Goal: Information Seeking & Learning: Learn about a topic

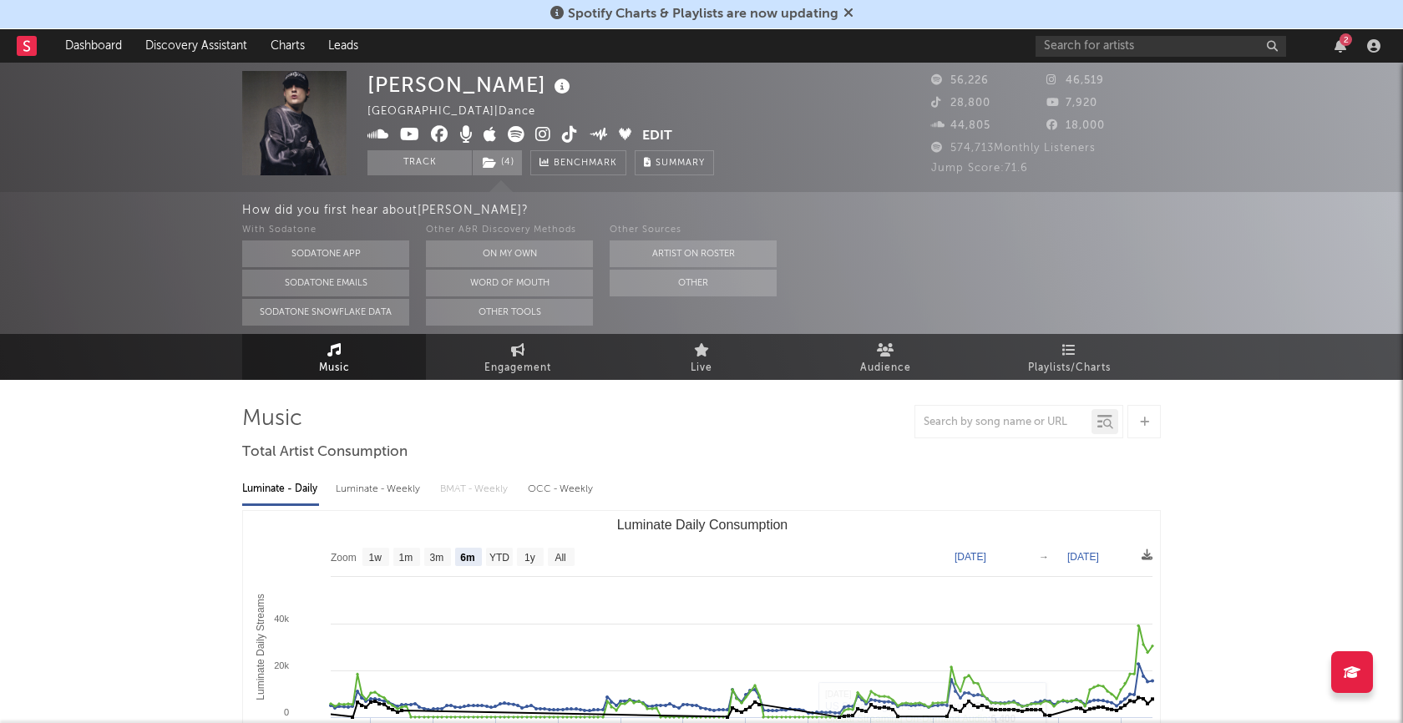
select select "6m"
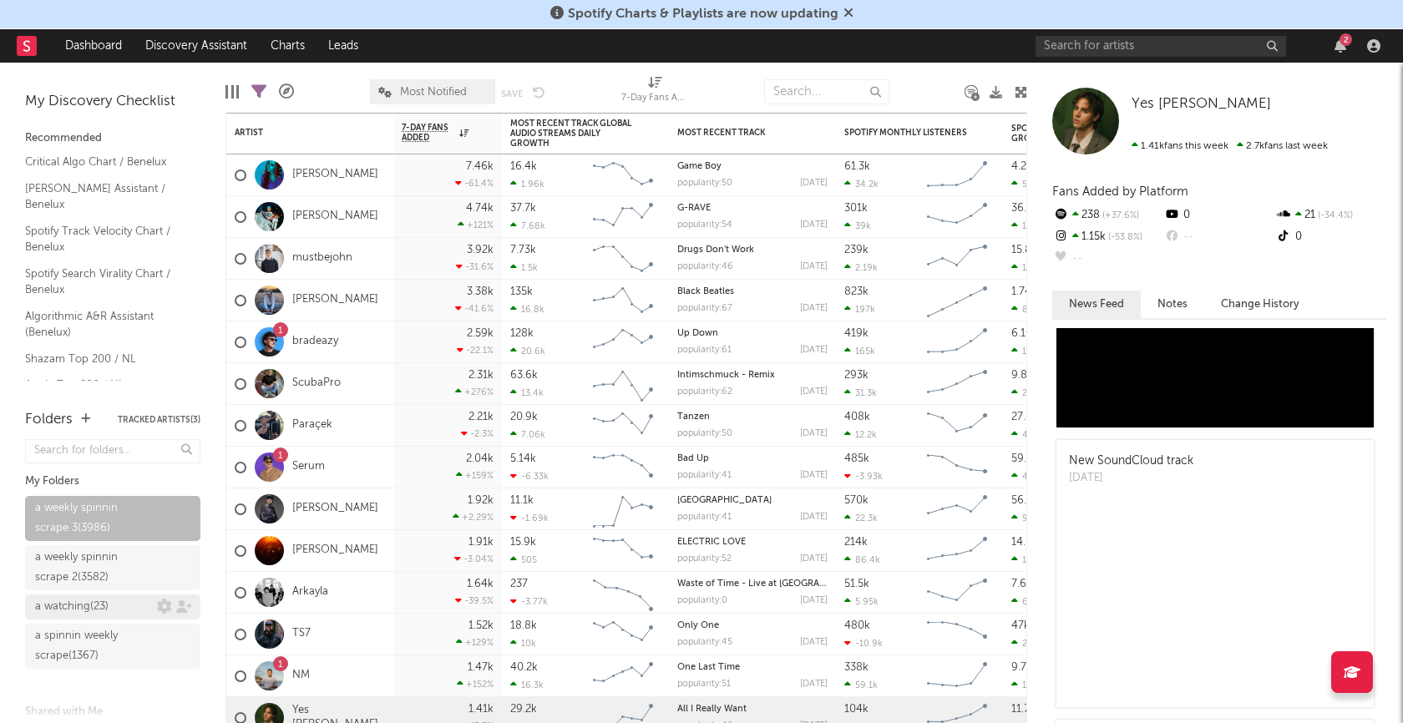
scroll to position [74, 0]
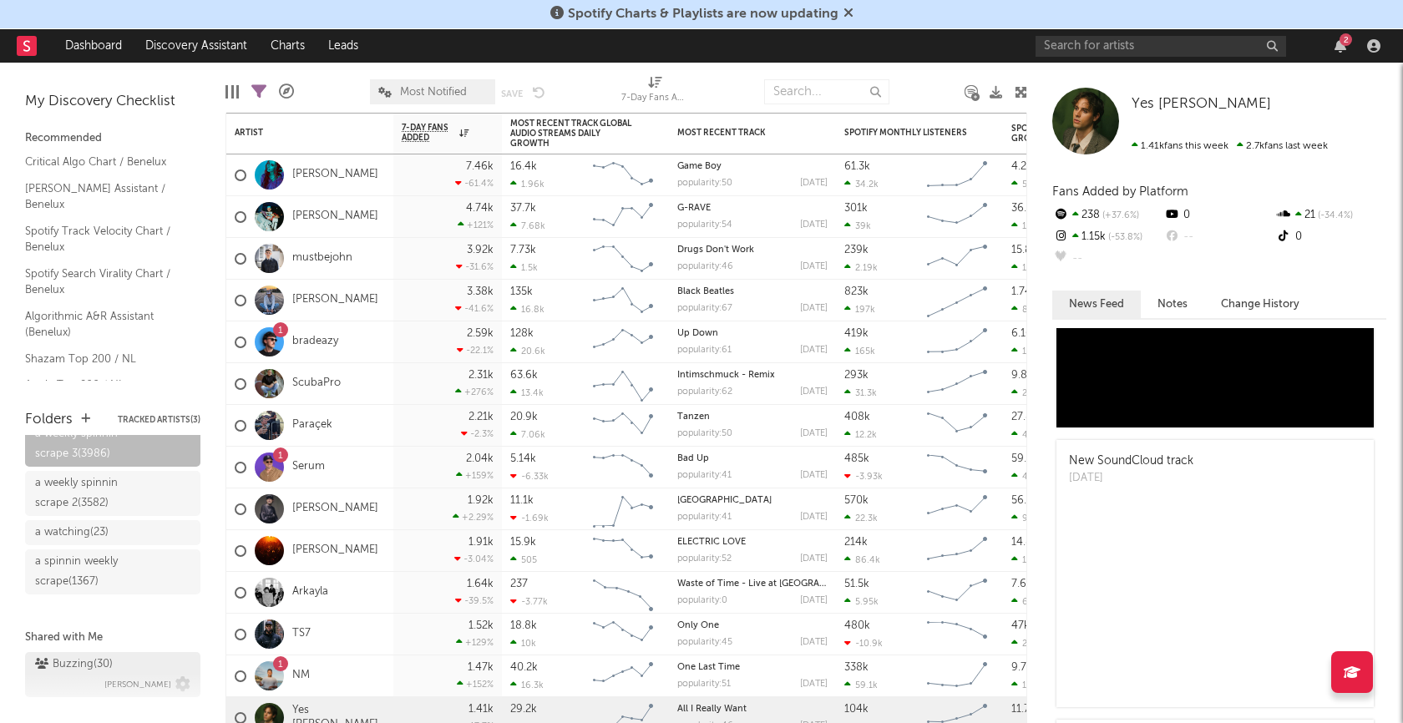
click at [76, 657] on div "Buzzing ( 30 )" at bounding box center [74, 665] width 78 height 20
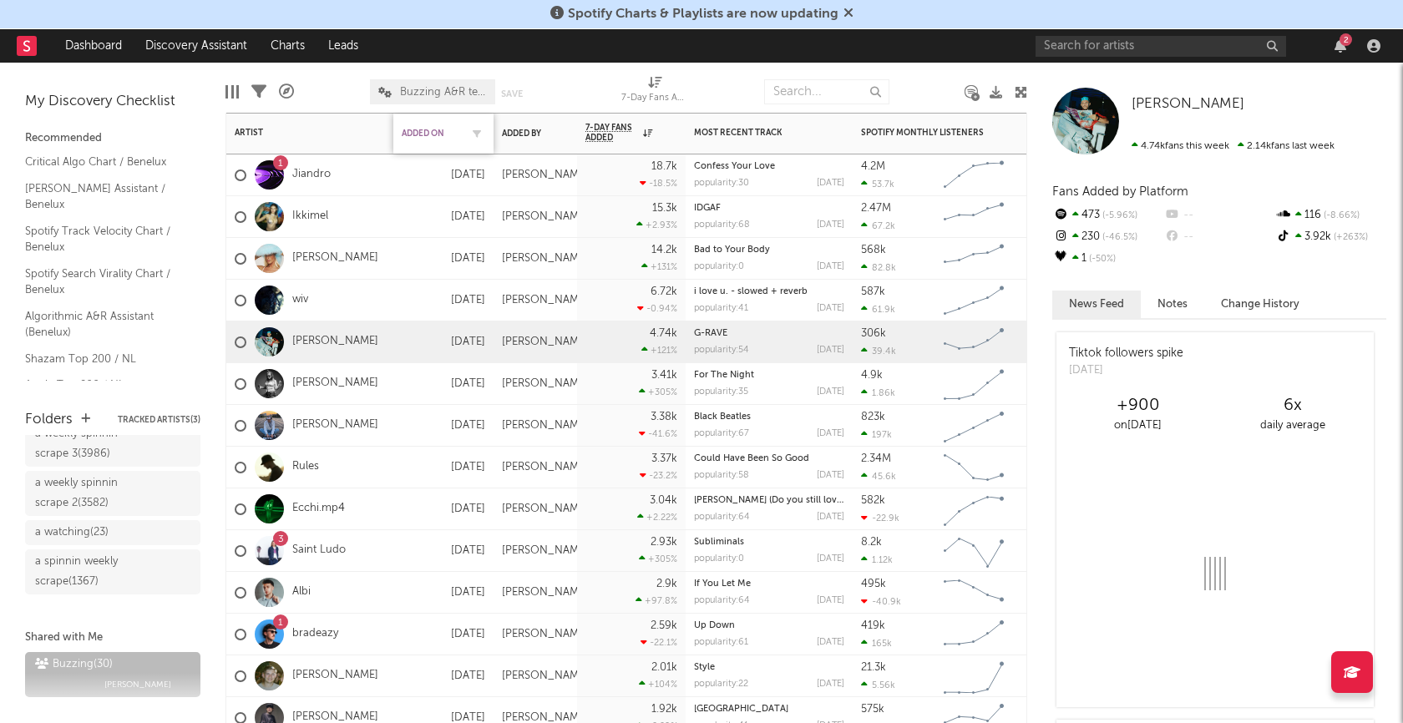
click at [428, 132] on div "Added On" at bounding box center [431, 134] width 58 height 10
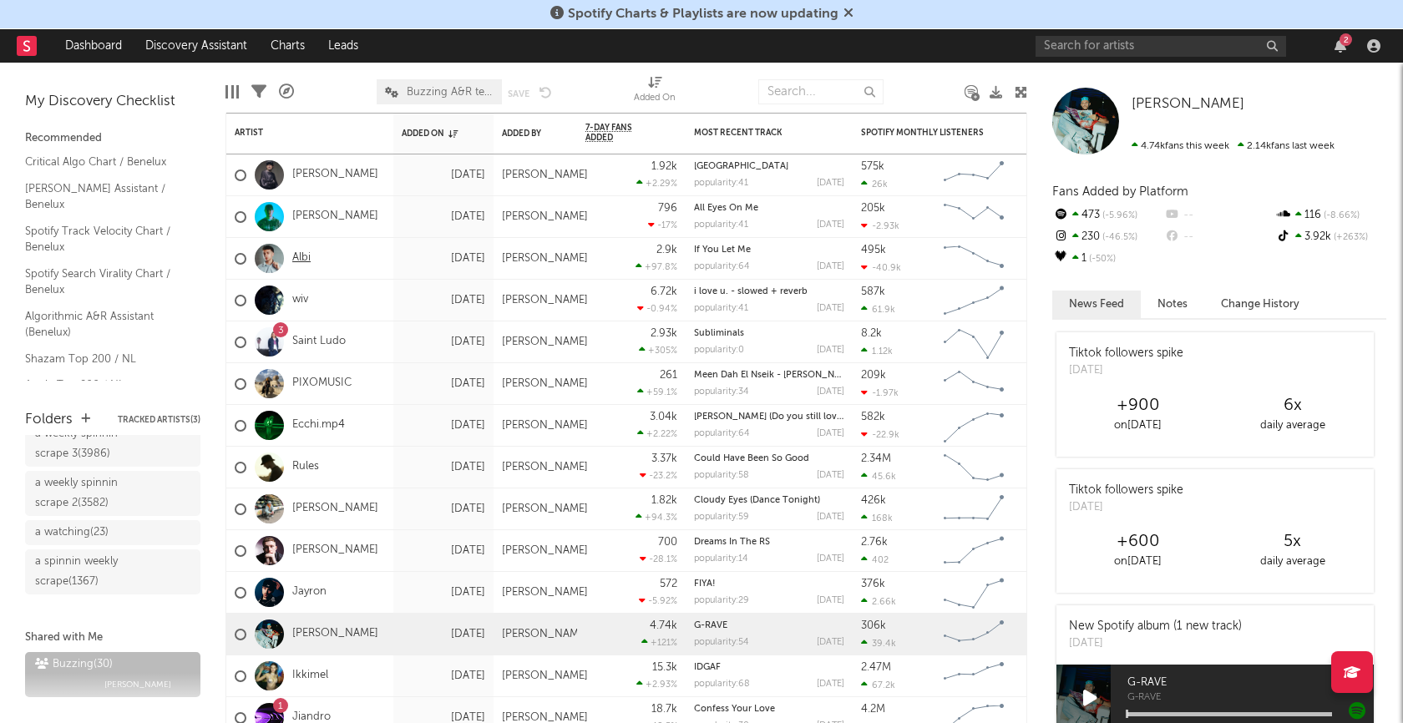
click at [303, 258] on link "Albi" at bounding box center [301, 258] width 18 height 14
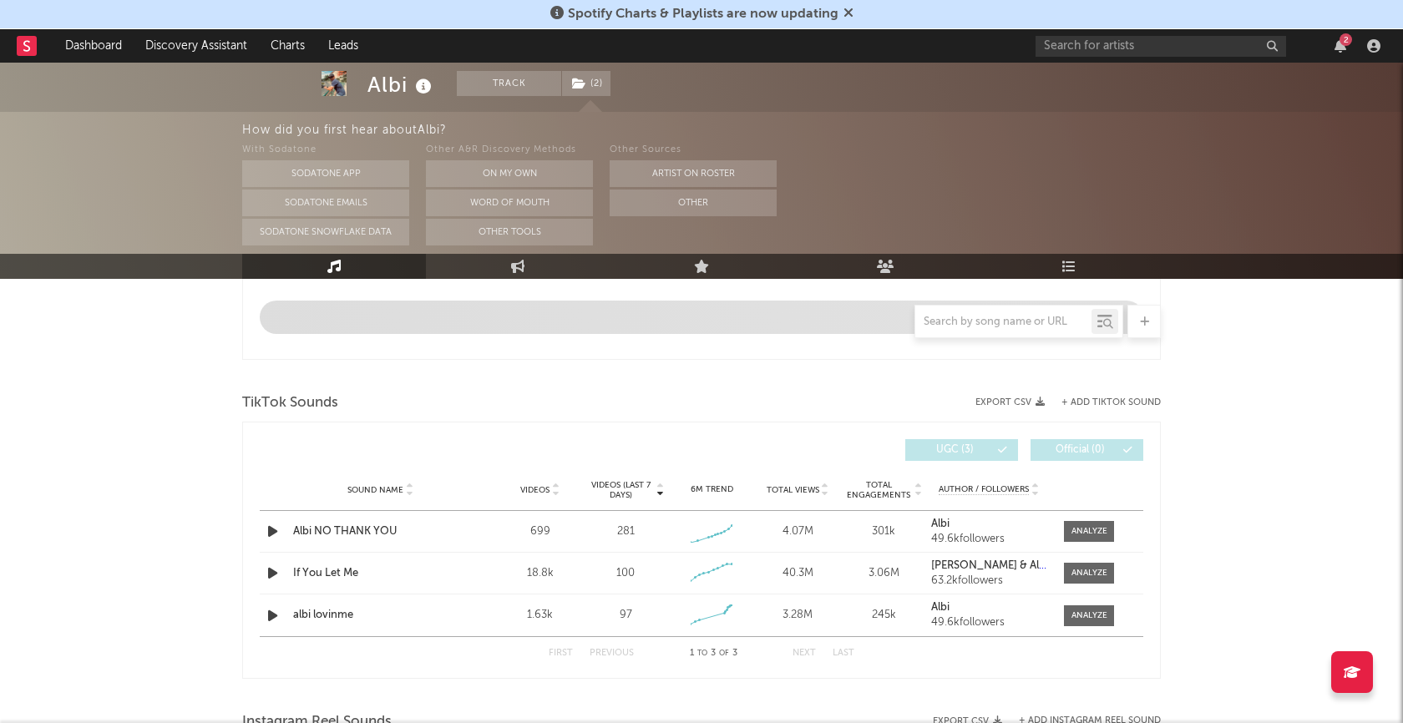
select select "6m"
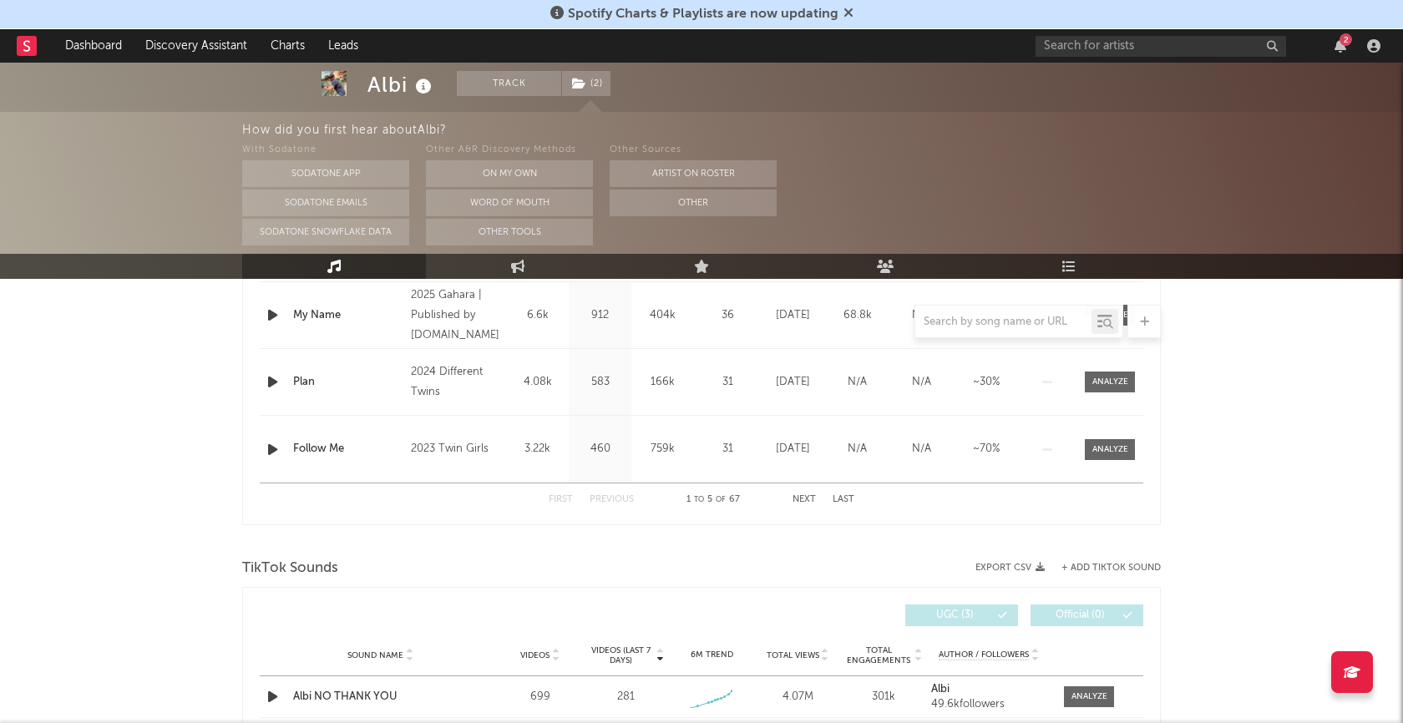
scroll to position [996, 0]
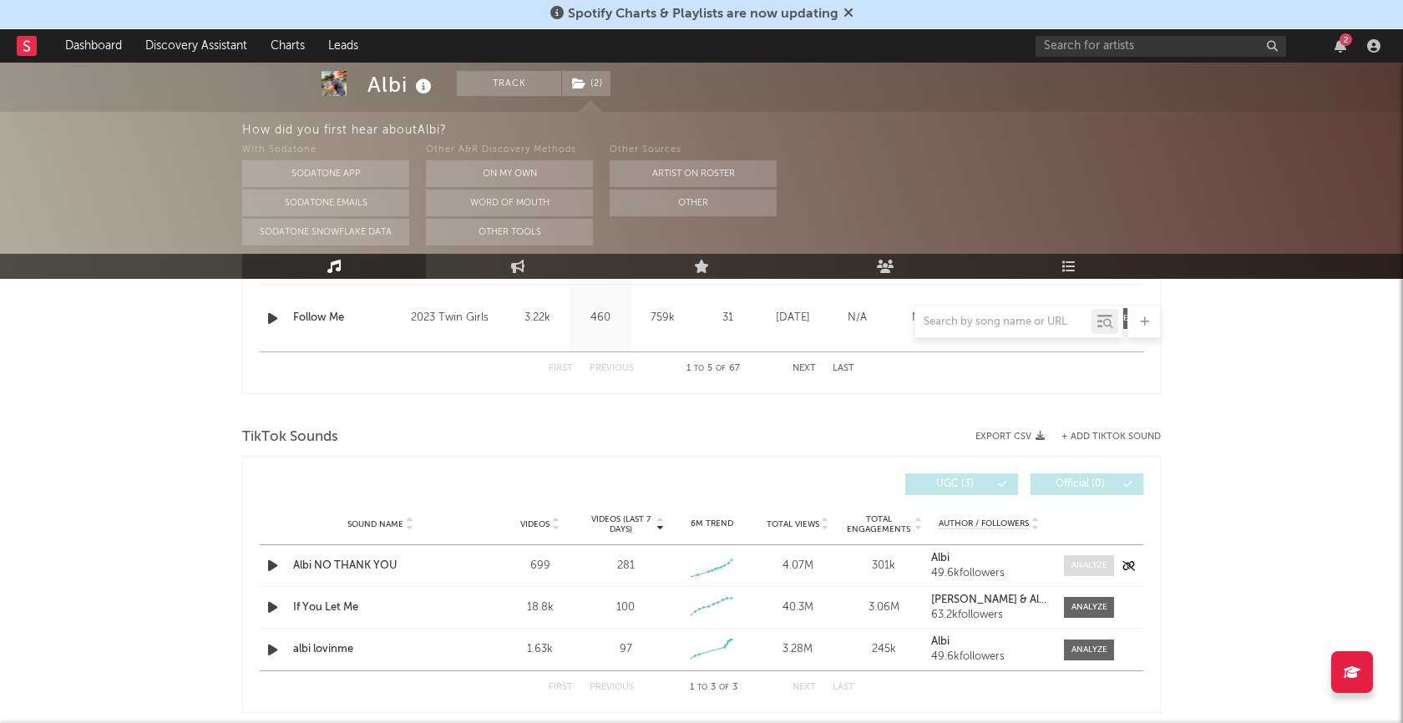
click at [1100, 559] on div at bounding box center [1089, 565] width 36 height 13
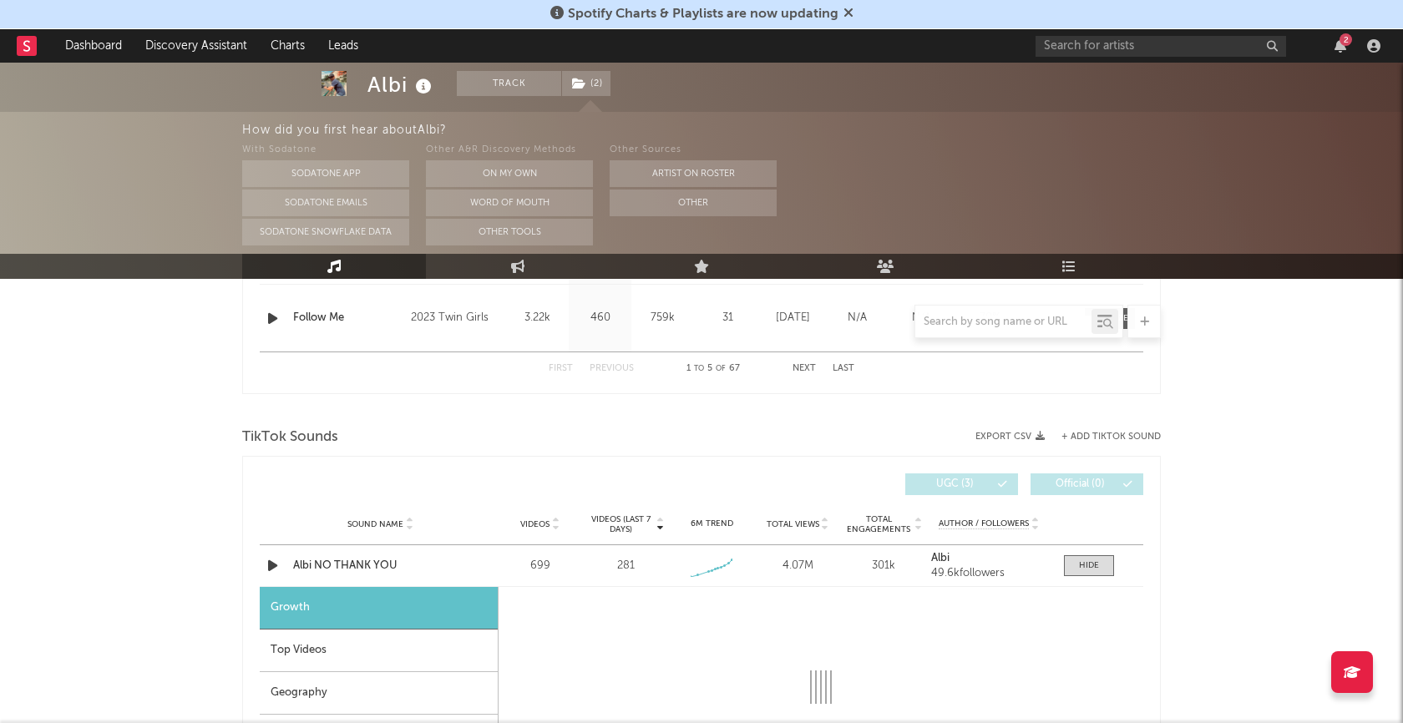
select select "1w"
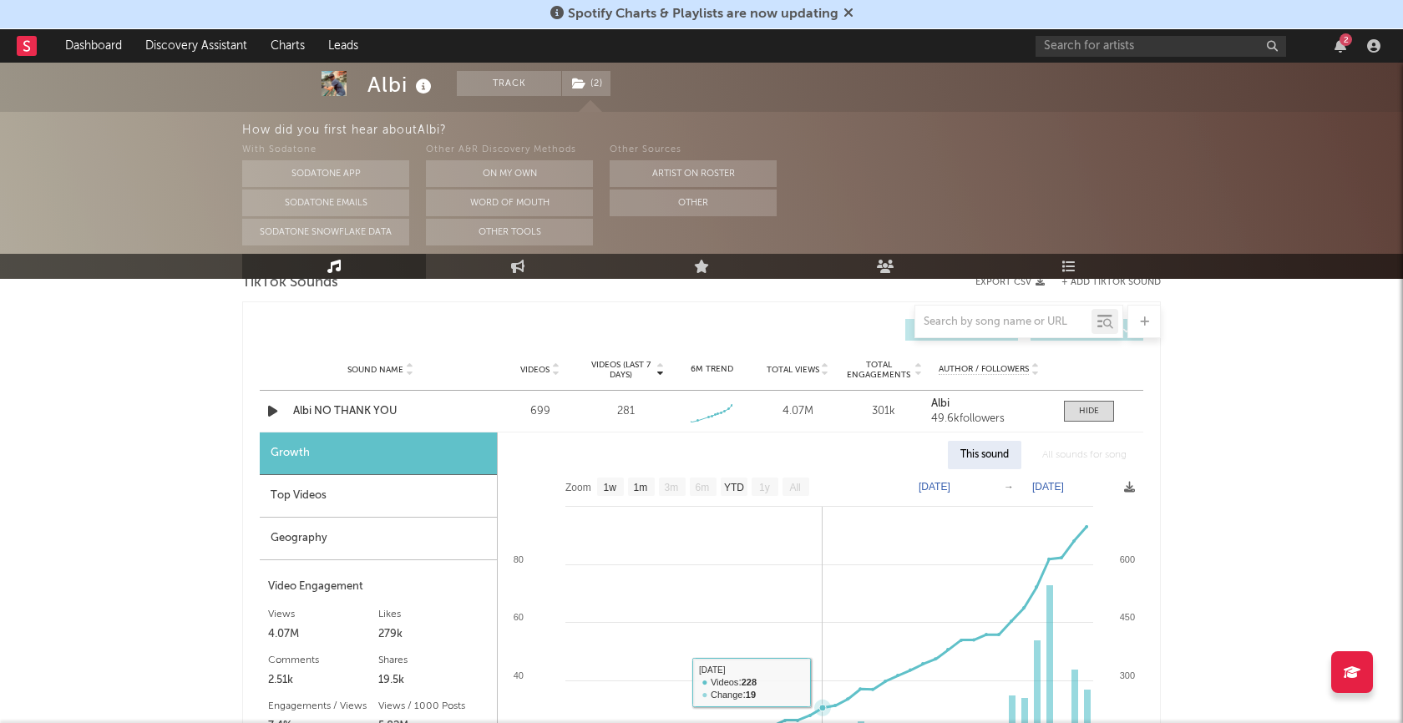
scroll to position [1146, 0]
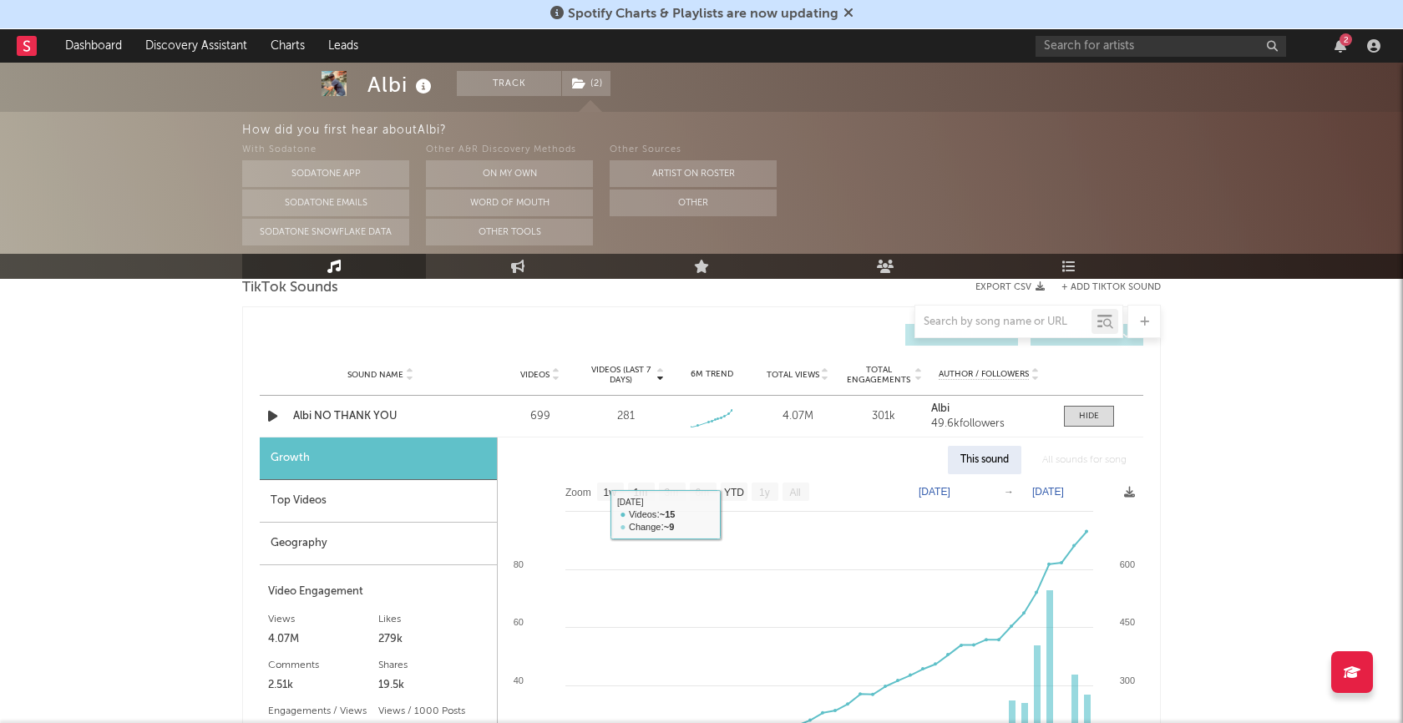
click at [340, 496] on div "Top Videos" at bounding box center [378, 501] width 237 height 43
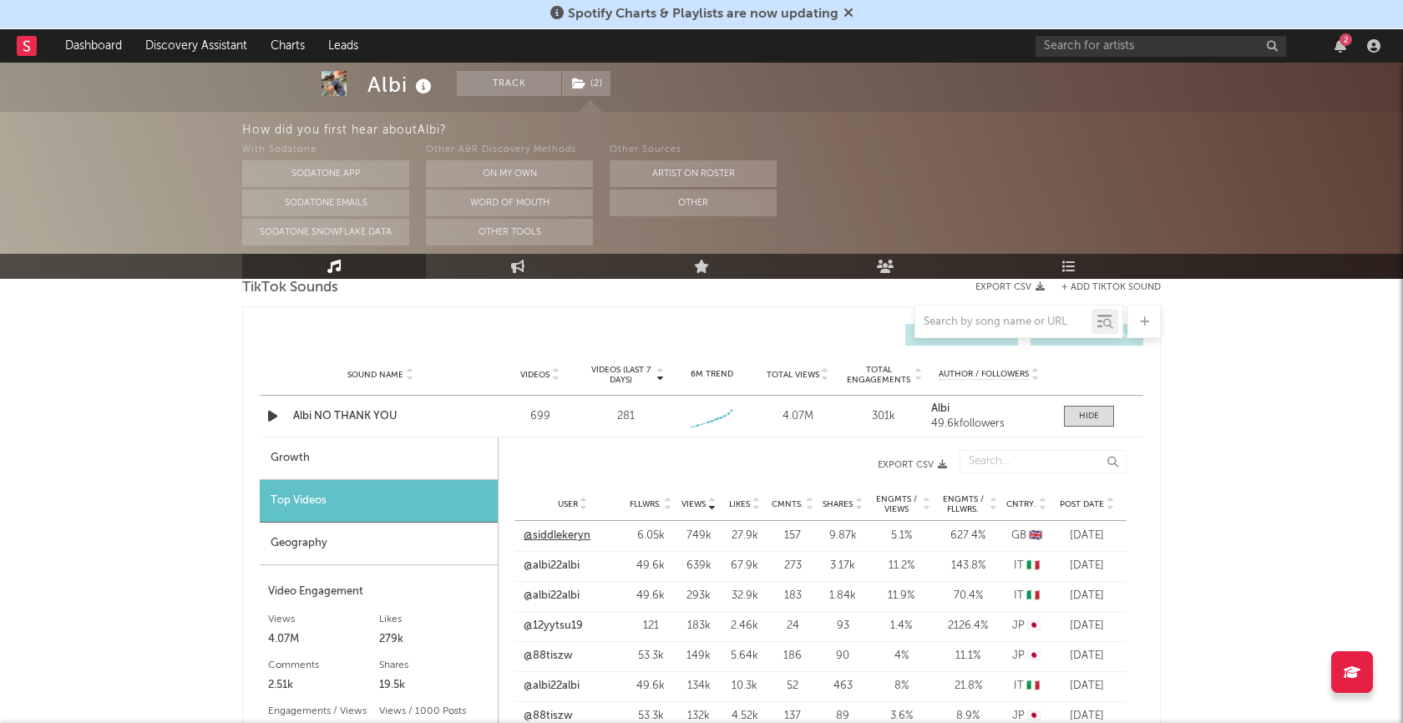
click at [566, 532] on link "@siddlekeryn" at bounding box center [557, 536] width 67 height 17
click at [1230, 413] on div "Albi Track ( 2 ) Italy | Dance Edit Track ( 2 ) Benchmark Summary 809 239 49,60…" at bounding box center [701, 441] width 1403 height 3049
click at [1218, 411] on div "Albi Track ( 2 ) Italy | Dance Edit Track ( 2 ) Benchmark Summary 809 239 49,60…" at bounding box center [701, 441] width 1403 height 3049
click at [32, 49] on rect at bounding box center [27, 46] width 20 height 20
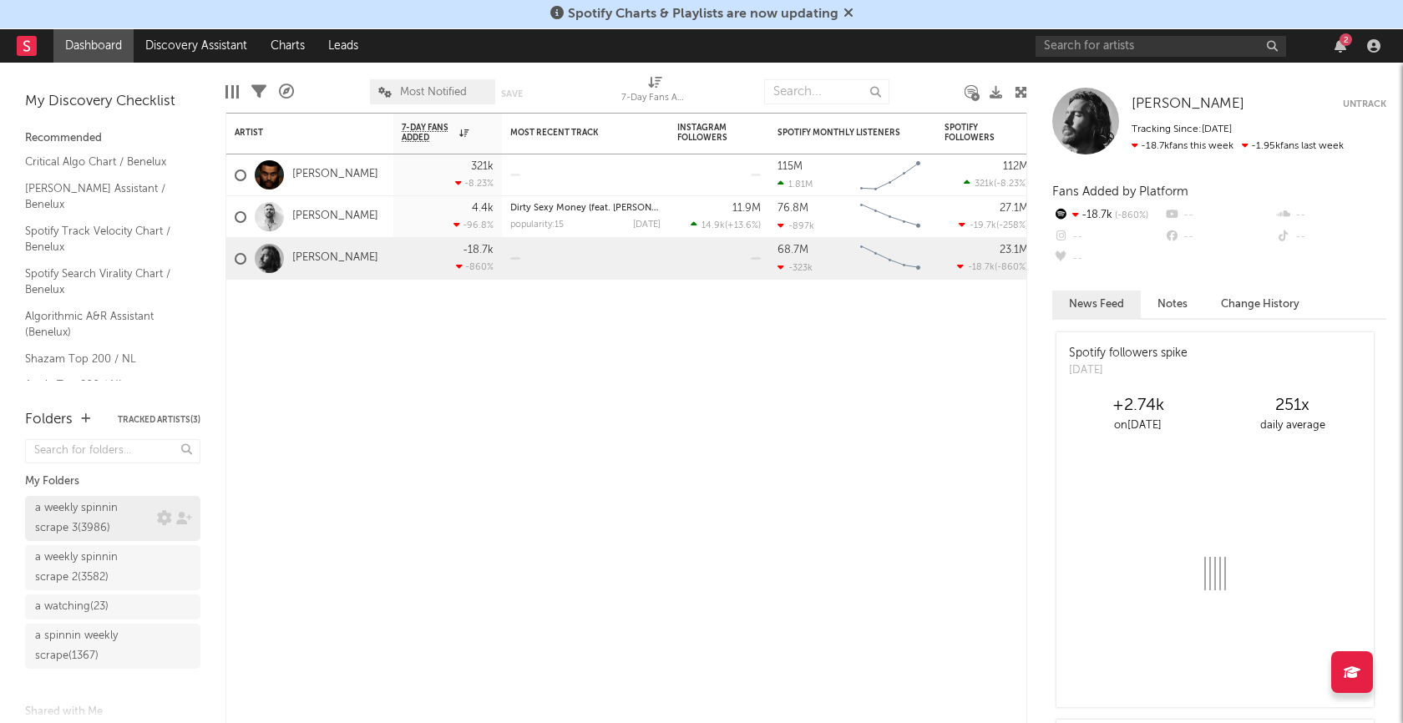
click at [78, 519] on div "a weekly spinnin scrape 3 ( 3986 )" at bounding box center [94, 518] width 118 height 40
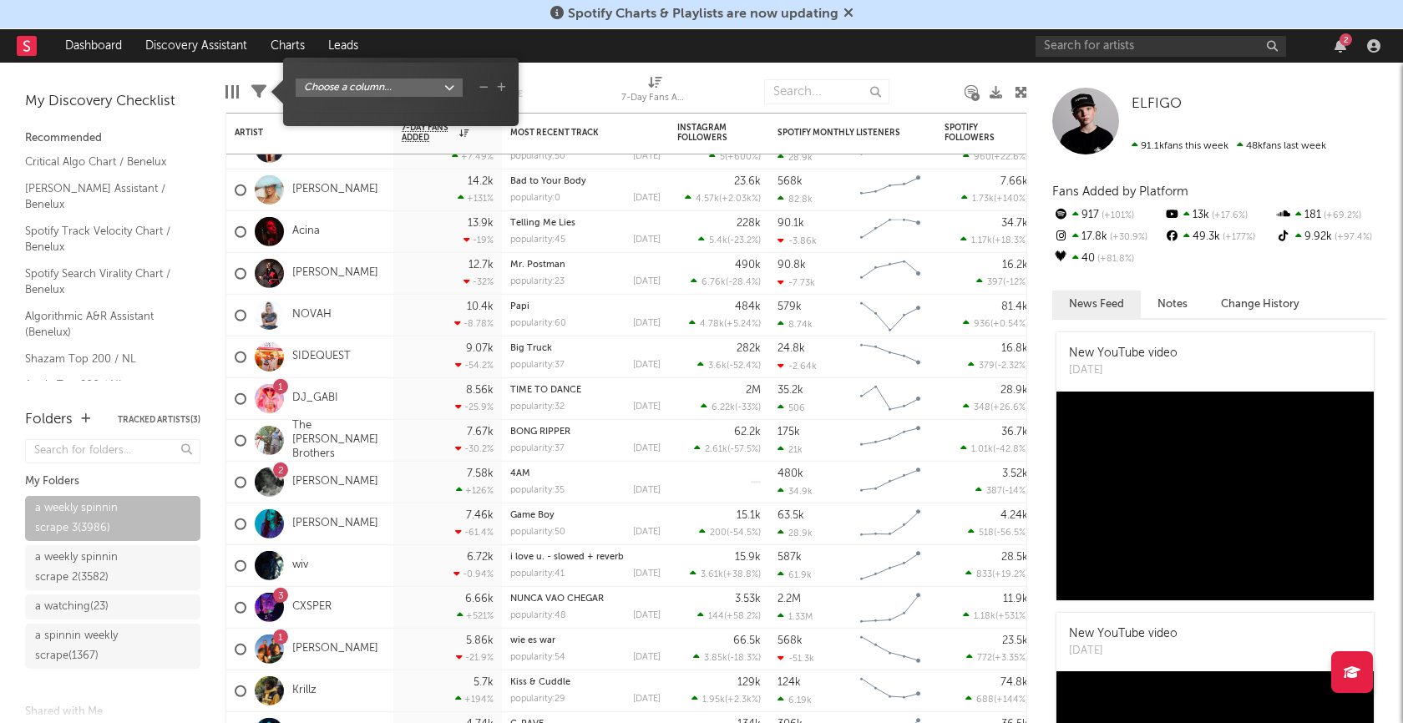
click at [255, 91] on icon at bounding box center [258, 91] width 15 height 15
click at [397, 84] on body "Spotify Charts & Playlists are now updating Dashboard Discovery Assistant Chart…" at bounding box center [701, 361] width 1403 height 723
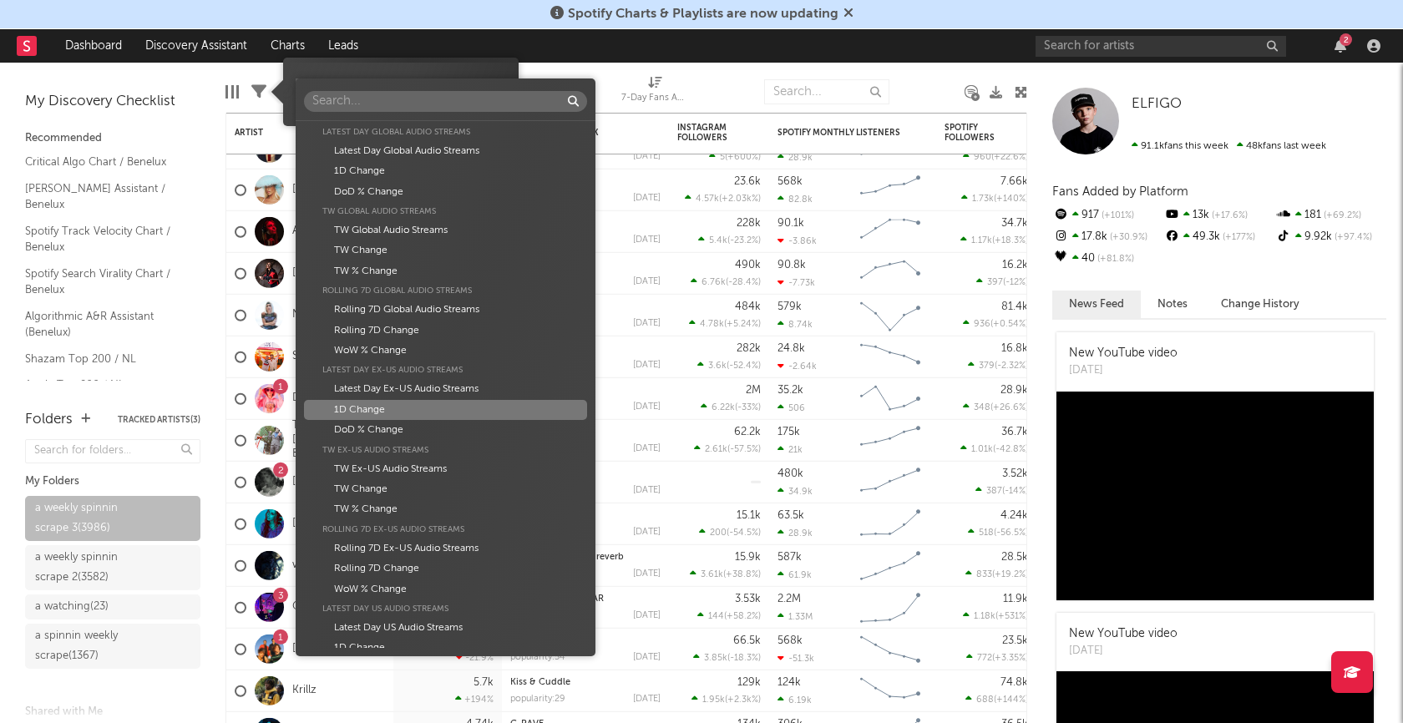
scroll to position [1100, 0]
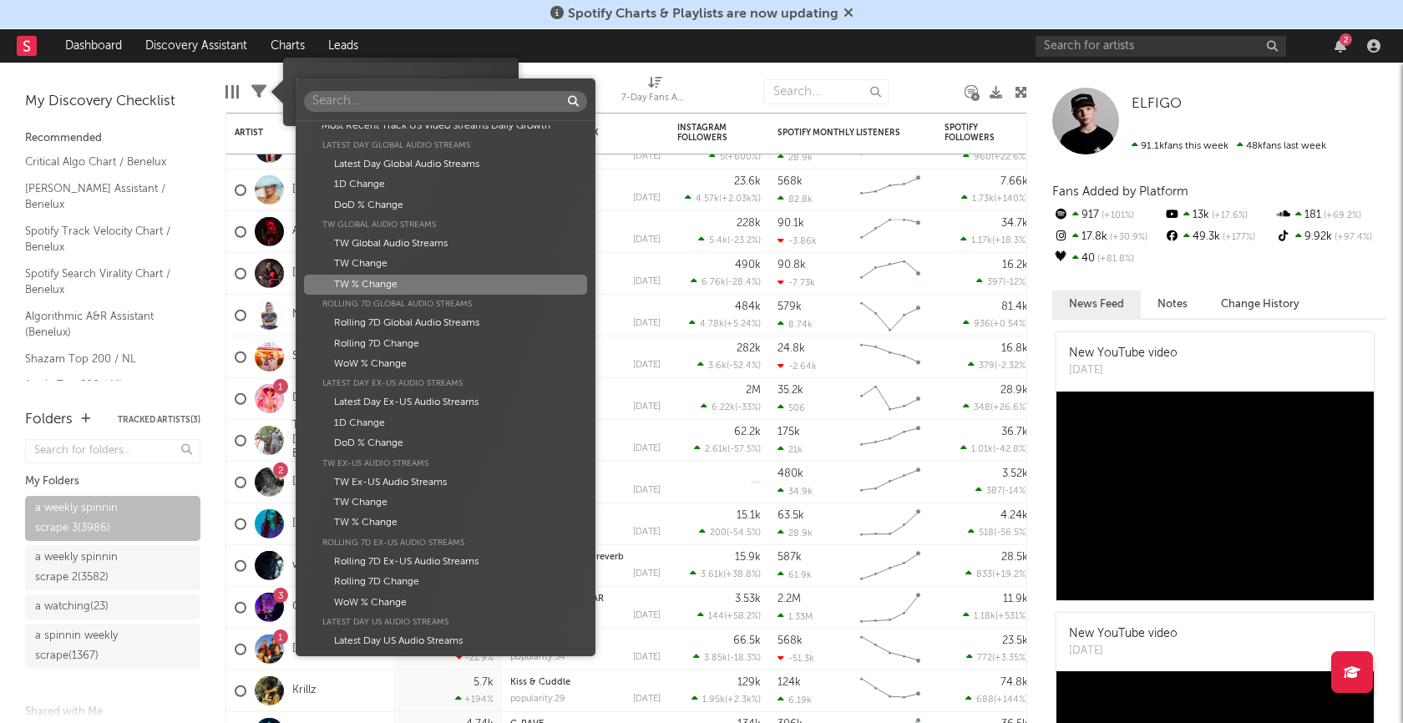
click at [381, 285] on div "TW % Change" at bounding box center [445, 285] width 283 height 20
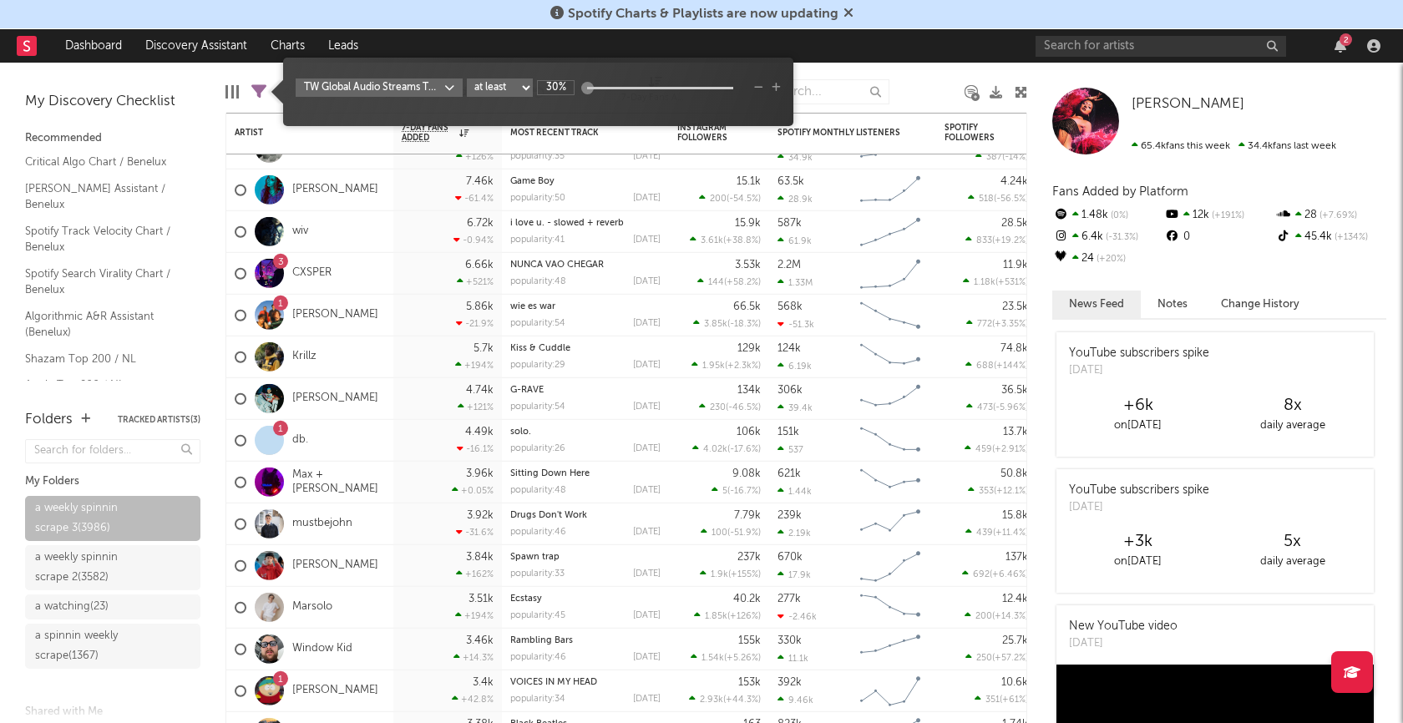
type input "30%"
click at [625, 105] on div "TW Global Audio Streams TW % Change at least at most between 30%" at bounding box center [538, 97] width 485 height 39
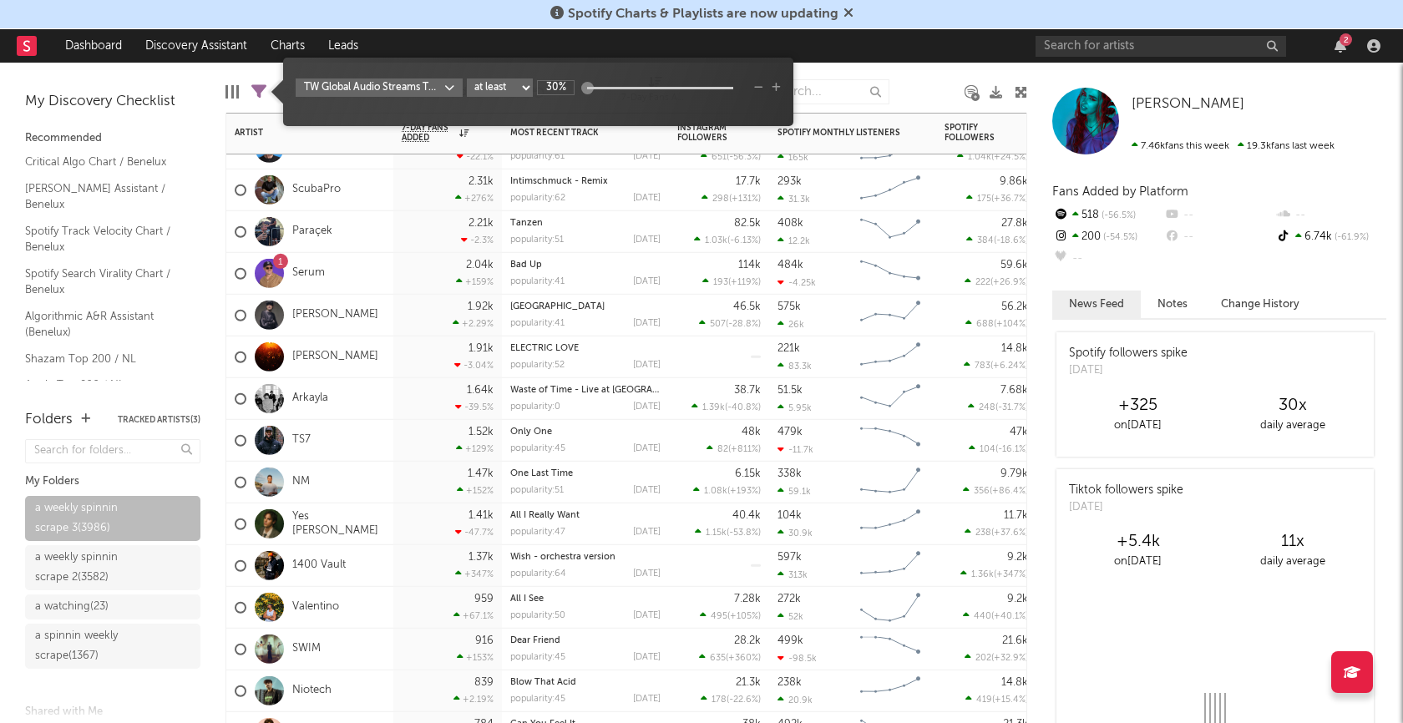
click at [405, 271] on div "2.04k +159 %" at bounding box center [448, 273] width 92 height 41
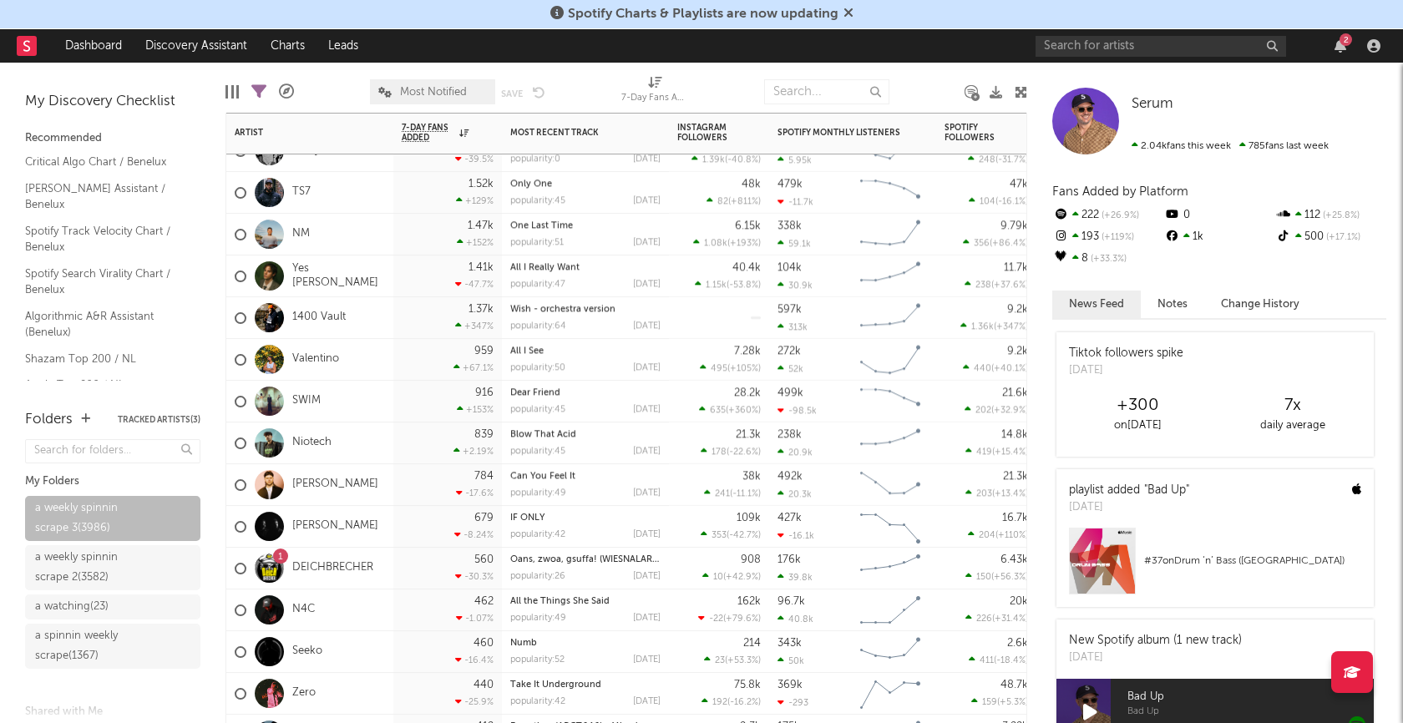
click at [372, 317] on div "1400 Vault" at bounding box center [309, 318] width 167 height 42
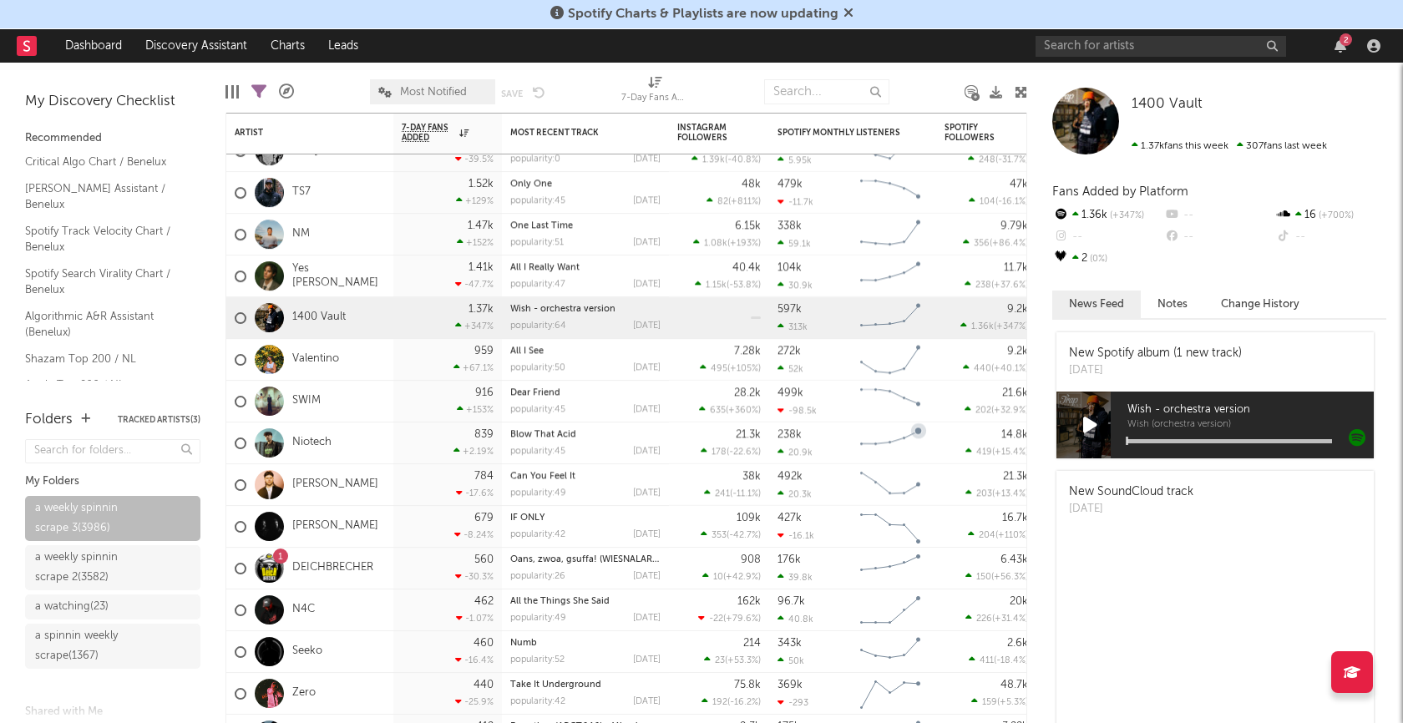
click at [1087, 425] on icon at bounding box center [1090, 425] width 14 height 18
click at [1087, 425] on icon at bounding box center [1090, 425] width 12 height 18
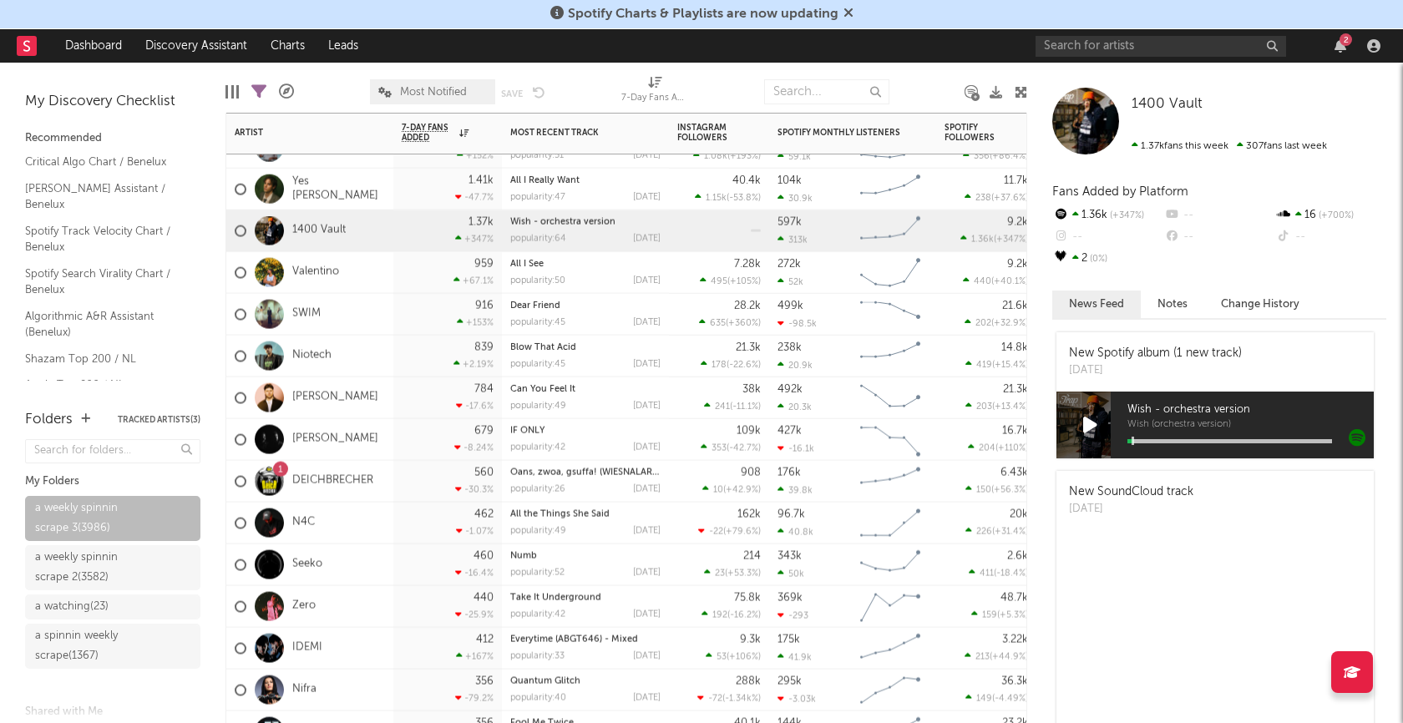
click at [385, 402] on div "Robbie Doherty" at bounding box center [309, 398] width 167 height 42
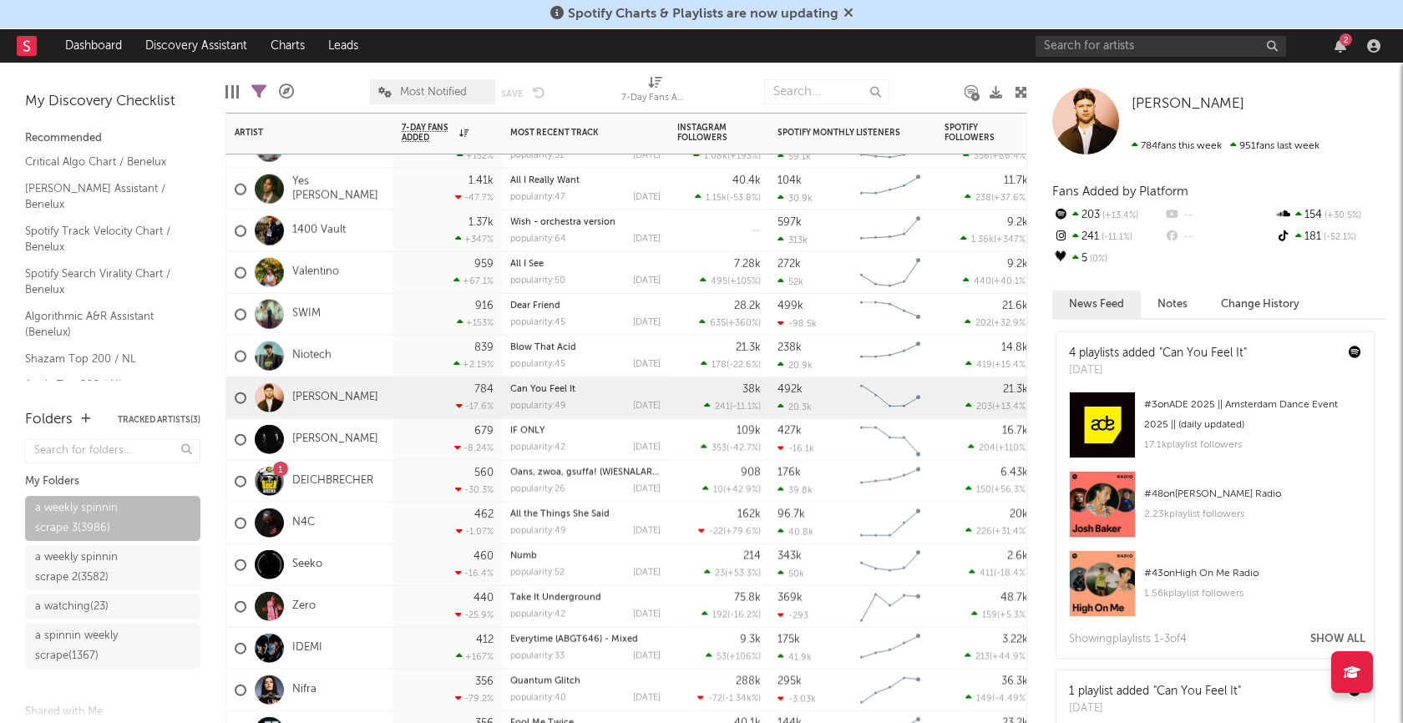
click at [387, 441] on div "RUBACK" at bounding box center [309, 440] width 167 height 42
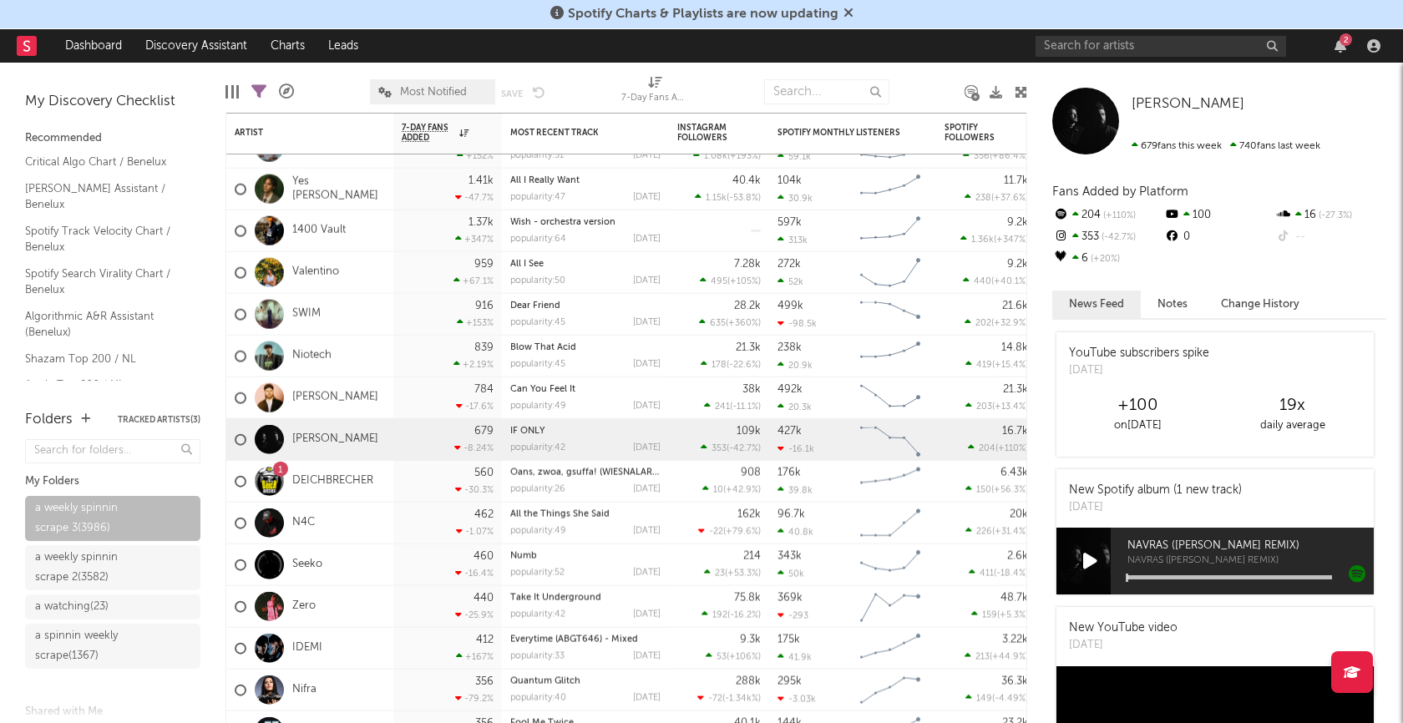
click at [1091, 561] on icon at bounding box center [1090, 561] width 14 height 18
click at [1176, 576] on div at bounding box center [1229, 577] width 205 height 4
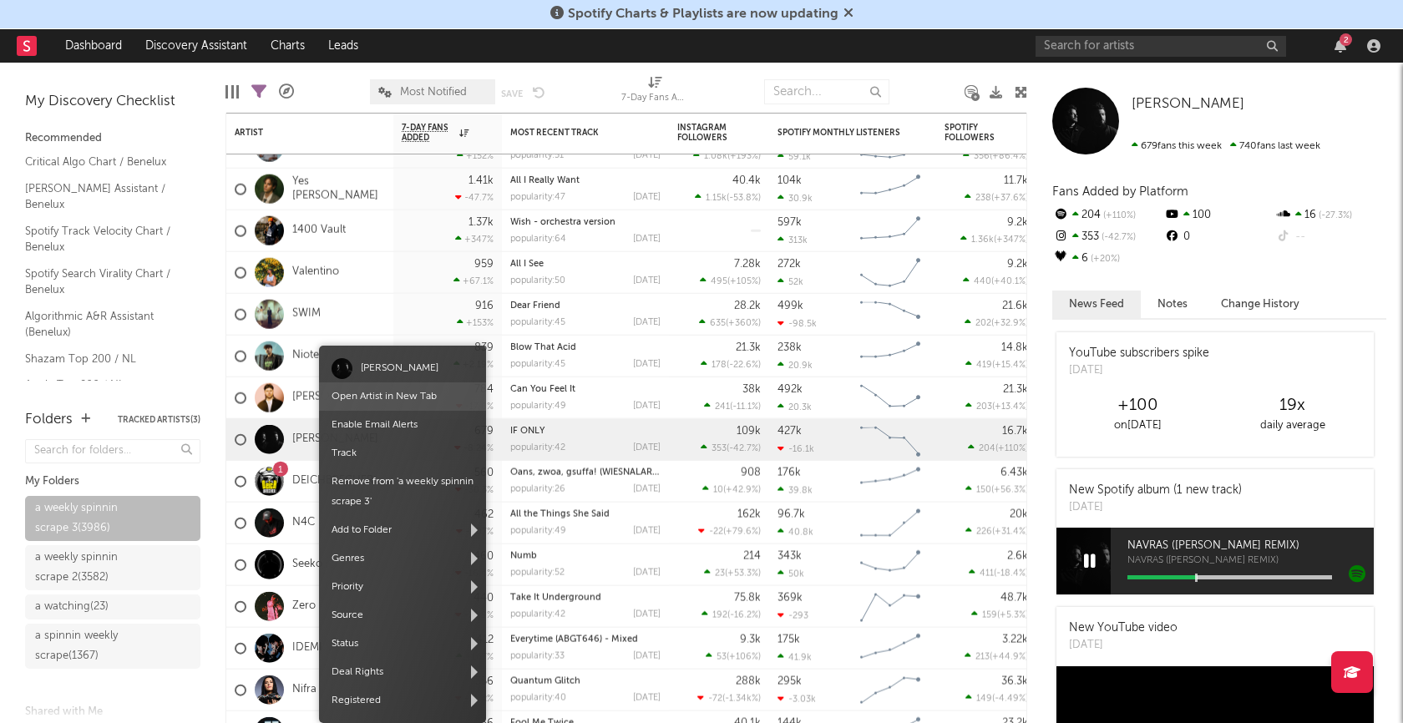
click at [383, 397] on link "Open Artist in New Tab" at bounding box center [383, 397] width 105 height 10
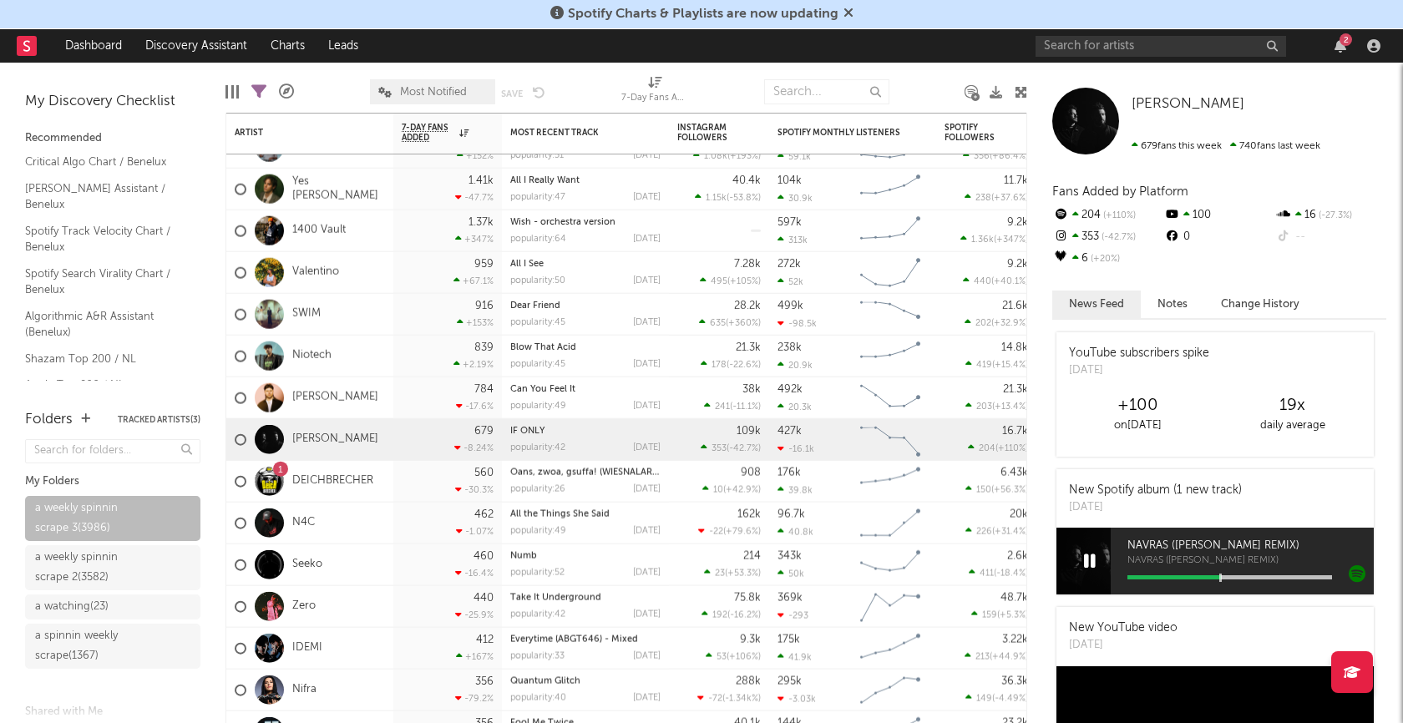
click at [1090, 559] on icon at bounding box center [1090, 561] width 12 height 18
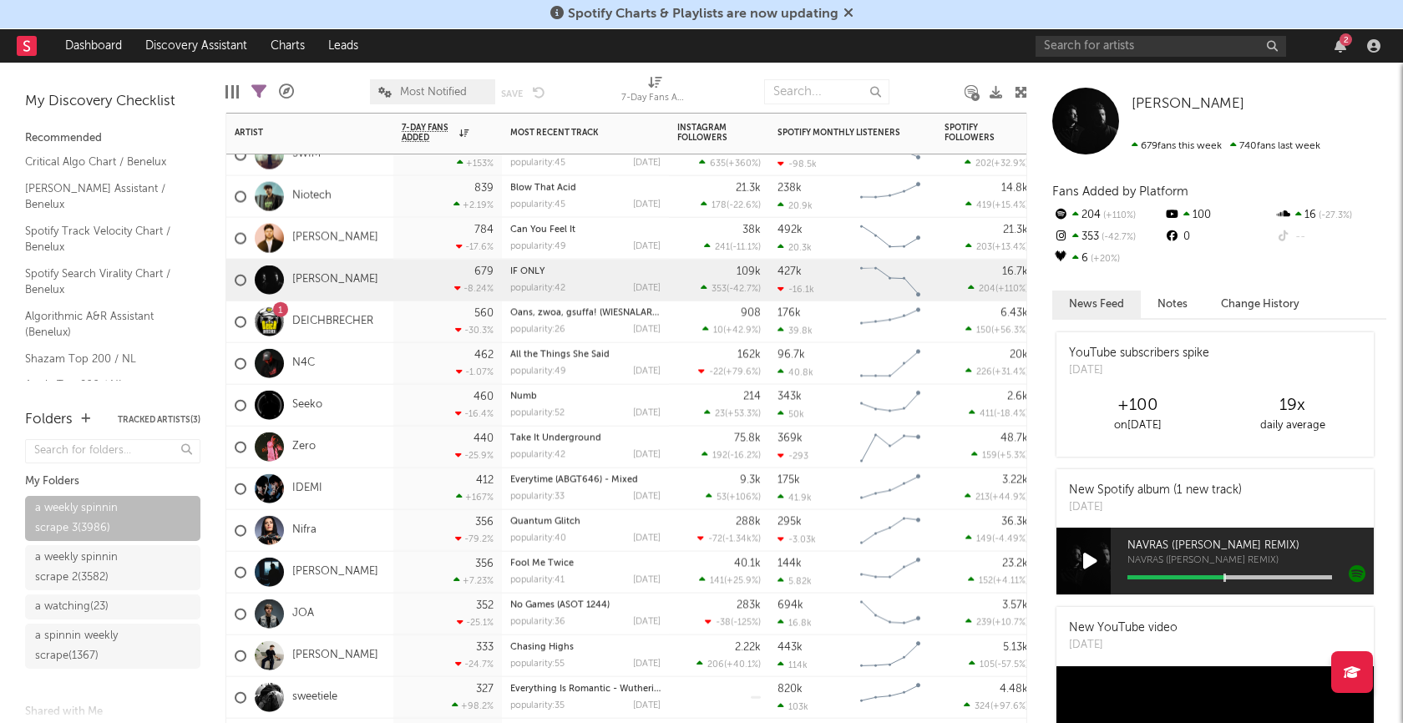
click at [360, 447] on div "Zero" at bounding box center [309, 448] width 167 height 42
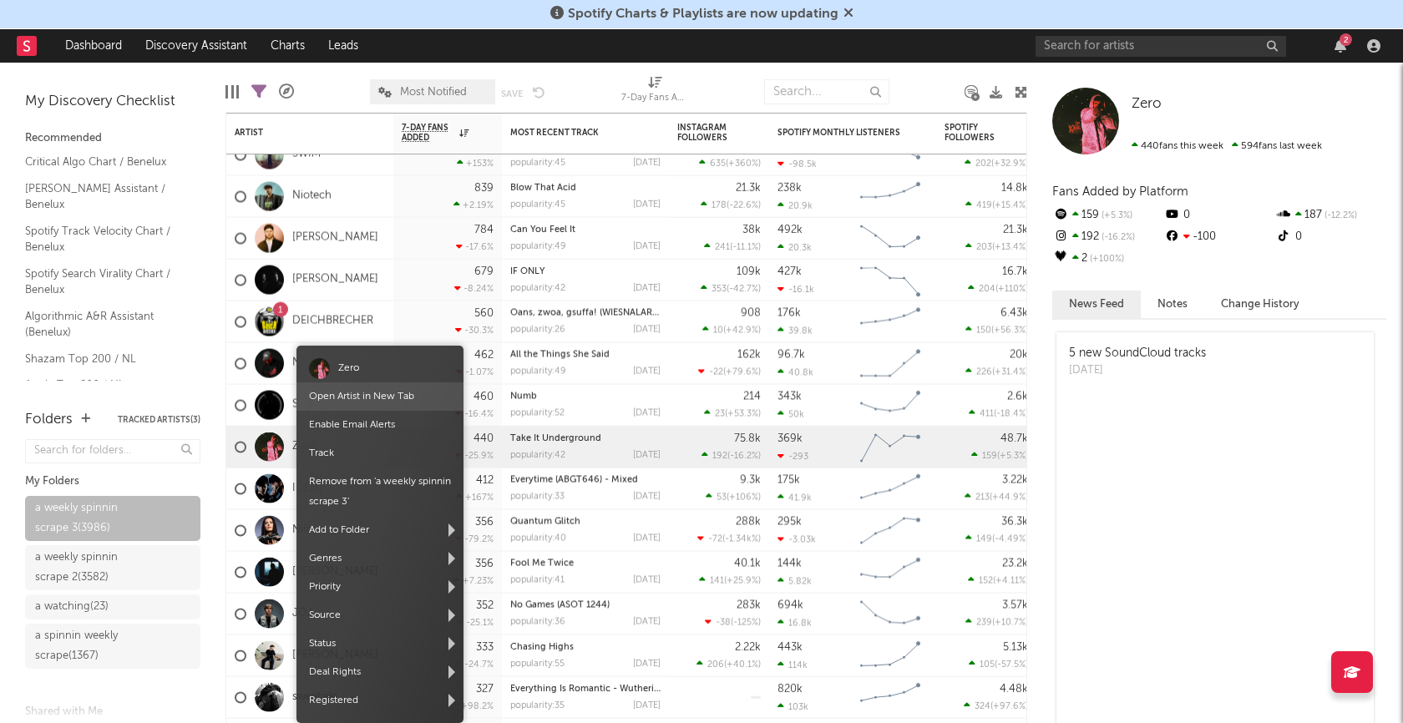
click at [355, 402] on span "Open Artist in New Tab" at bounding box center [379, 396] width 167 height 28
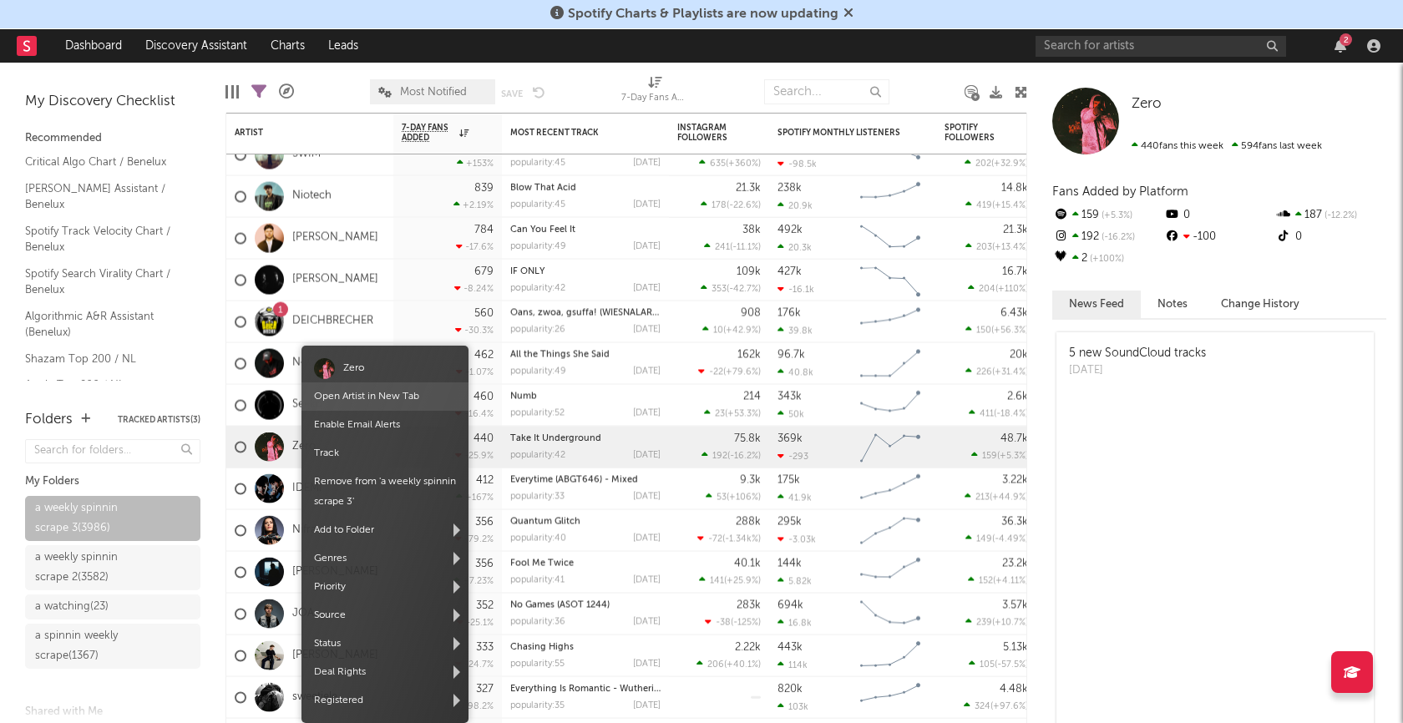
click at [362, 392] on link "Open Artist in New Tab" at bounding box center [366, 397] width 105 height 10
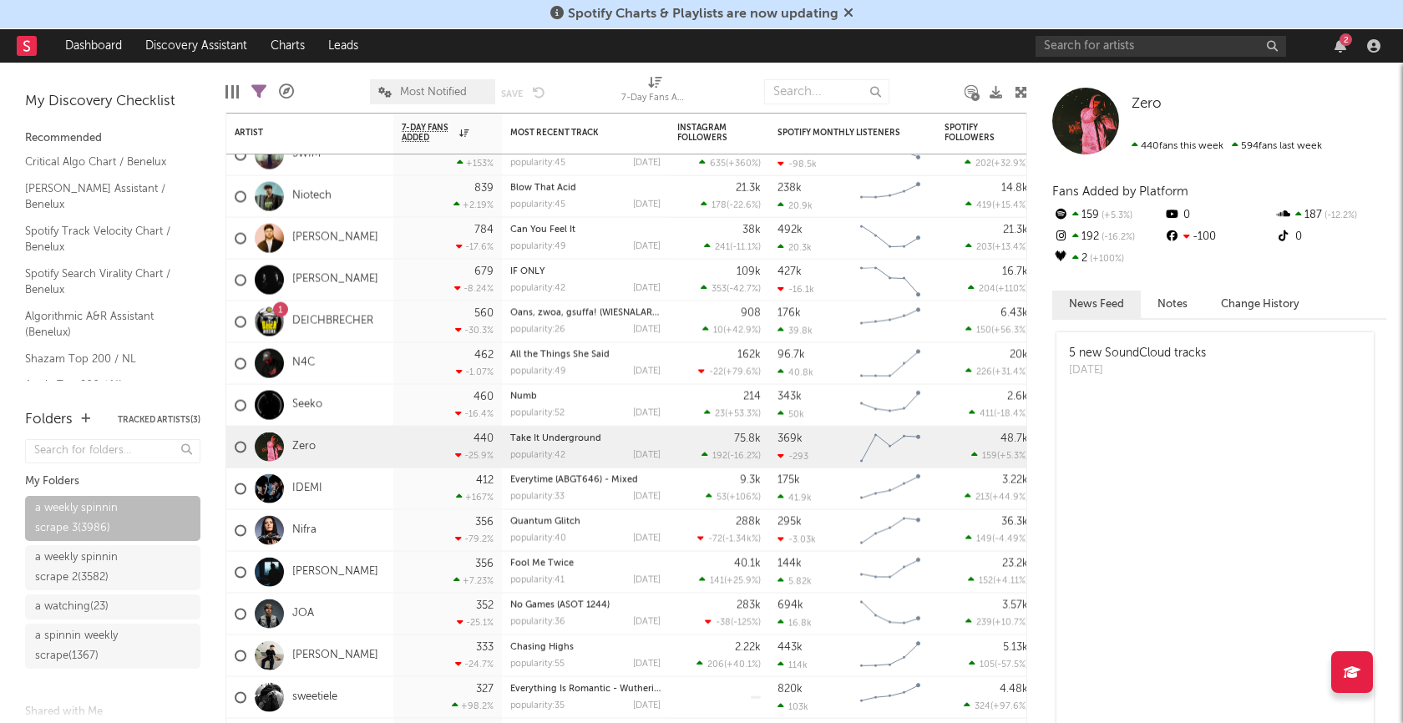
scroll to position [207, 0]
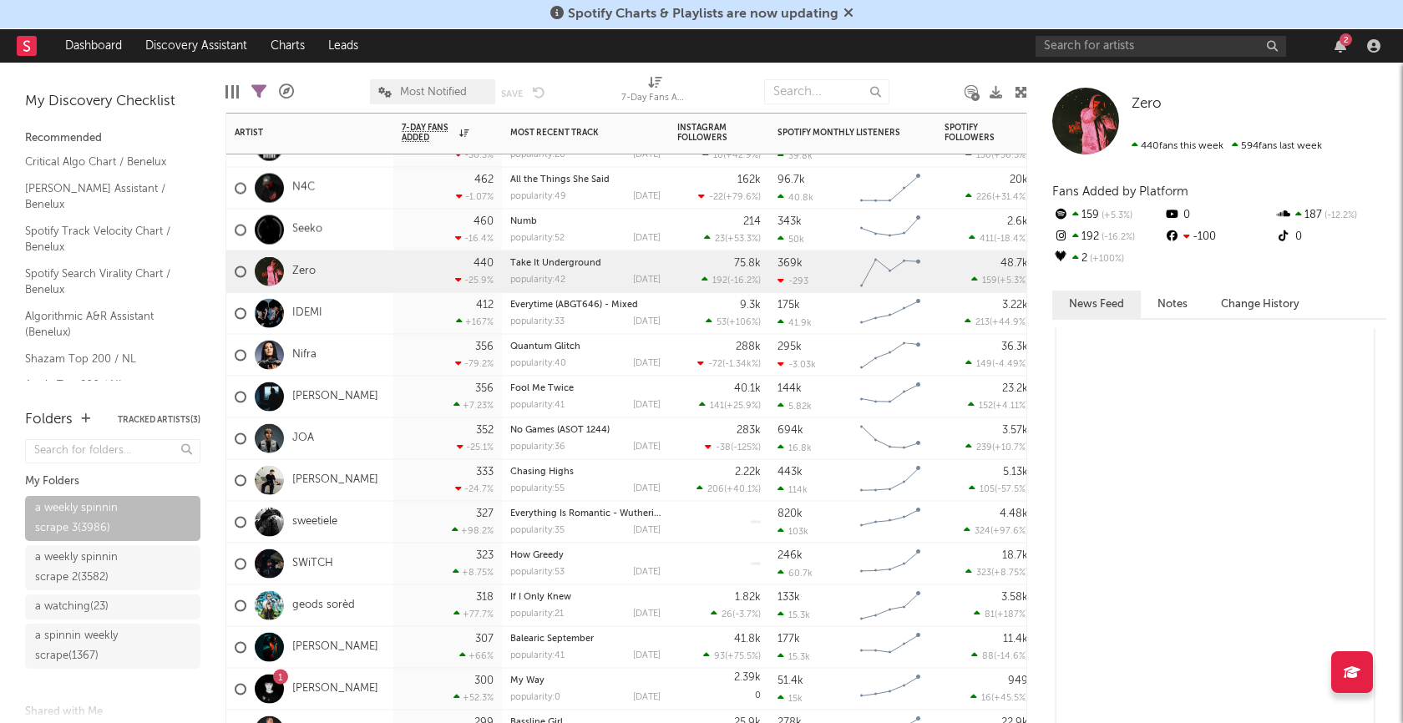
click at [374, 407] on div "BAKEY" at bounding box center [309, 398] width 167 height 42
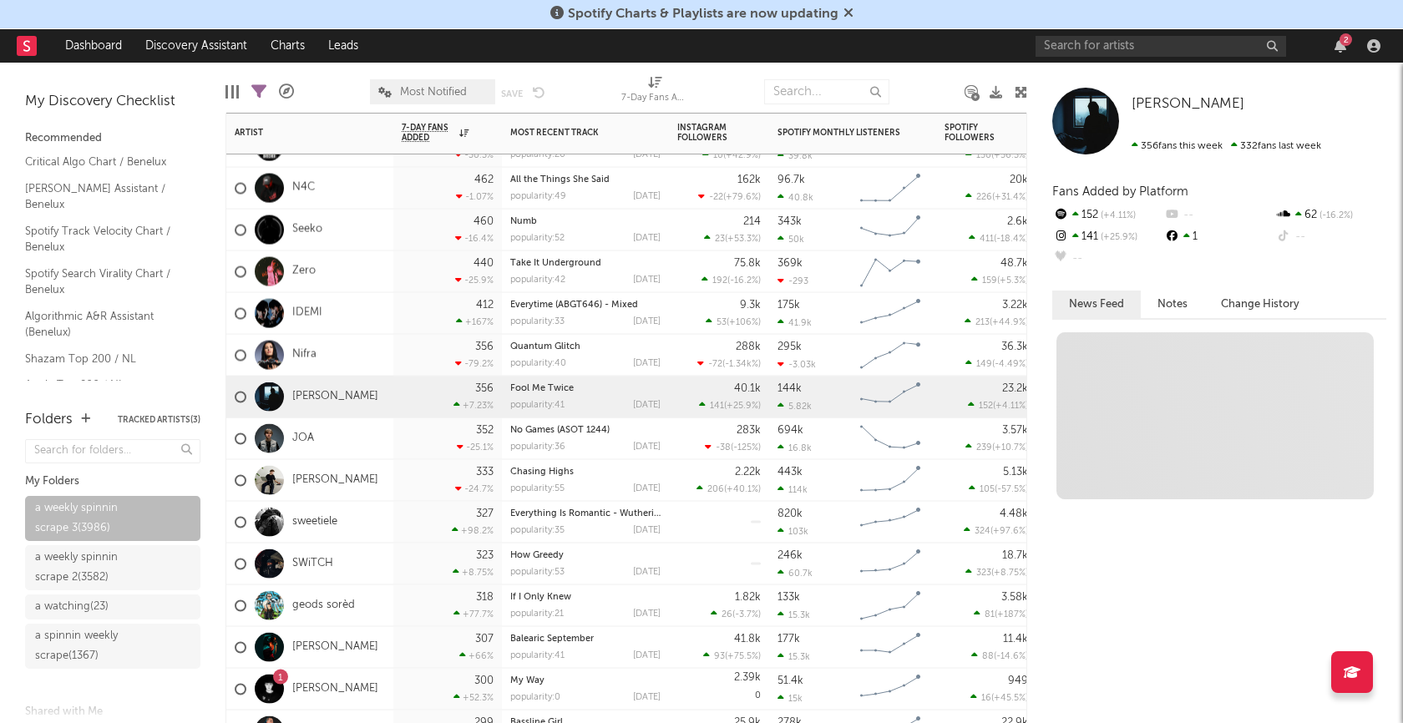
scroll to position [0, 0]
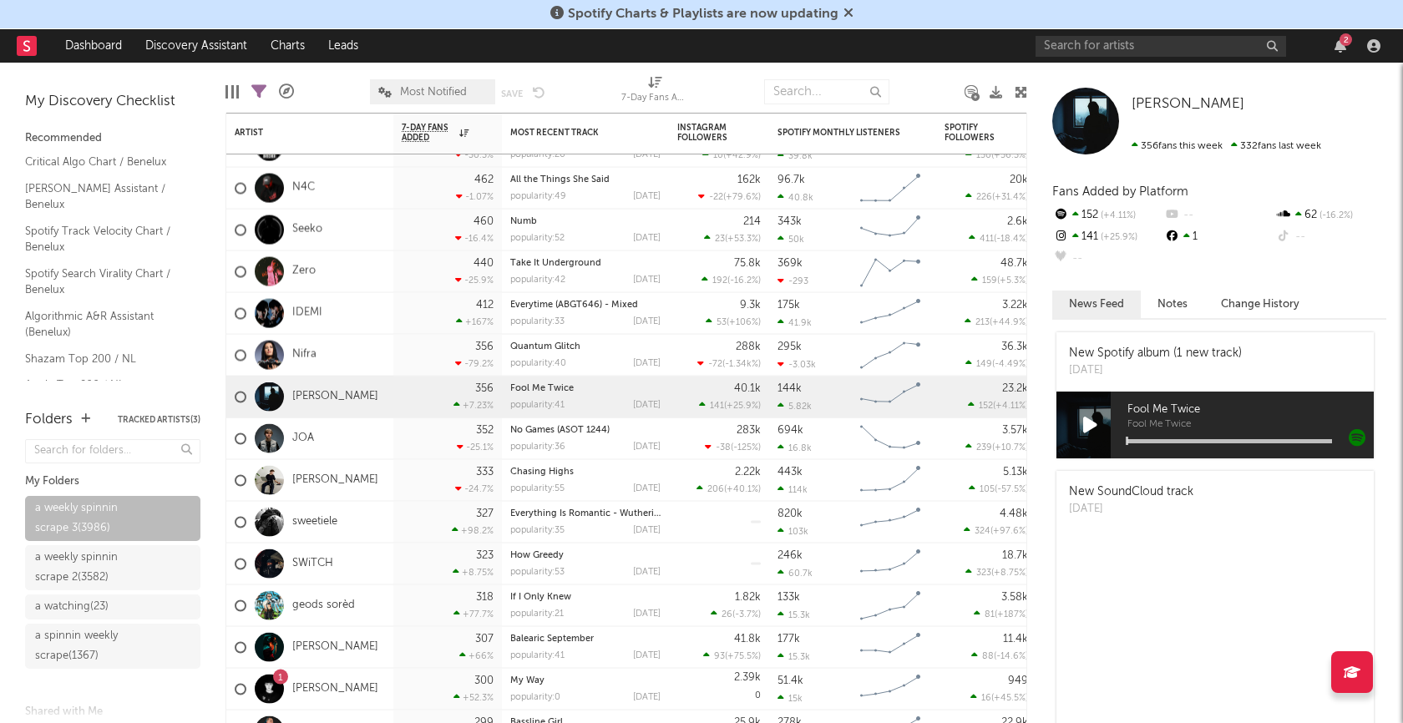
click at [1095, 422] on icon at bounding box center [1090, 425] width 14 height 18
click at [1187, 435] on div "Fool Me Twice Fool Me Twice" at bounding box center [1241, 425] width 263 height 67
click at [1186, 439] on div at bounding box center [1229, 441] width 205 height 4
click at [1229, 440] on div at bounding box center [1229, 441] width 205 height 4
click at [1277, 439] on div at bounding box center [1229, 441] width 205 height 4
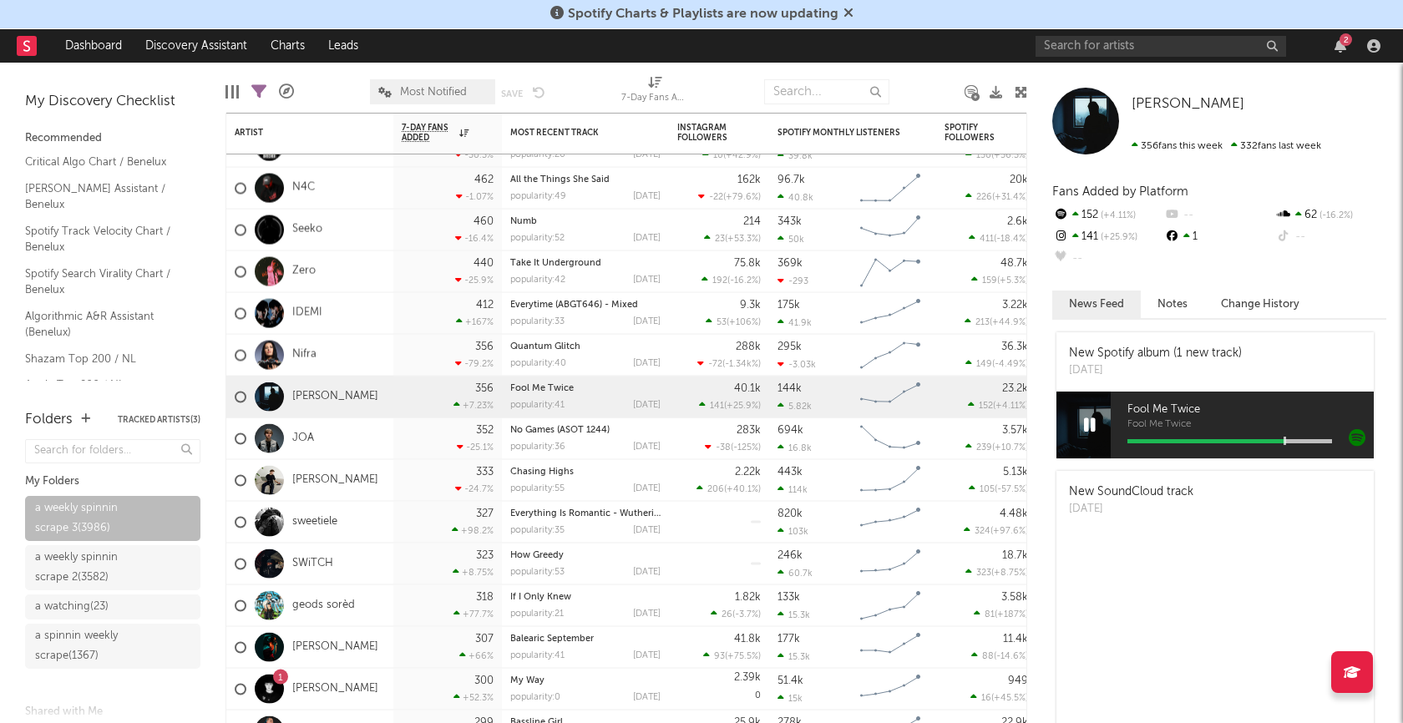
click at [1090, 428] on icon at bounding box center [1090, 425] width 12 height 18
click at [392, 442] on div "JOA" at bounding box center [309, 439] width 167 height 42
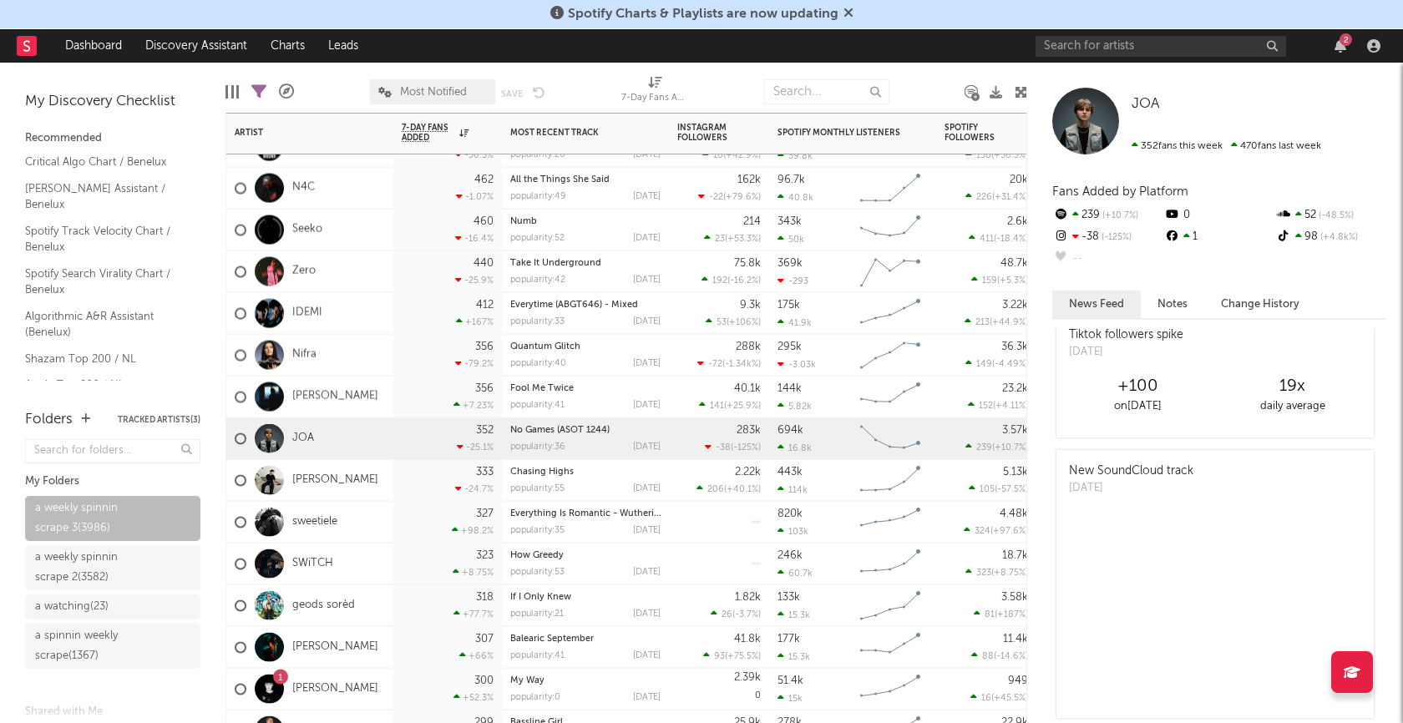
scroll to position [855, 0]
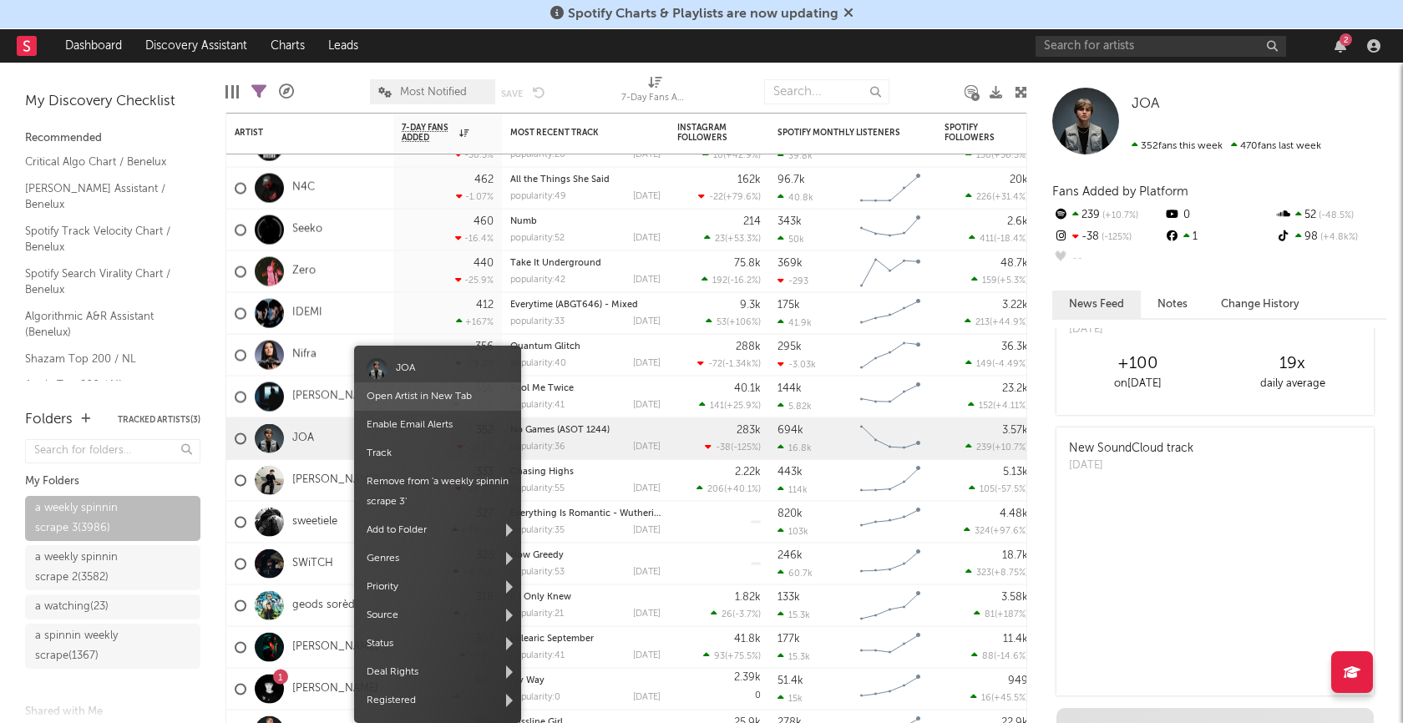
click at [411, 393] on link "Open Artist in New Tab" at bounding box center [419, 397] width 105 height 10
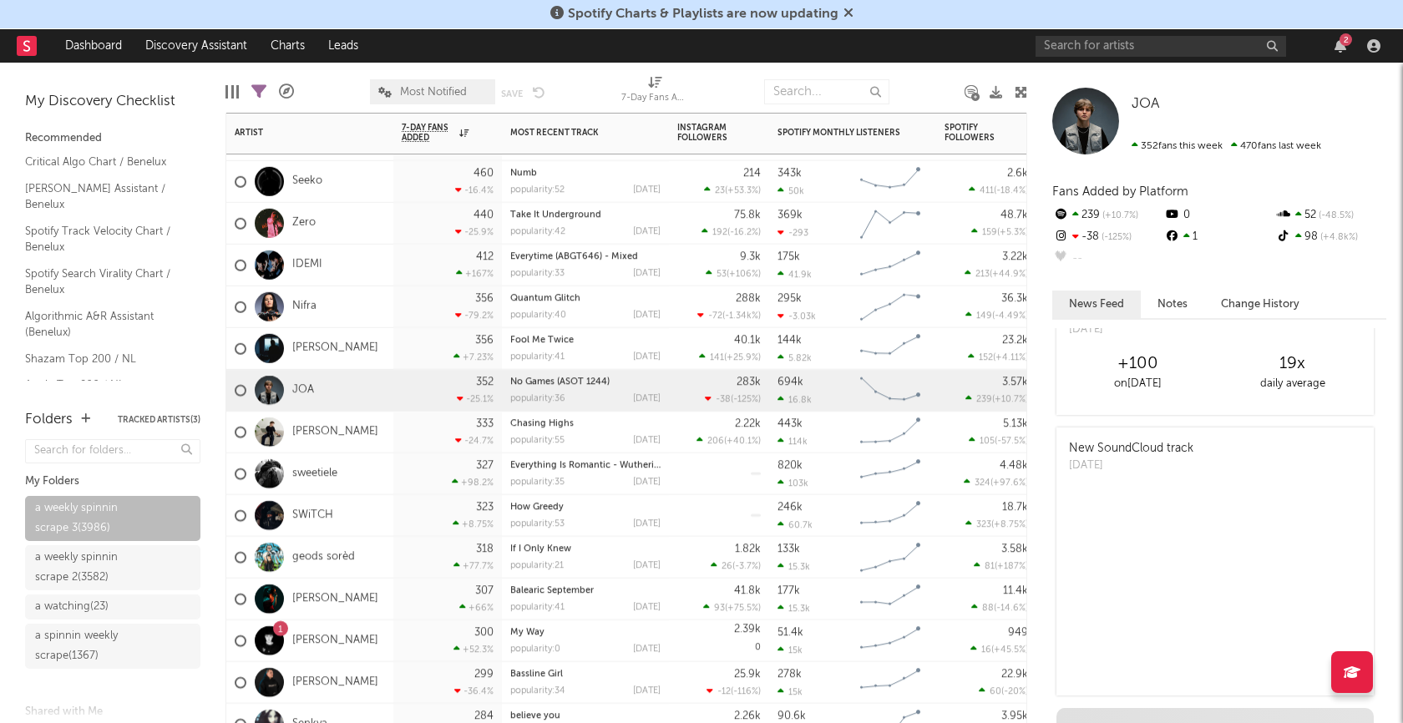
click at [356, 468] on div "sweetiele" at bounding box center [309, 474] width 167 height 42
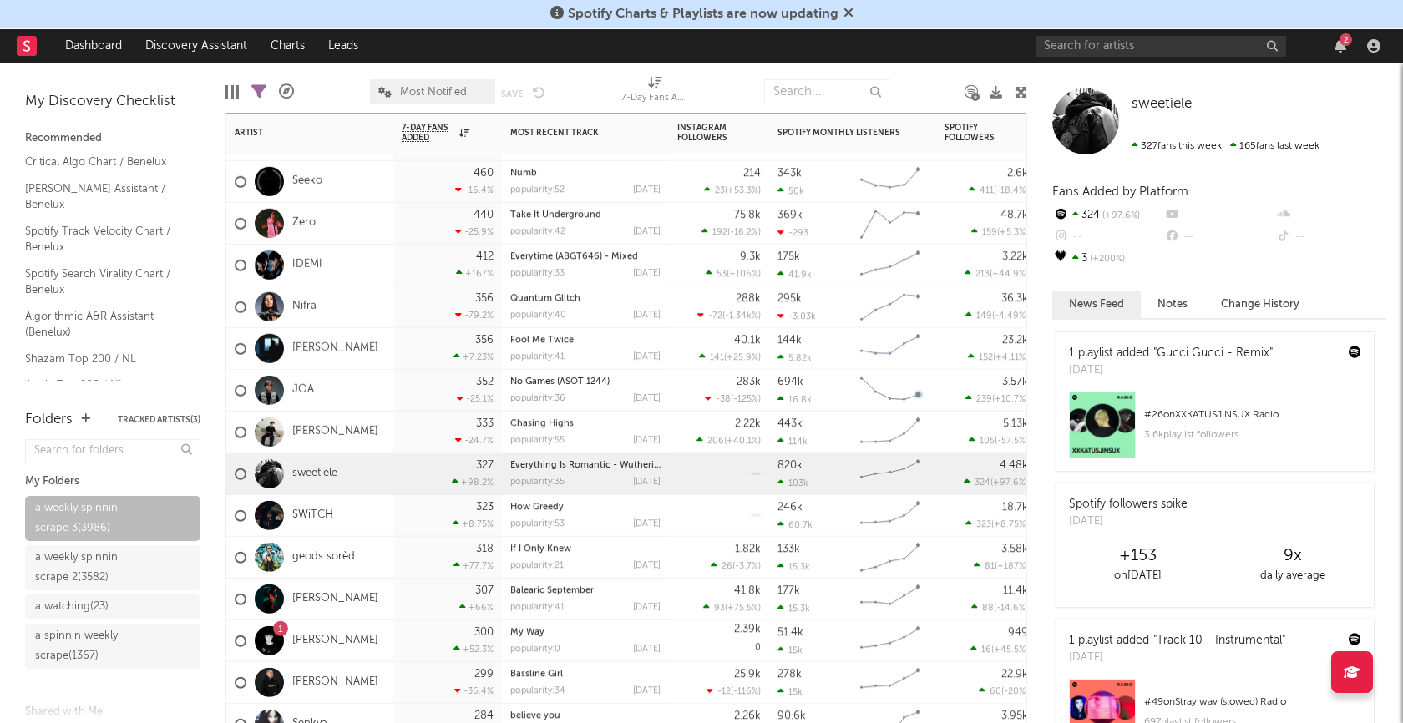
scroll to position [50, 0]
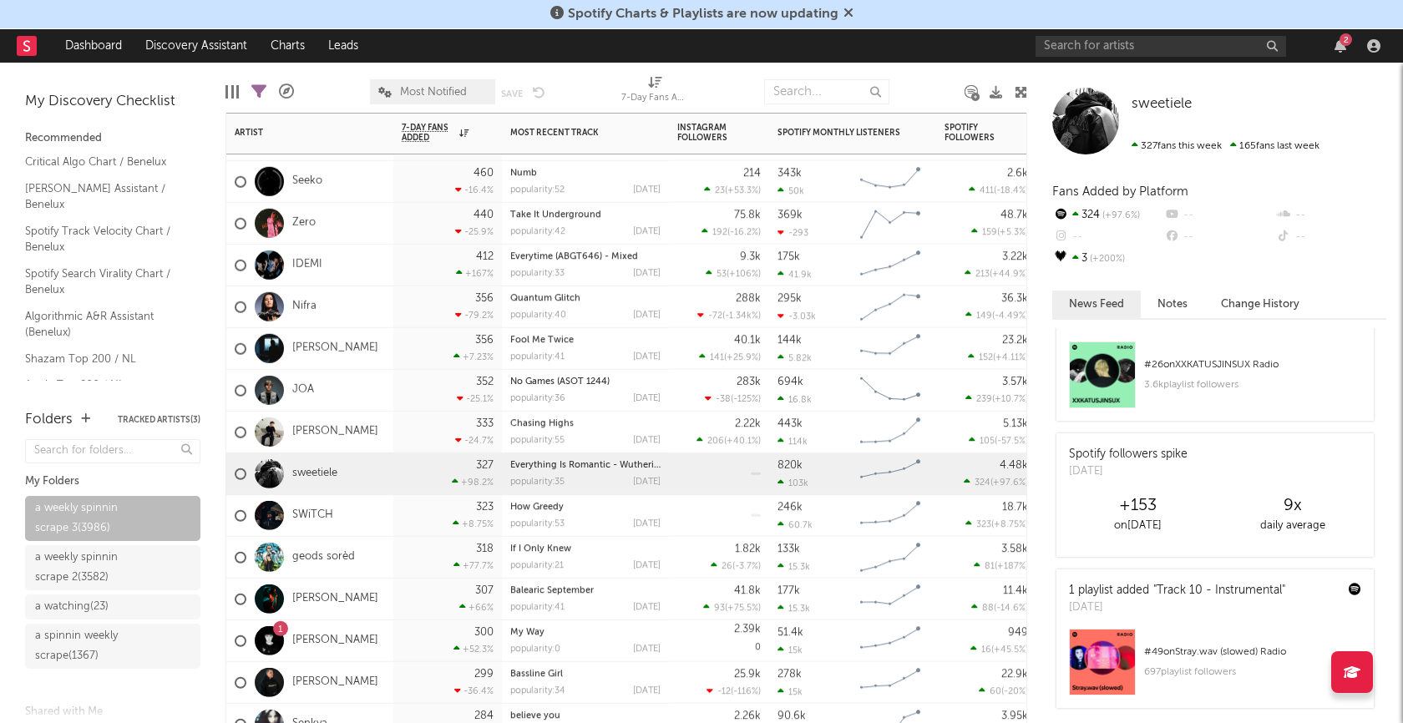
click at [373, 519] on div "SWiTCH" at bounding box center [309, 516] width 167 height 42
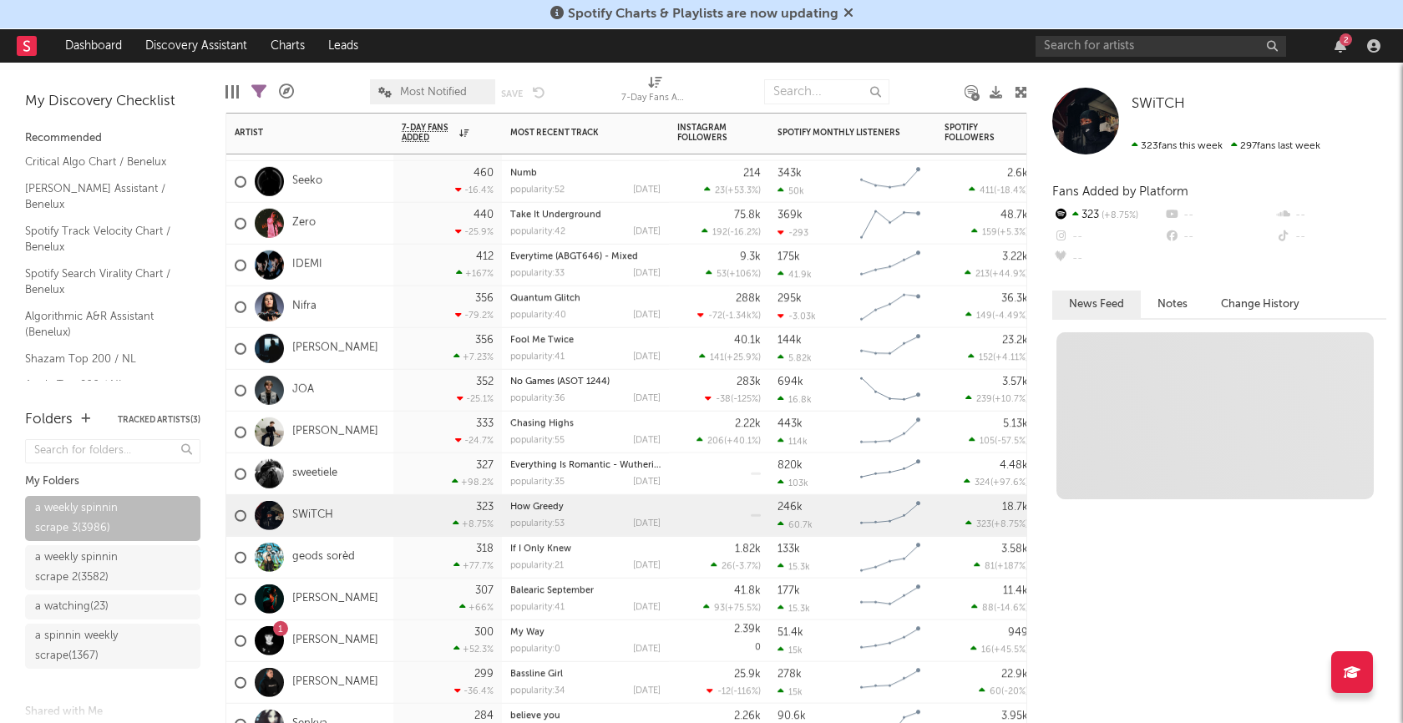
scroll to position [0, 0]
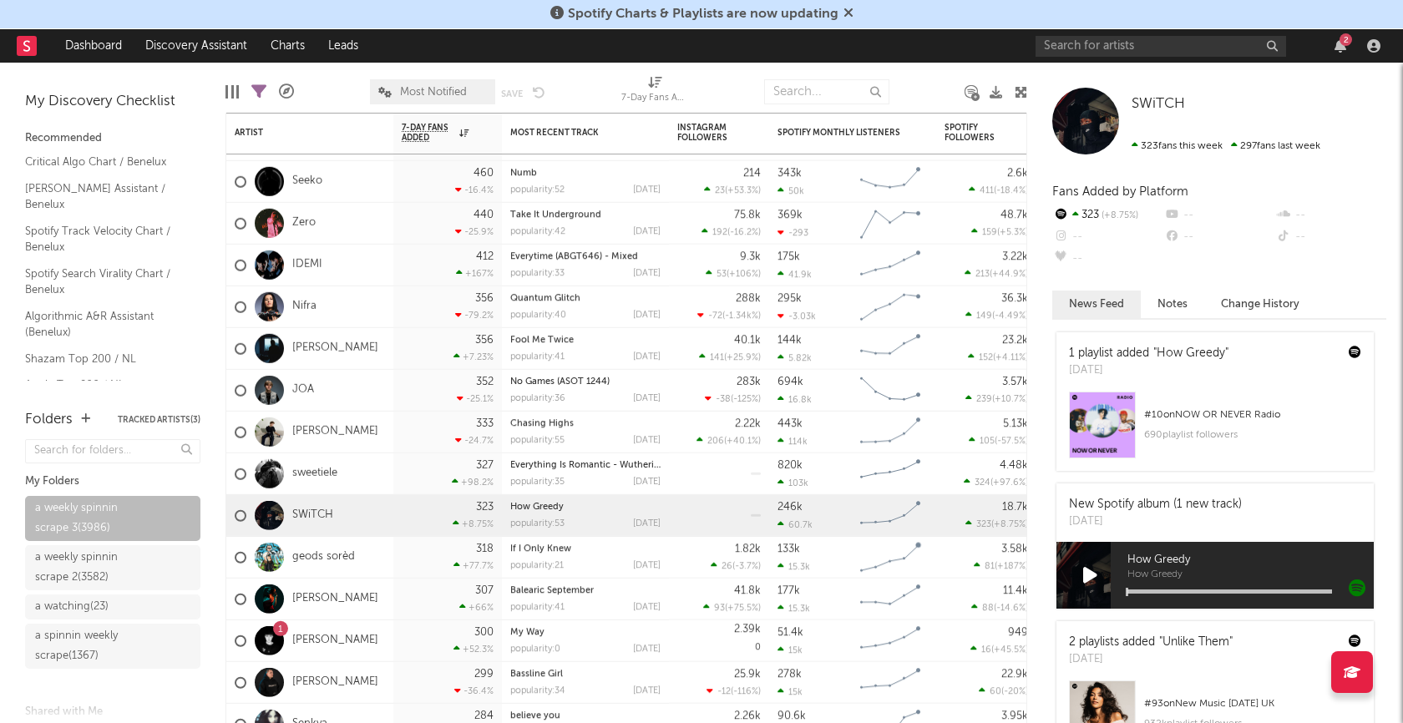
click at [1092, 568] on icon at bounding box center [1090, 575] width 14 height 18
click at [1092, 571] on icon at bounding box center [1090, 575] width 12 height 18
click at [372, 553] on div "geods sorèd" at bounding box center [309, 558] width 167 height 42
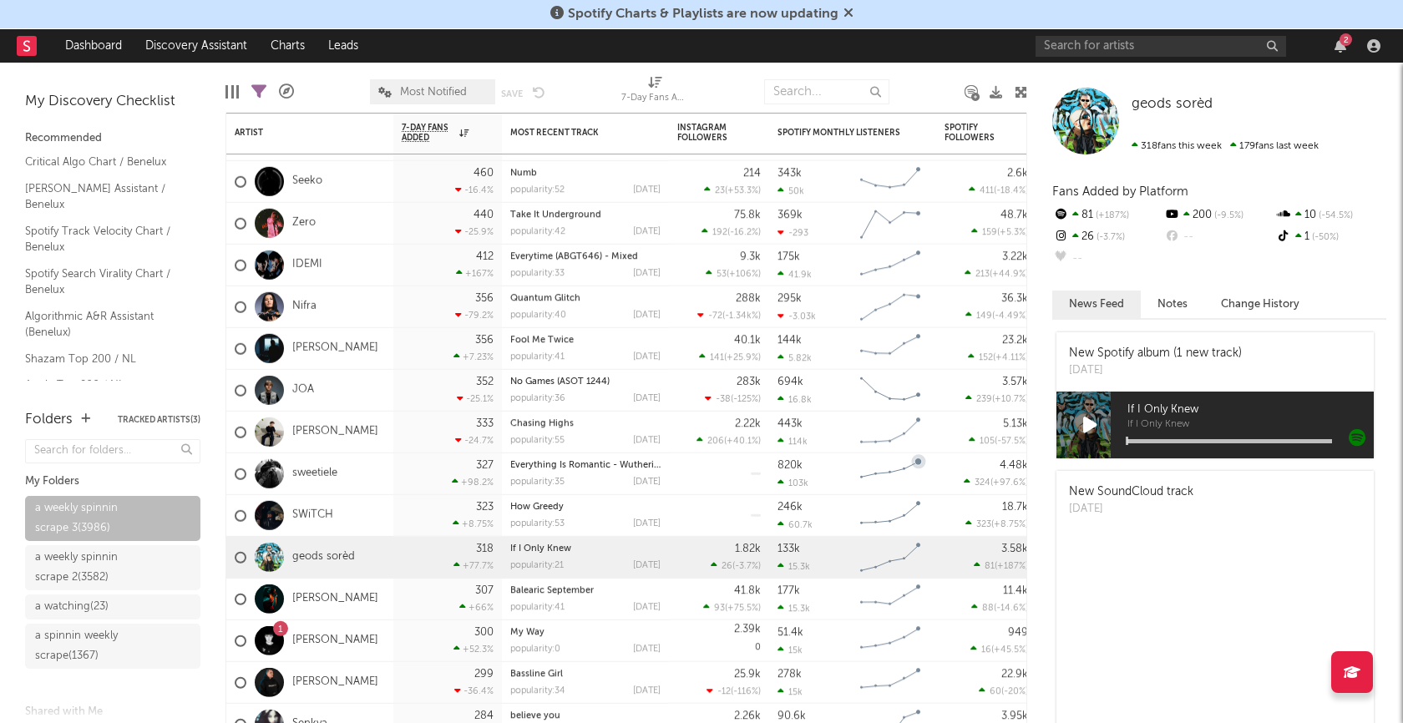
click at [1091, 423] on icon at bounding box center [1090, 425] width 14 height 18
click at [1177, 440] on div at bounding box center [1229, 441] width 205 height 4
click at [1089, 426] on icon at bounding box center [1090, 425] width 12 height 18
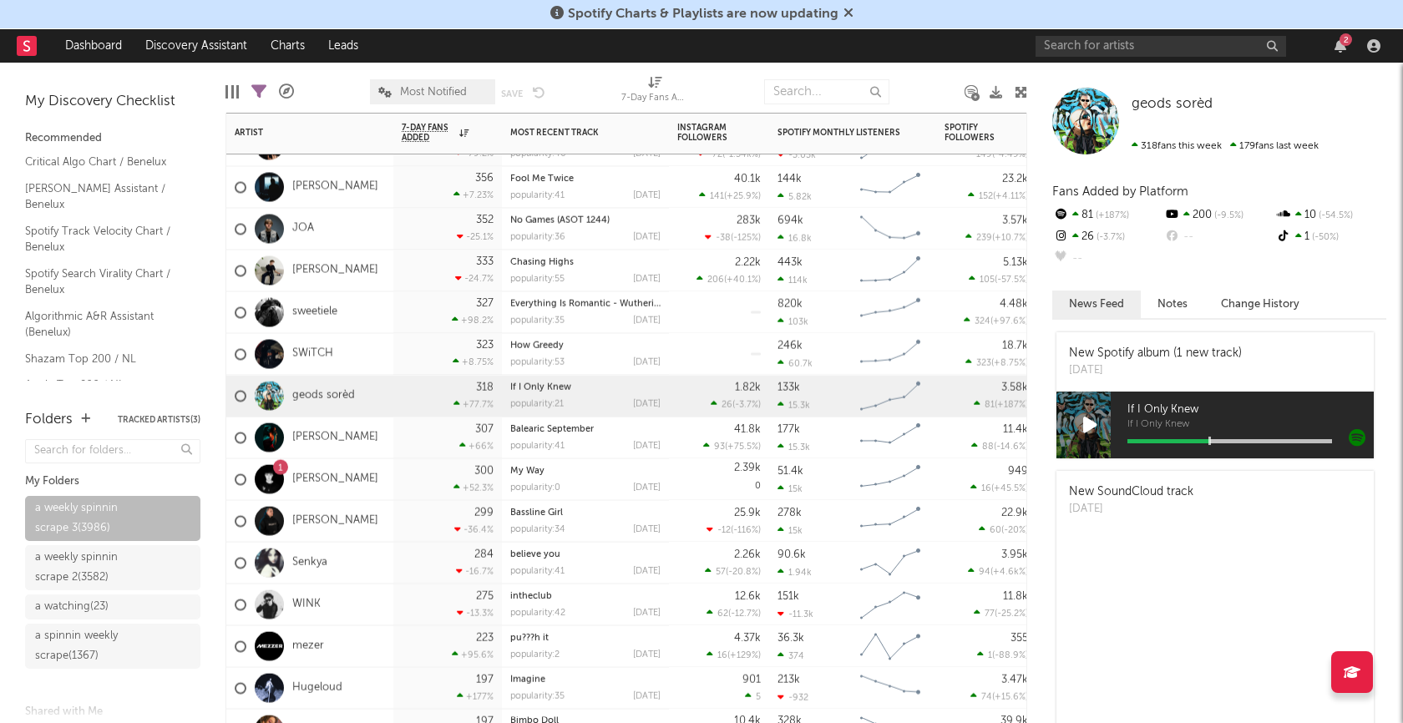
click at [381, 445] on div "Amy Wiles" at bounding box center [309, 438] width 167 height 42
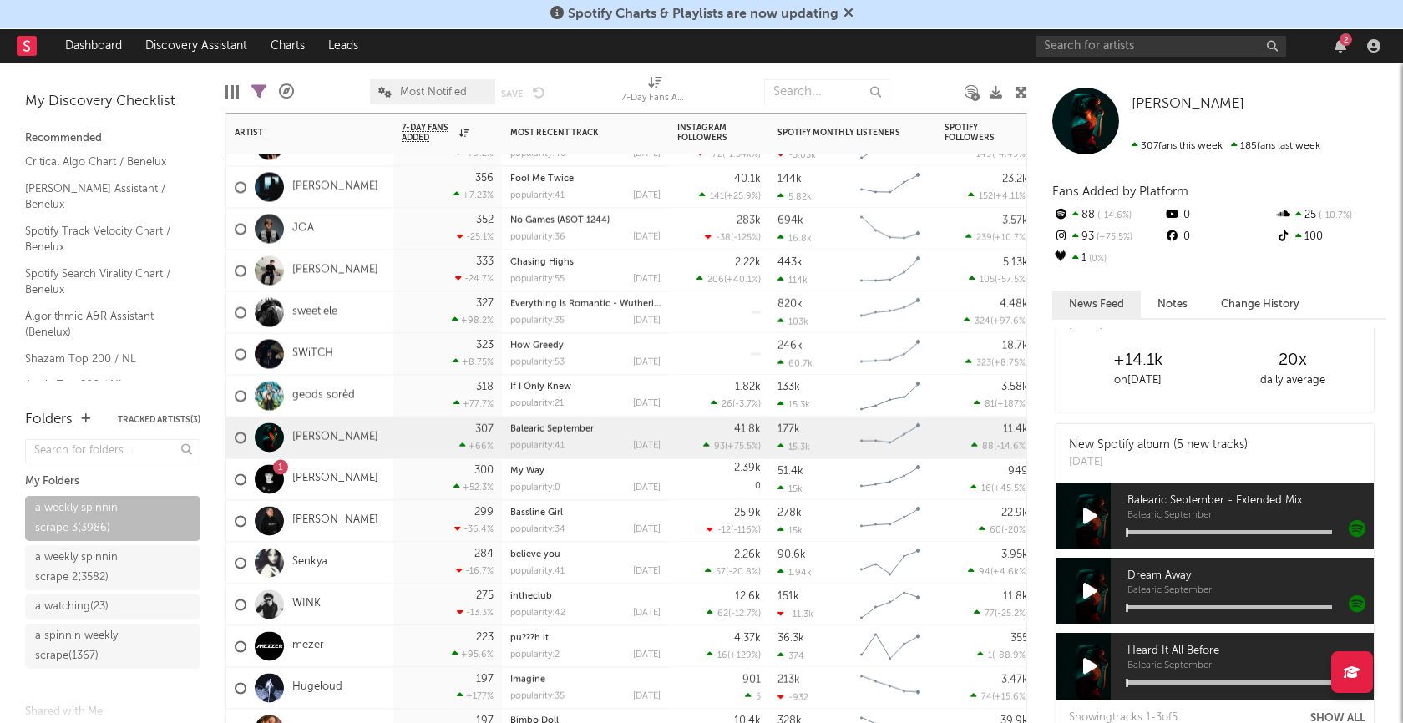
scroll to position [615, 0]
click at [1090, 591] on icon at bounding box center [1090, 589] width 14 height 18
click at [1165, 601] on div "Dream Away Balearic September" at bounding box center [1241, 589] width 263 height 67
click at [1171, 606] on div "Dream Away Balearic September" at bounding box center [1241, 589] width 263 height 67
click at [1088, 586] on icon at bounding box center [1090, 589] width 12 height 18
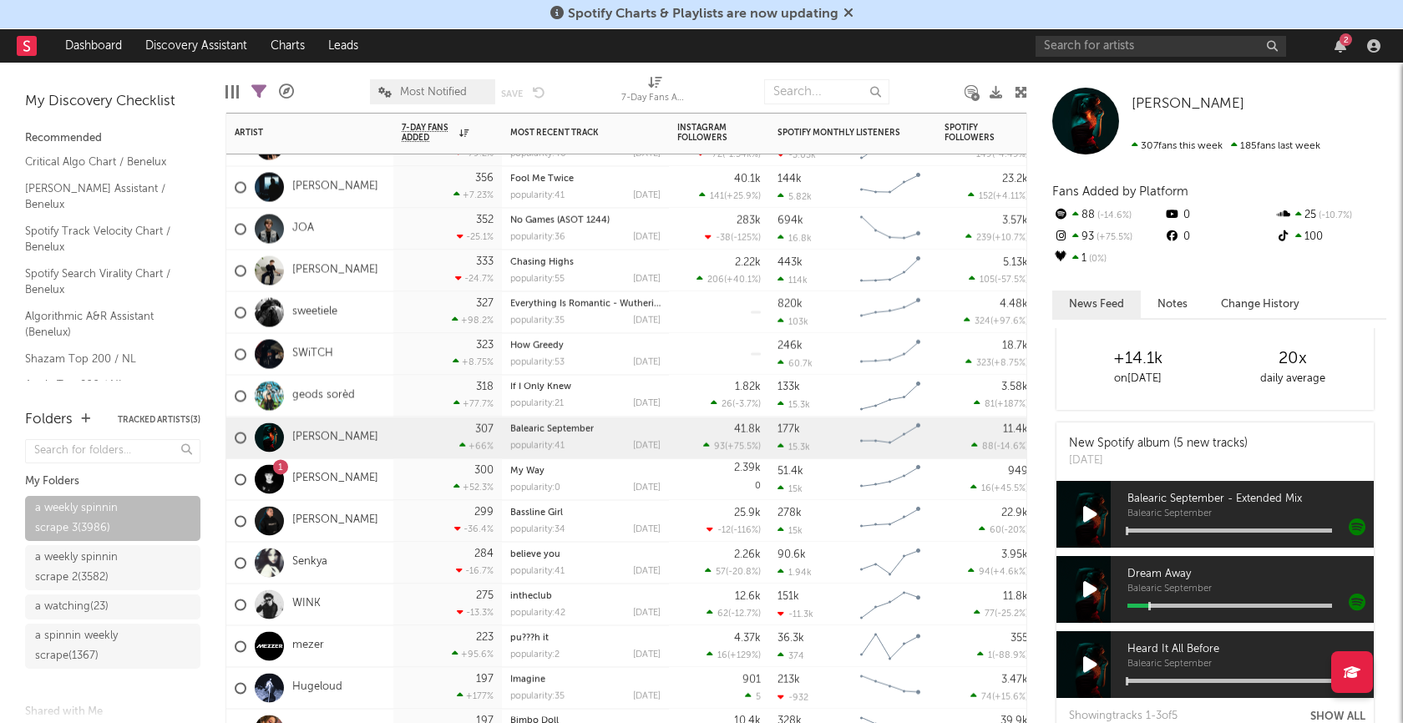
click at [388, 491] on div "1 Merki DJ" at bounding box center [309, 479] width 167 height 42
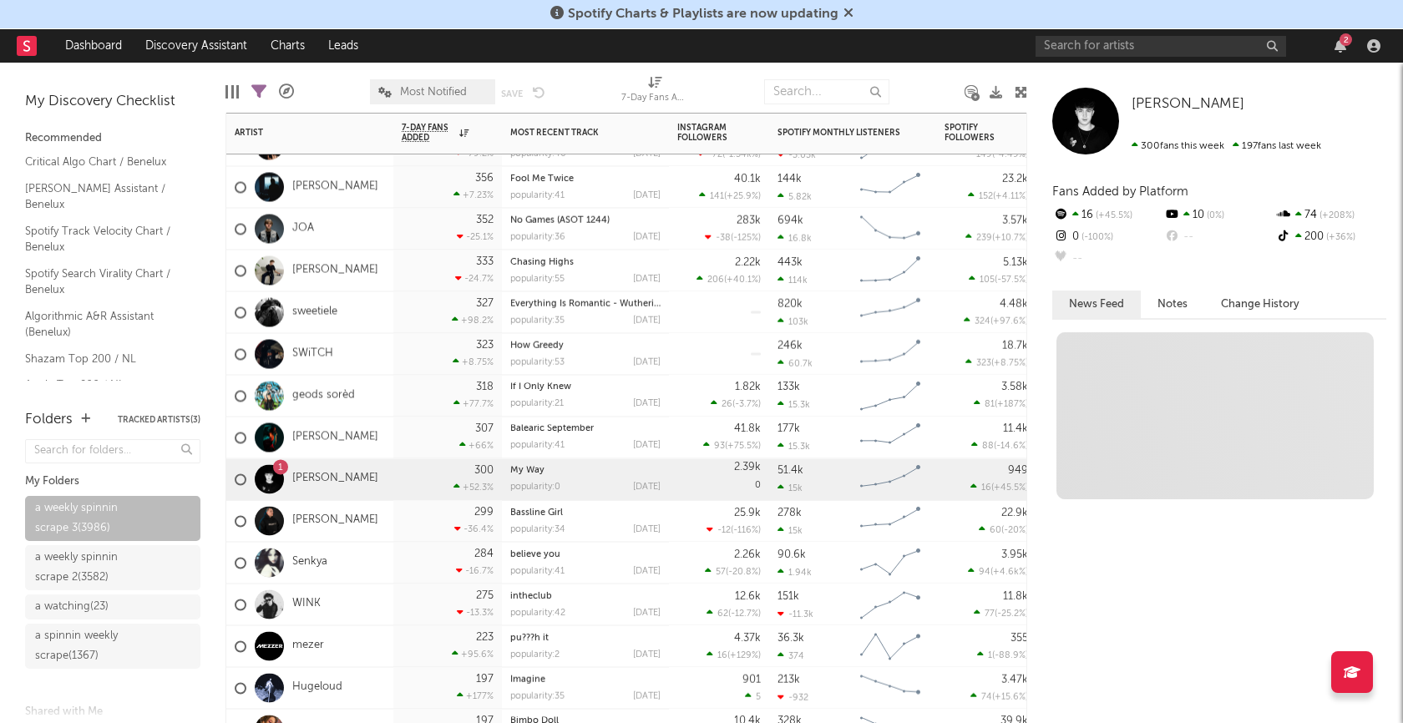
scroll to position [0, 0]
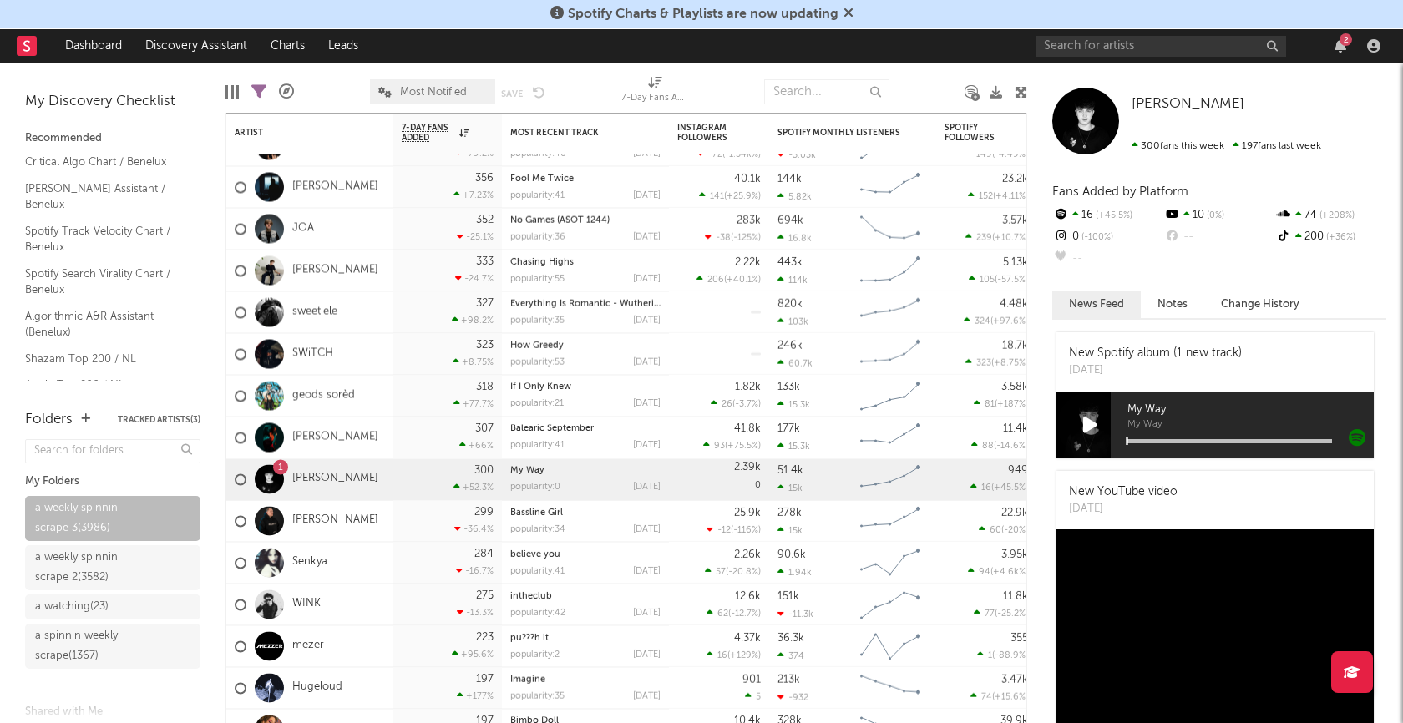
click at [1084, 416] on icon at bounding box center [1090, 425] width 14 height 18
click at [1166, 441] on div at bounding box center [1229, 441] width 205 height 4
click at [1212, 440] on div at bounding box center [1229, 441] width 205 height 4
click at [1091, 423] on icon at bounding box center [1090, 425] width 12 height 18
click at [368, 517] on div "Shaun Dean" at bounding box center [309, 521] width 167 height 42
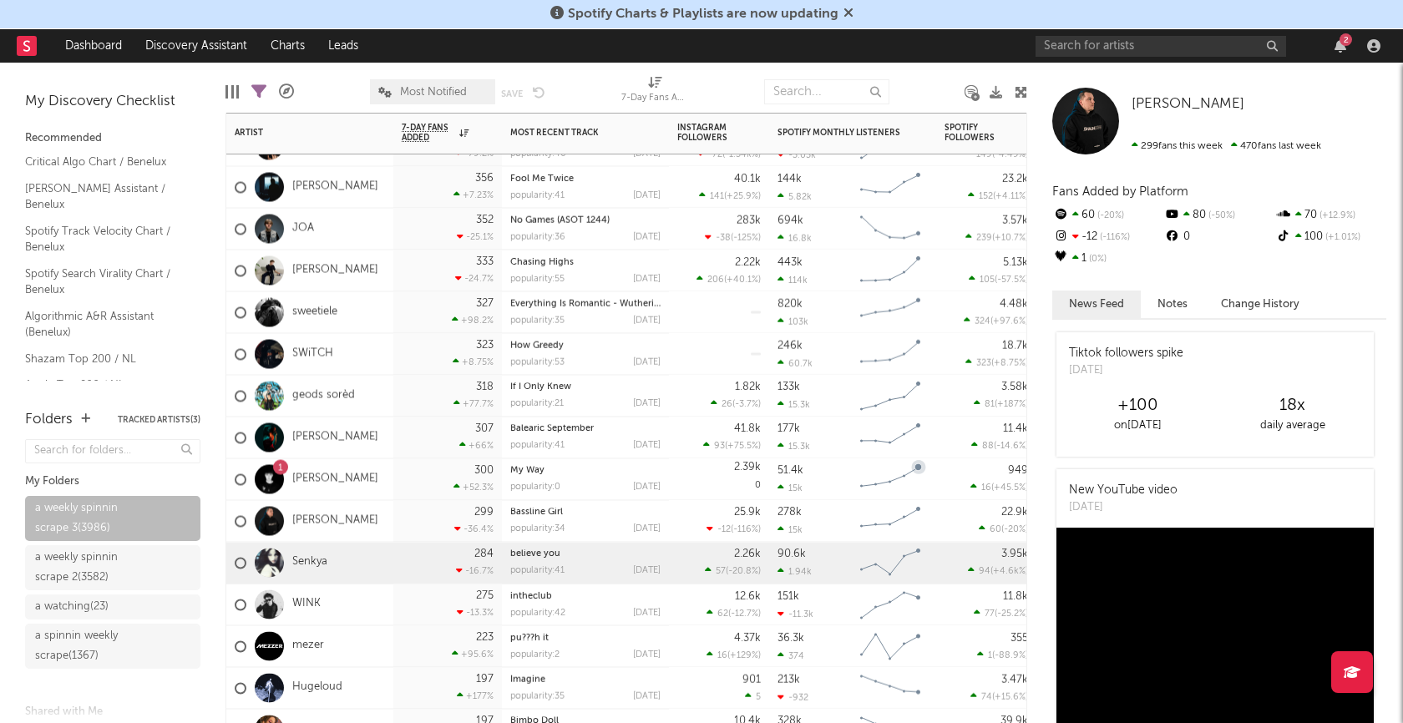
click at [375, 565] on div "Senkya" at bounding box center [309, 563] width 167 height 42
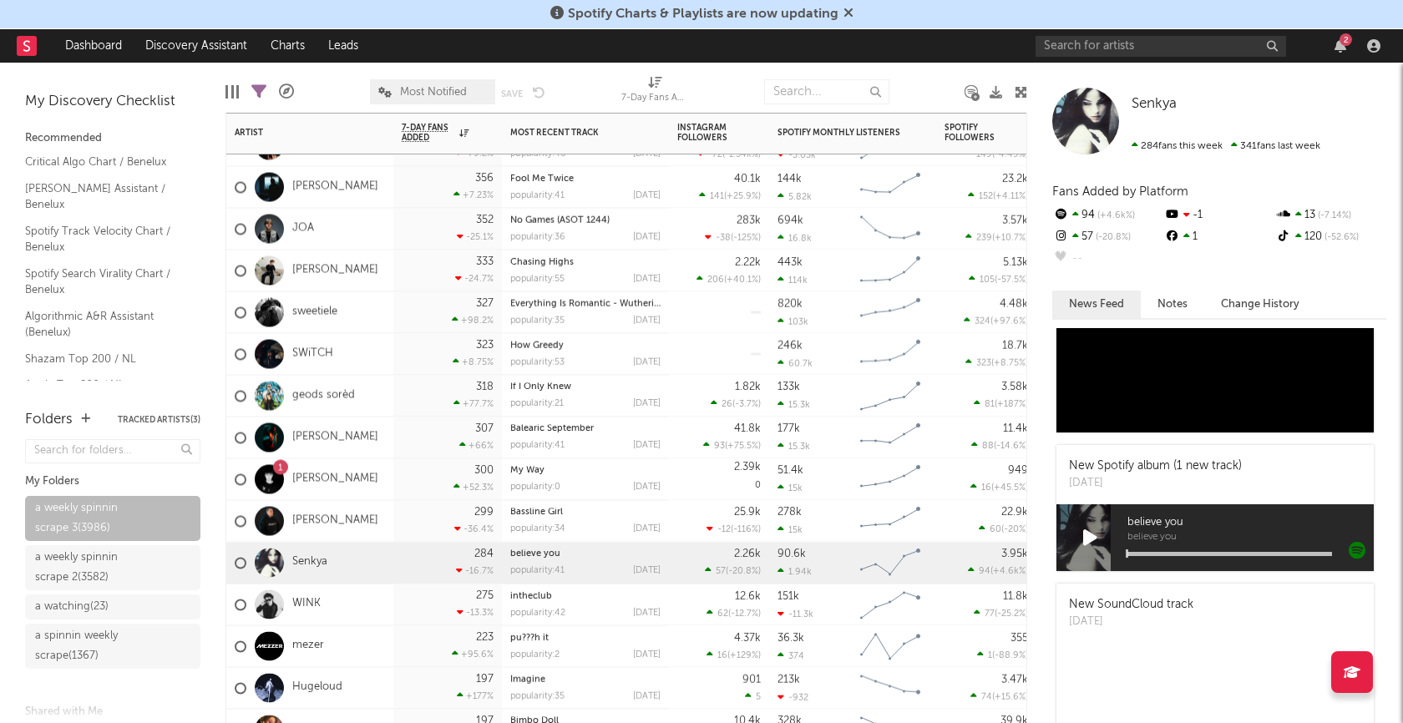
scroll to position [327, 0]
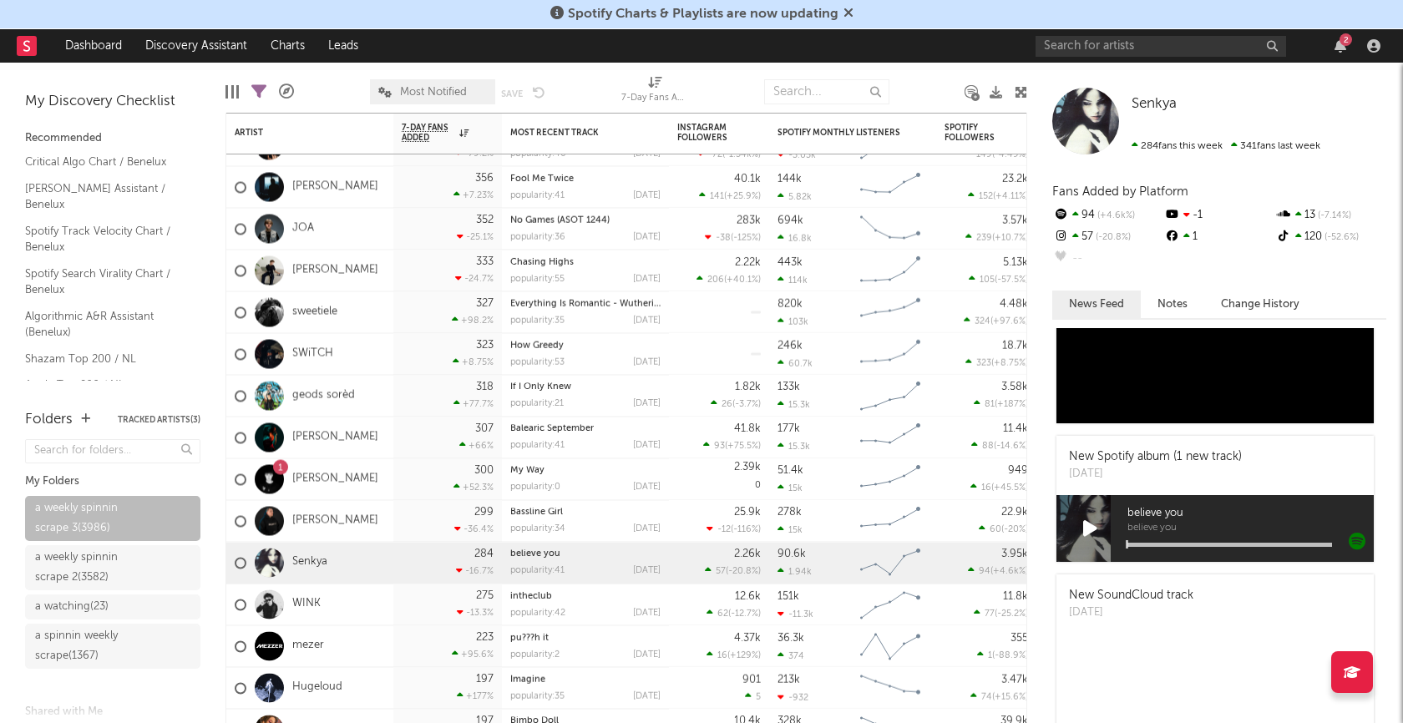
click at [1091, 524] on icon at bounding box center [1090, 528] width 14 height 18
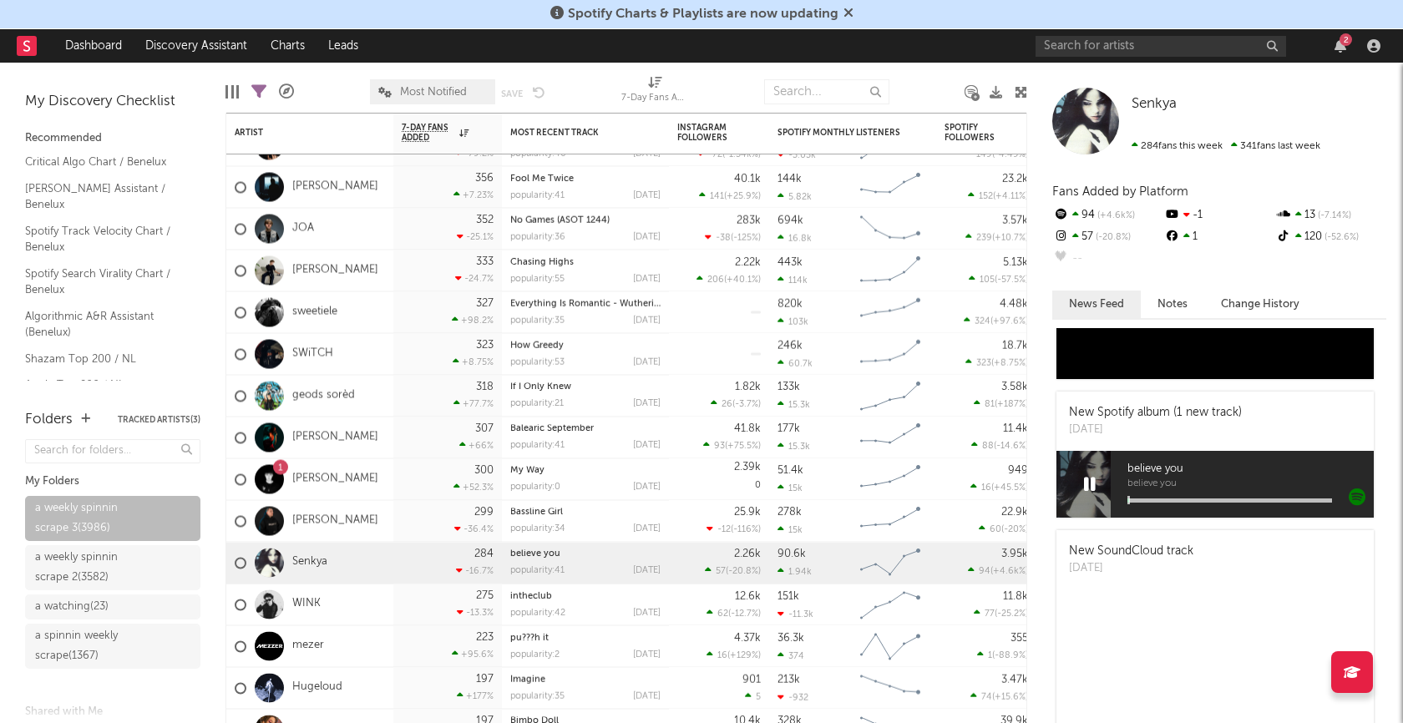
scroll to position [378, 0]
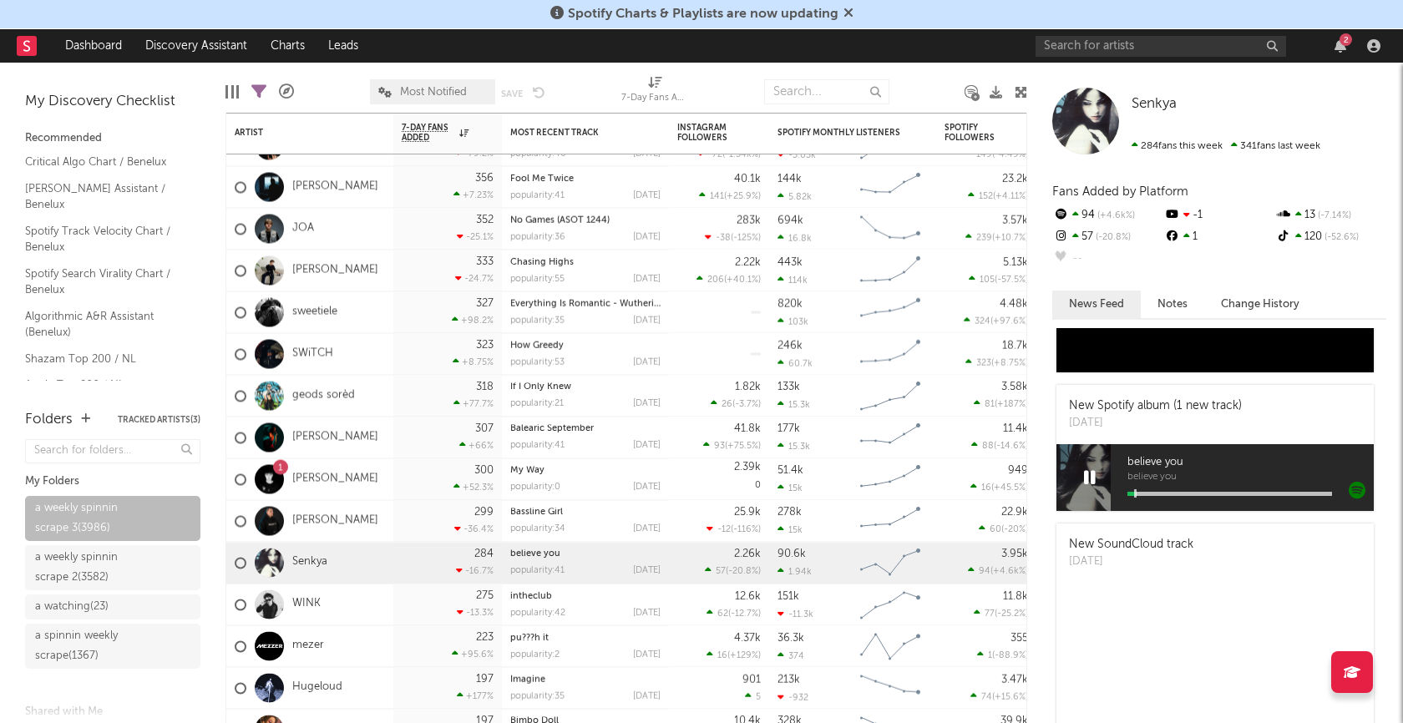
click at [1176, 496] on div "believe you believe you" at bounding box center [1241, 477] width 263 height 67
click at [1185, 487] on div "believe you believe you" at bounding box center [1241, 477] width 263 height 67
click at [1185, 489] on div "believe you believe you" at bounding box center [1241, 477] width 263 height 67
click at [1186, 493] on div at bounding box center [1229, 494] width 205 height 4
click at [1090, 472] on icon at bounding box center [1090, 477] width 12 height 18
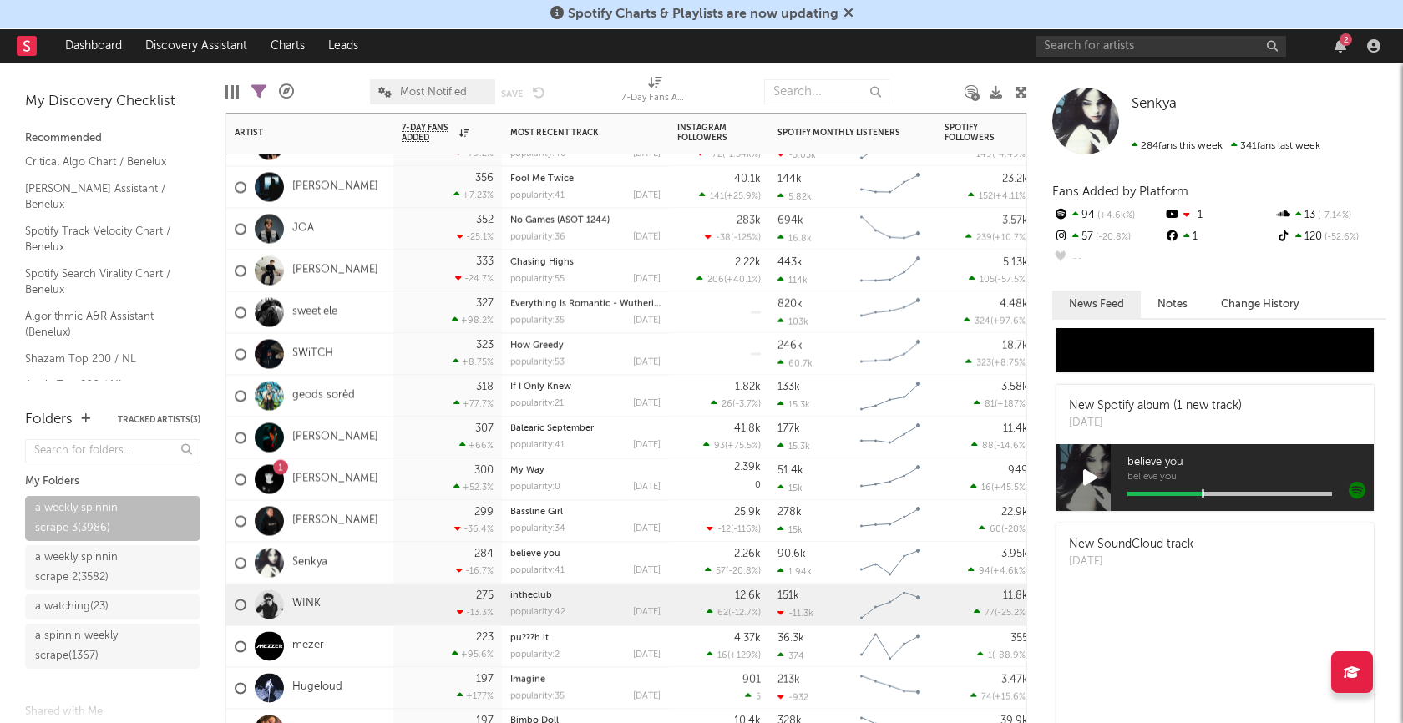
click at [377, 601] on div "WINK" at bounding box center [309, 605] width 167 height 42
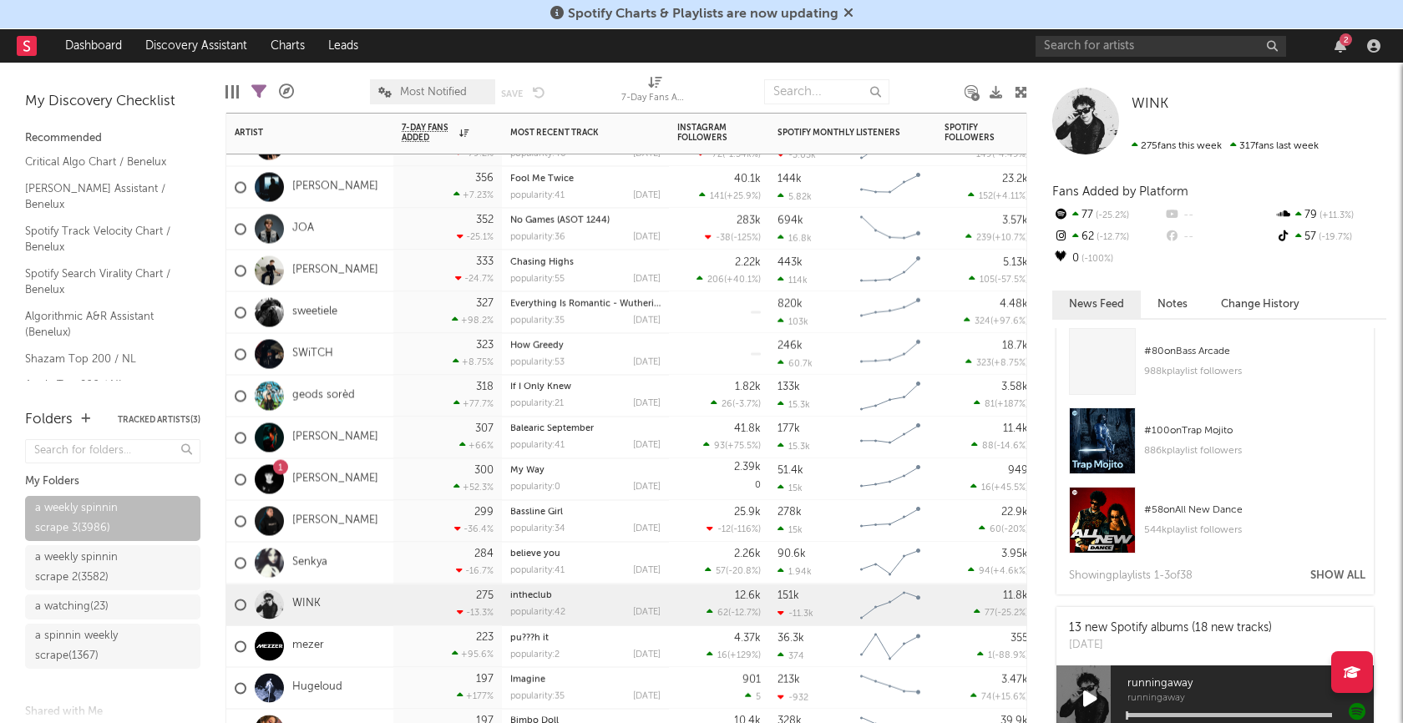
scroll to position [1463, 0]
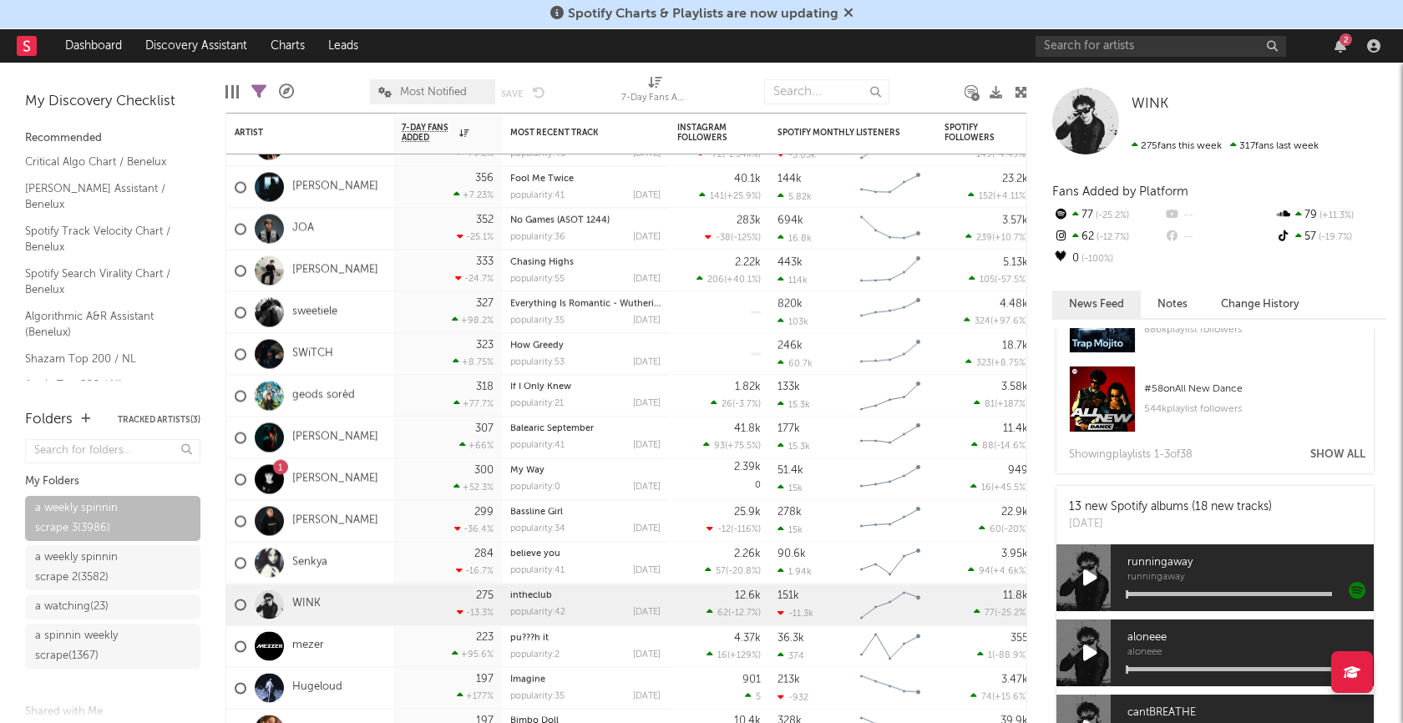
click at [1095, 583] on icon at bounding box center [1090, 578] width 14 height 18
click at [1175, 594] on div "runningaway runningaway" at bounding box center [1241, 577] width 263 height 67
click at [1189, 590] on div "runningaway runningaway" at bounding box center [1241, 577] width 263 height 67
click at [1201, 589] on div "runningaway runningaway" at bounding box center [1241, 577] width 263 height 67
click at [1201, 593] on div at bounding box center [1229, 594] width 205 height 4
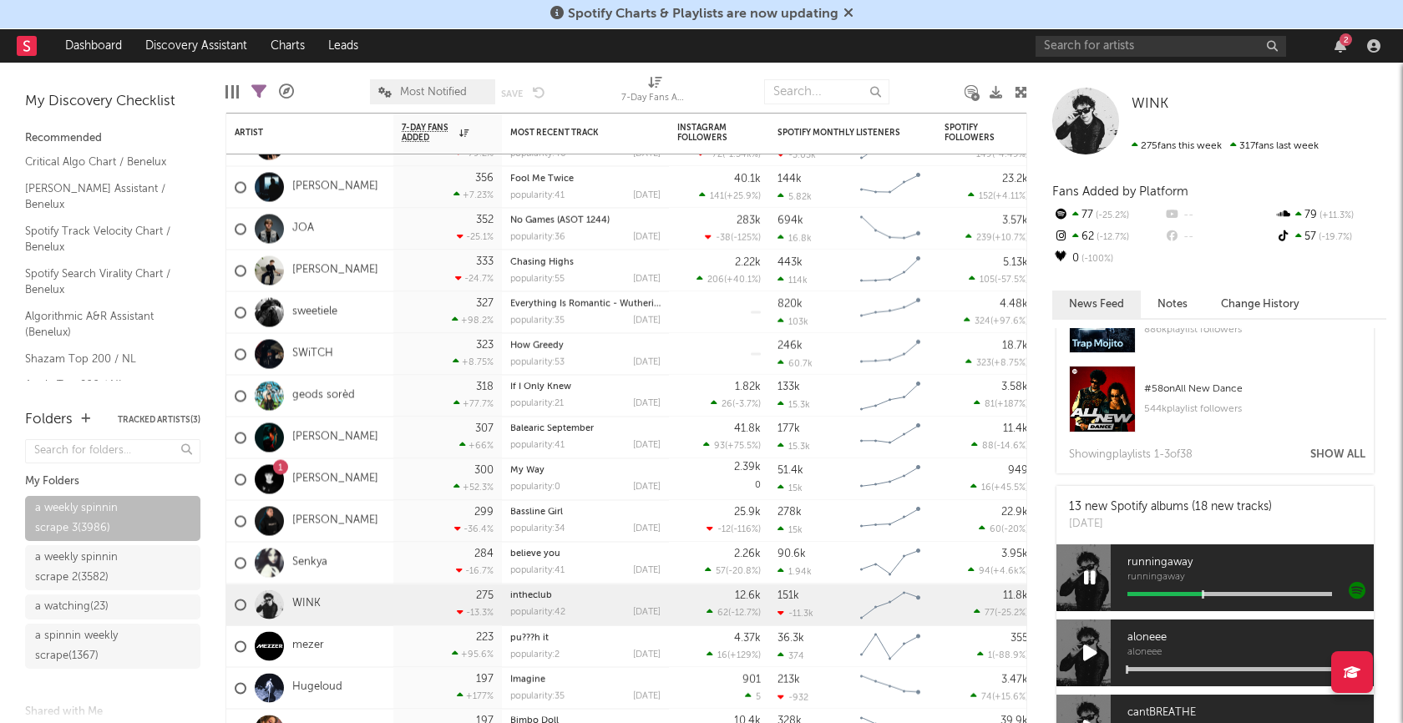
click at [1255, 589] on div "runningaway runningaway" at bounding box center [1241, 577] width 263 height 67
click at [1091, 649] on icon at bounding box center [1090, 653] width 14 height 18
click at [1085, 574] on icon at bounding box center [1090, 578] width 12 height 18
click at [1093, 653] on icon at bounding box center [1090, 653] width 12 height 18
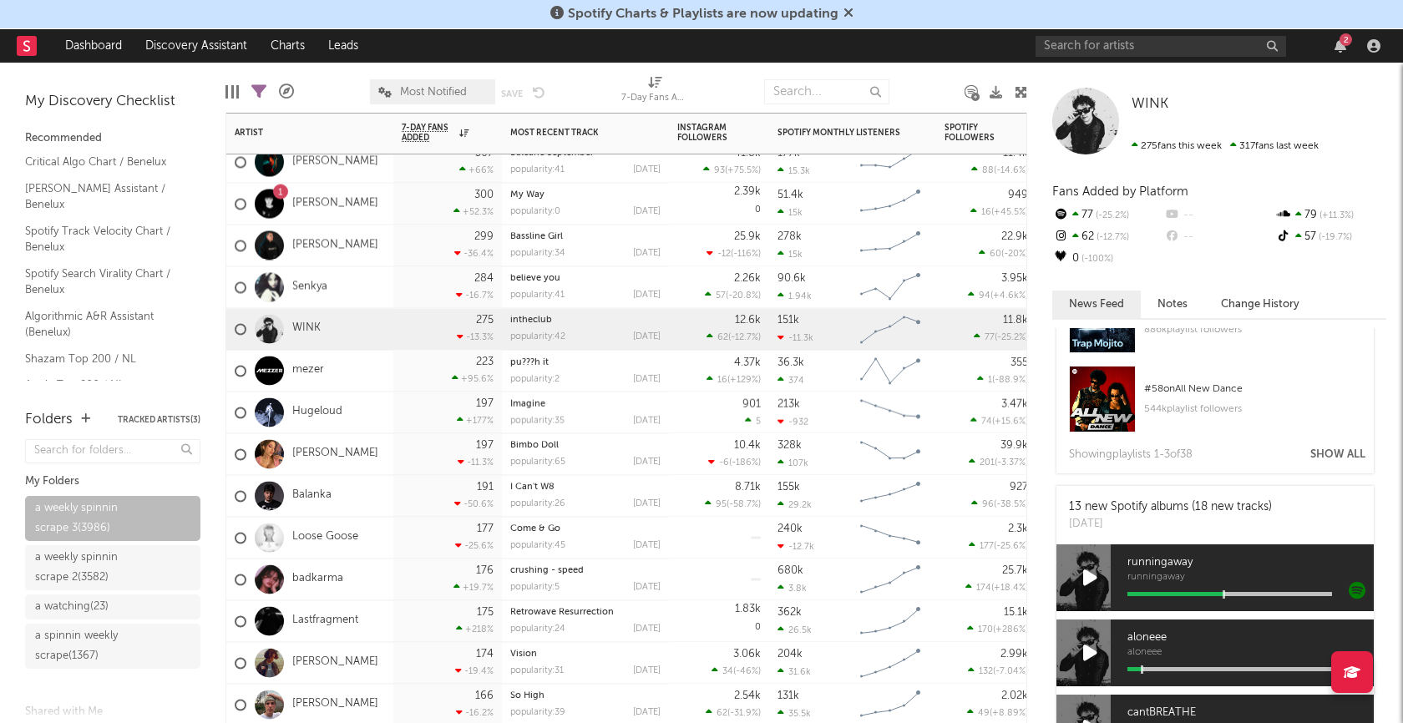
click at [357, 377] on div "mezer" at bounding box center [309, 371] width 167 height 42
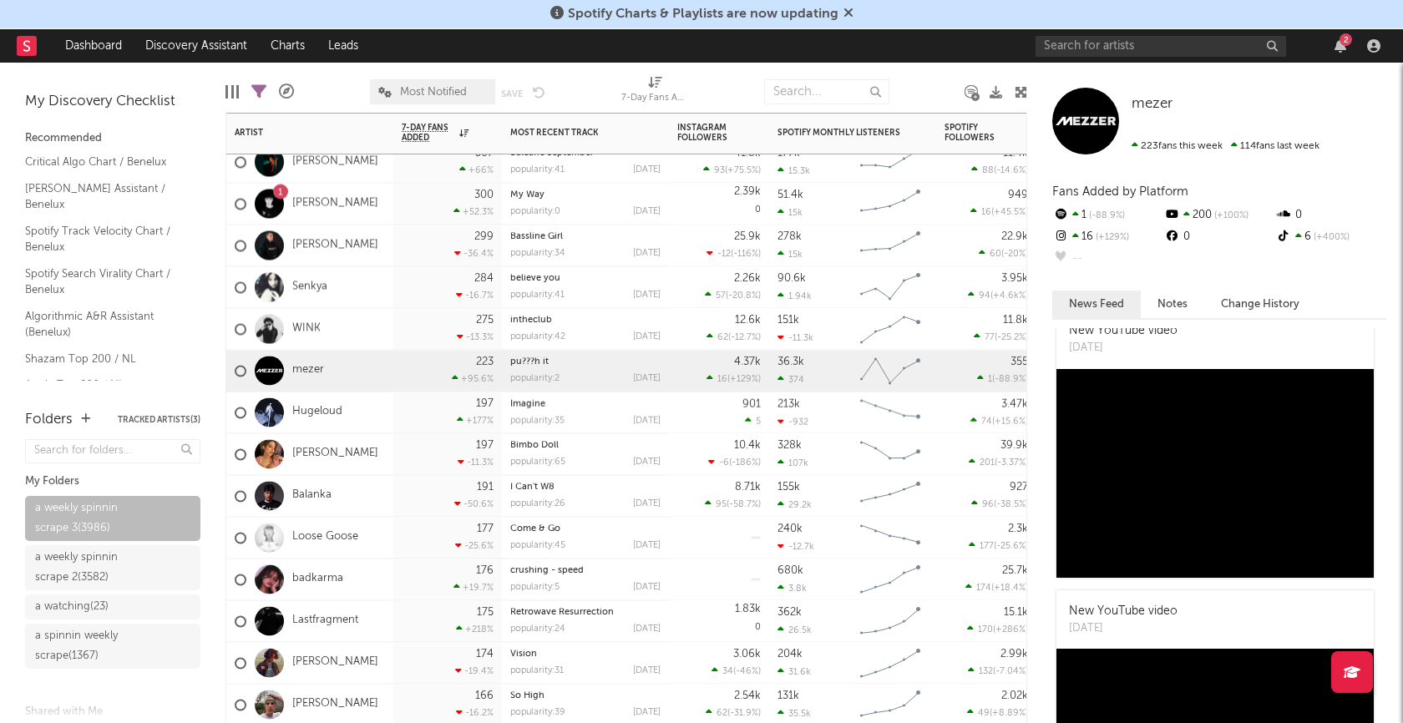
scroll to position [27, 0]
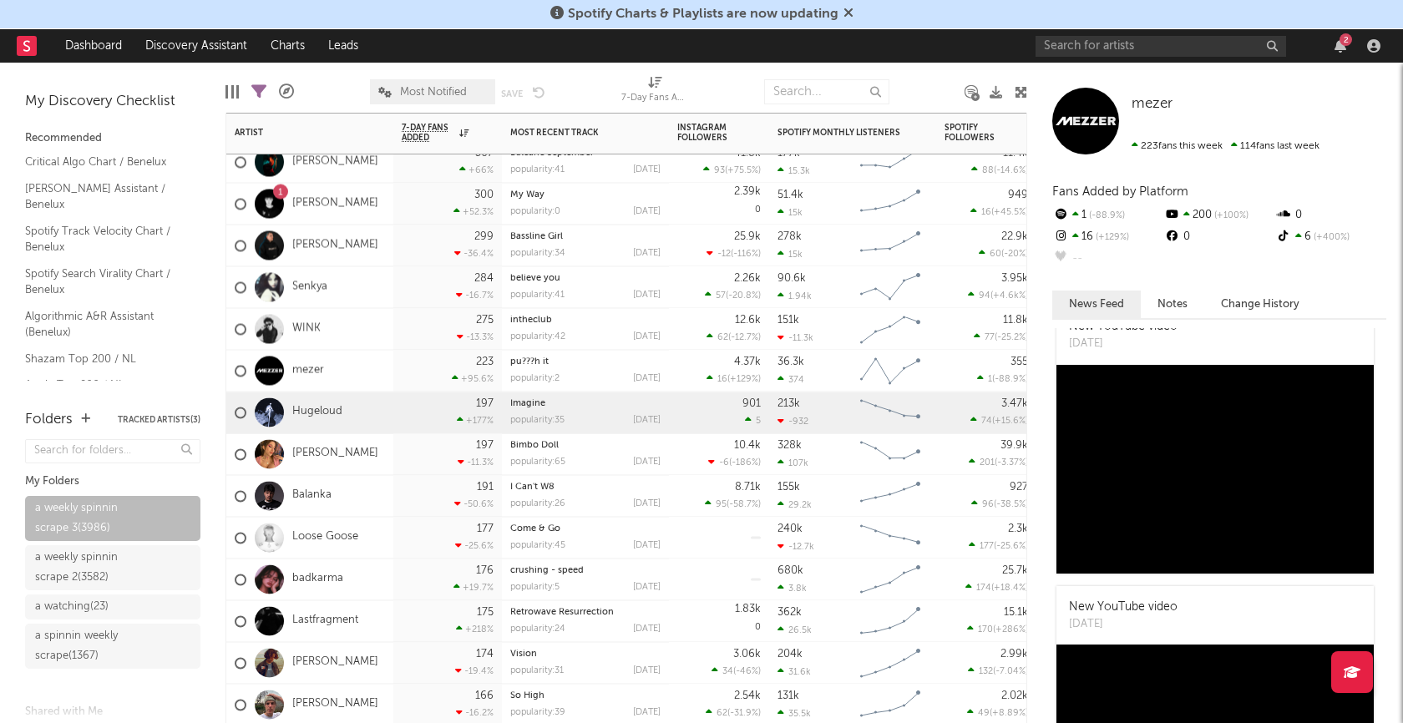
click at [355, 428] on div "Hugeloud" at bounding box center [309, 413] width 167 height 42
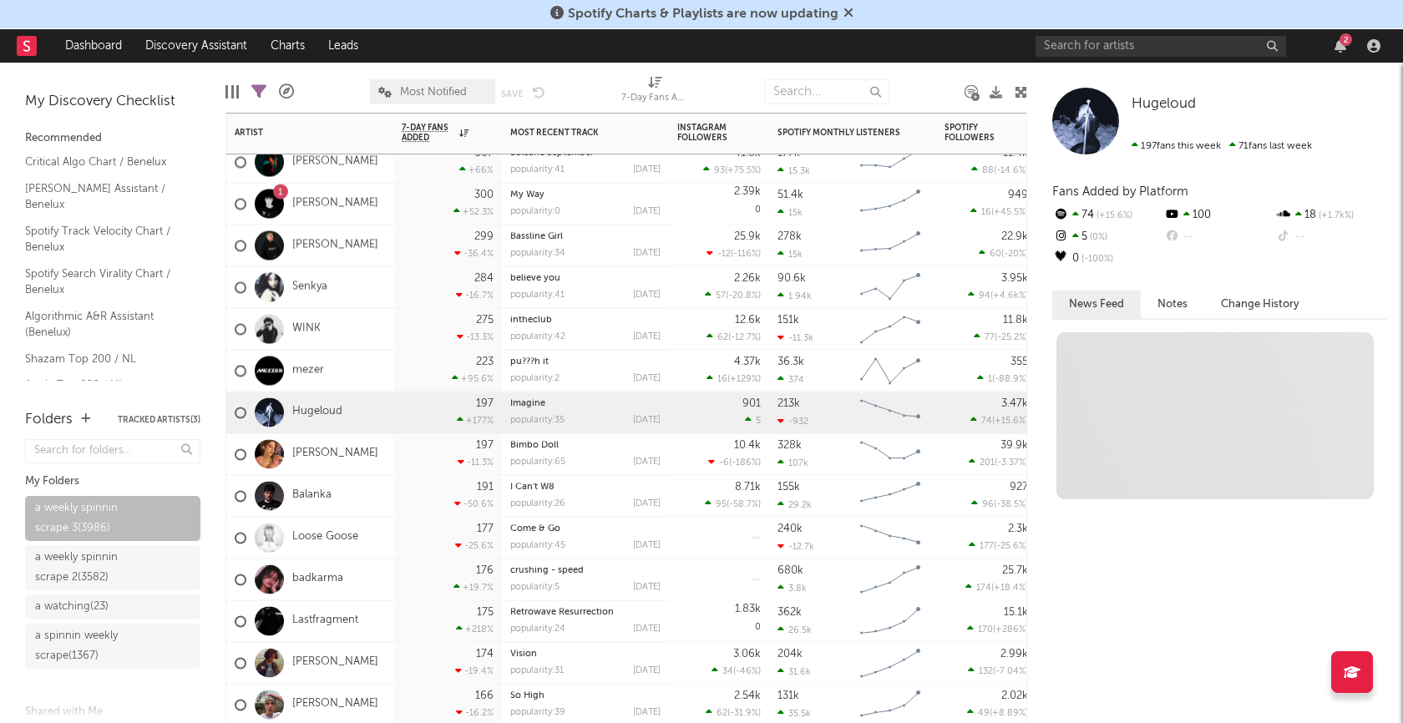
scroll to position [0, 0]
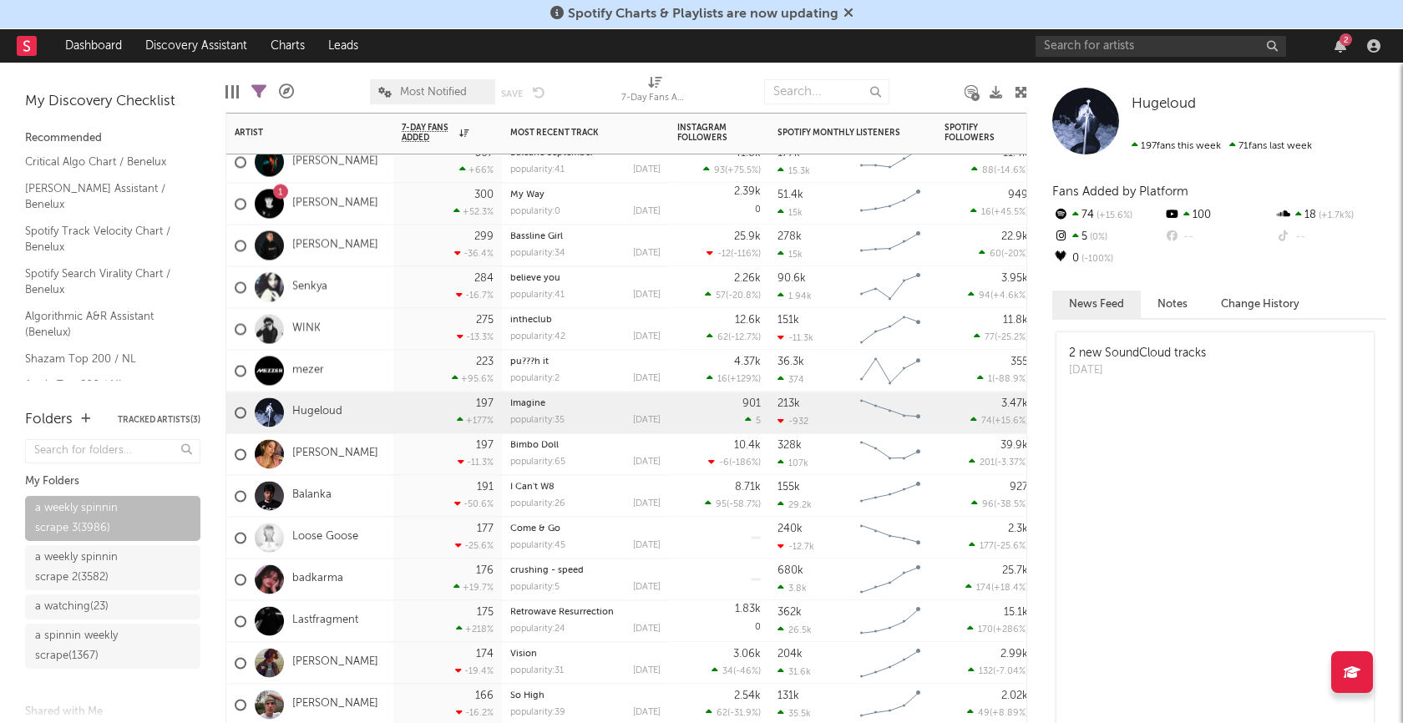
click at [367, 458] on div "Tila Tsoli" at bounding box center [309, 454] width 167 height 42
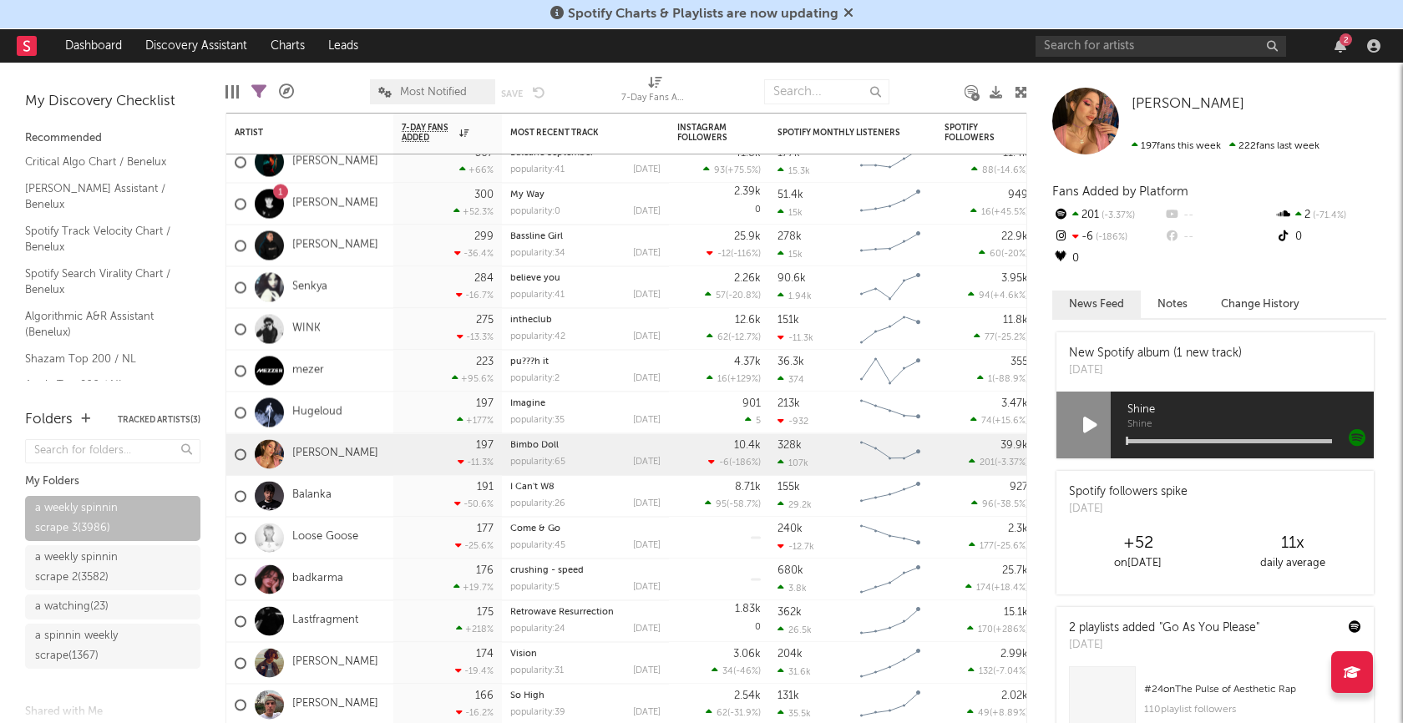
click at [1092, 423] on icon at bounding box center [1090, 425] width 14 height 18
click at [1180, 439] on div at bounding box center [1229, 441] width 205 height 4
click at [1090, 425] on icon at bounding box center [1090, 425] width 12 height 18
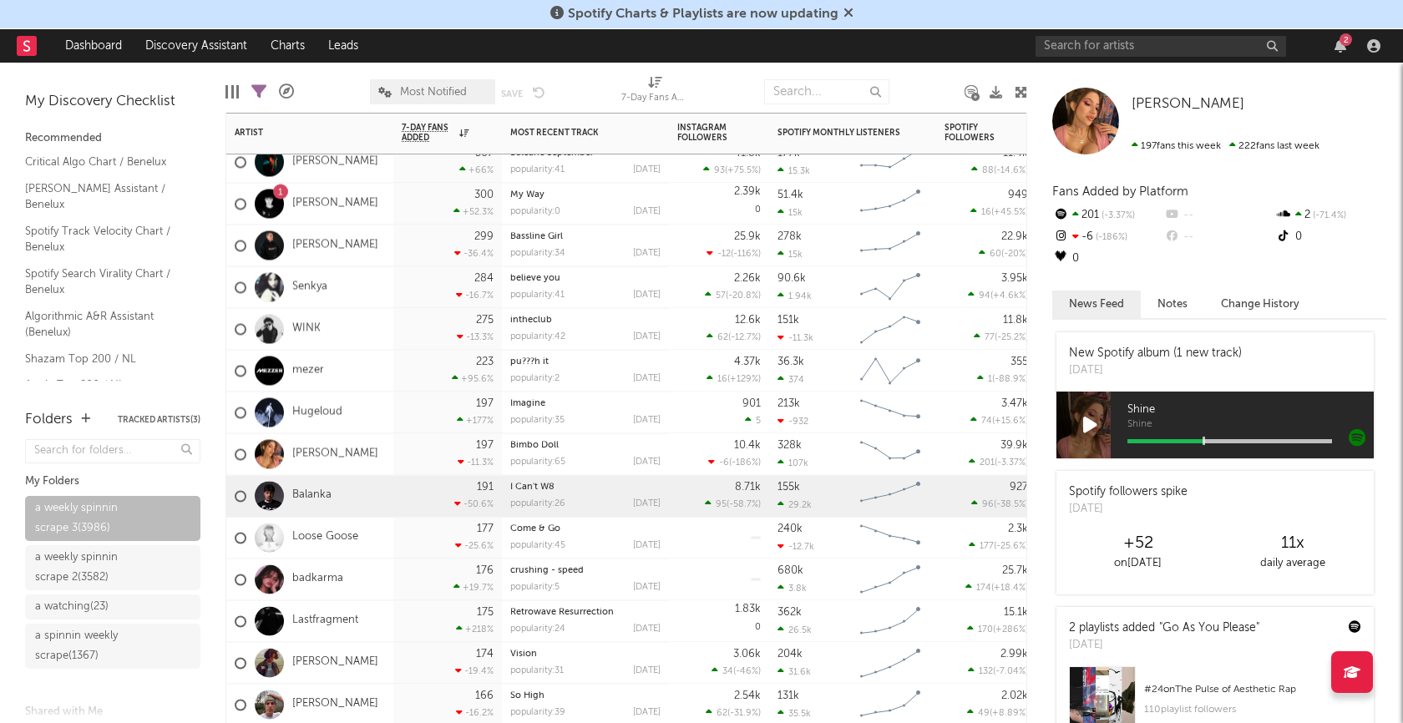
click at [334, 490] on div "Balanka" at bounding box center [309, 496] width 167 height 42
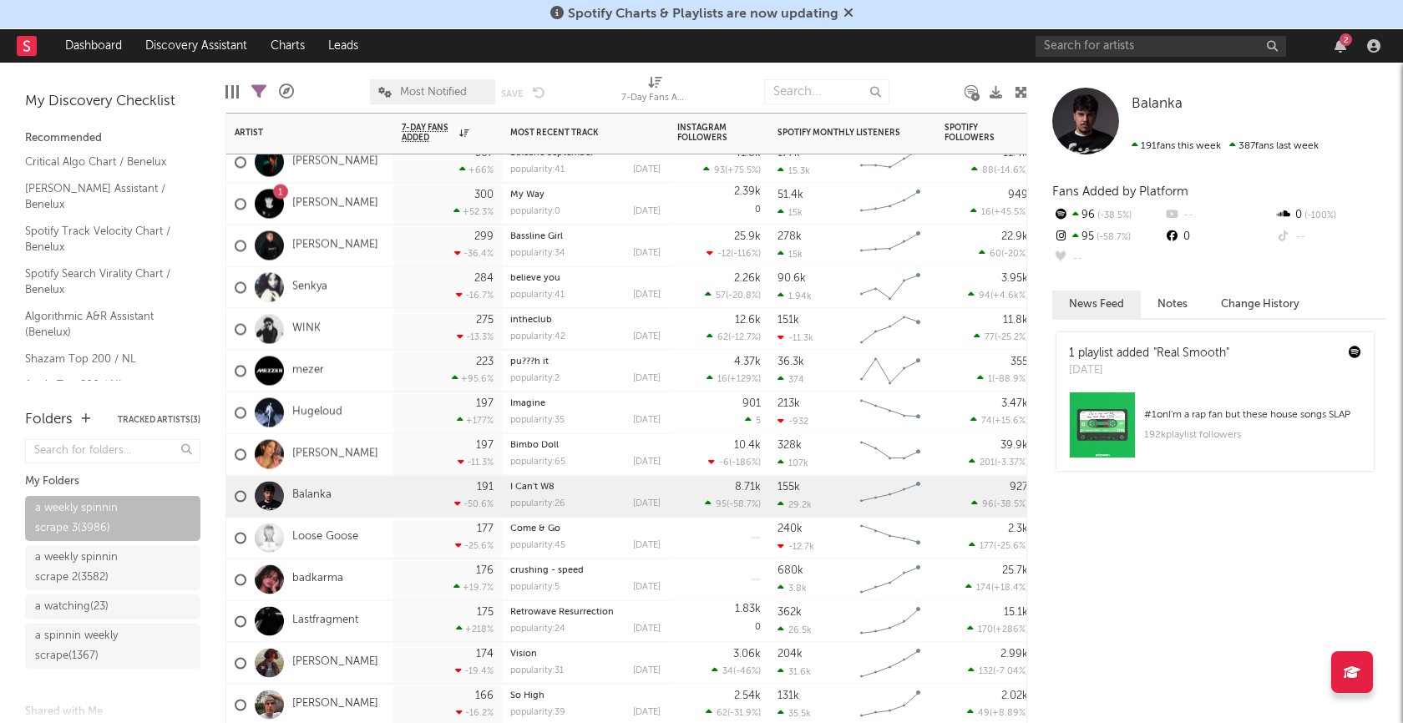
click at [379, 542] on div "Loose Goose" at bounding box center [309, 538] width 167 height 42
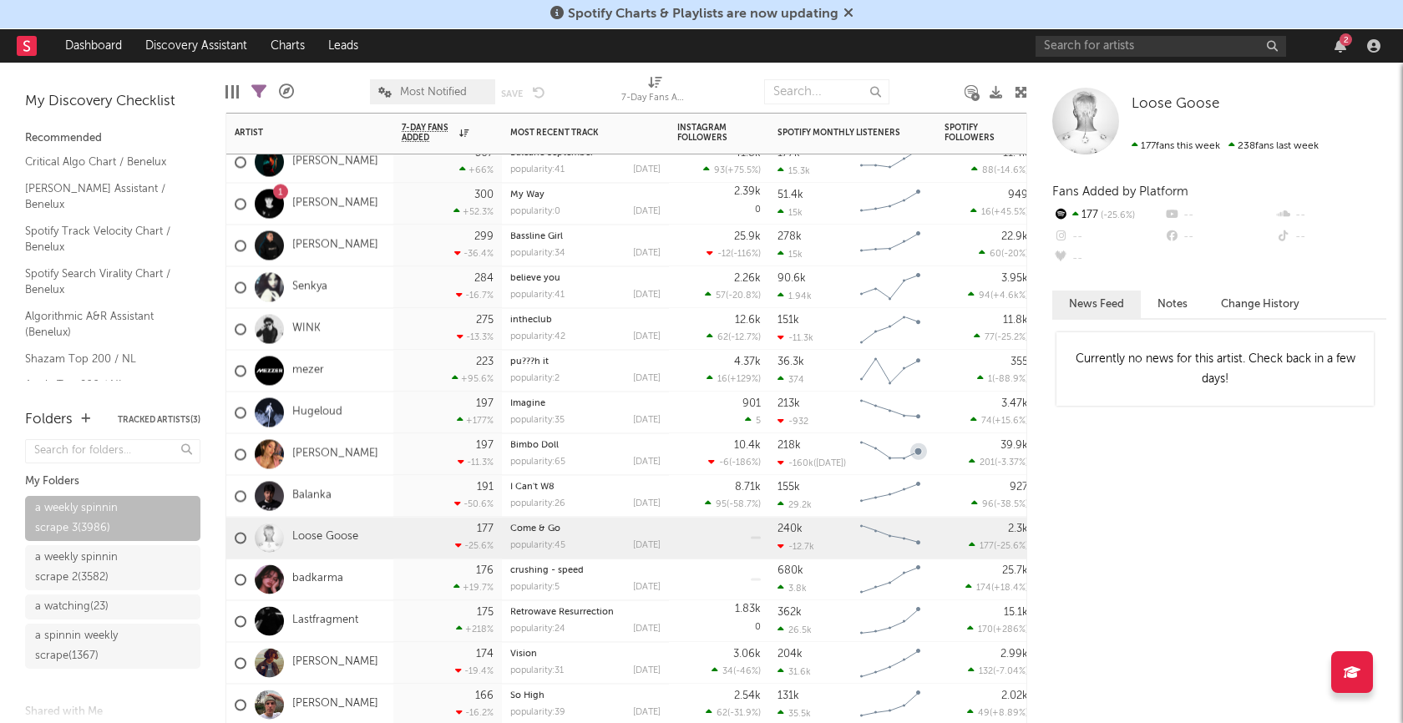
click at [375, 580] on div "badkarma" at bounding box center [309, 580] width 167 height 42
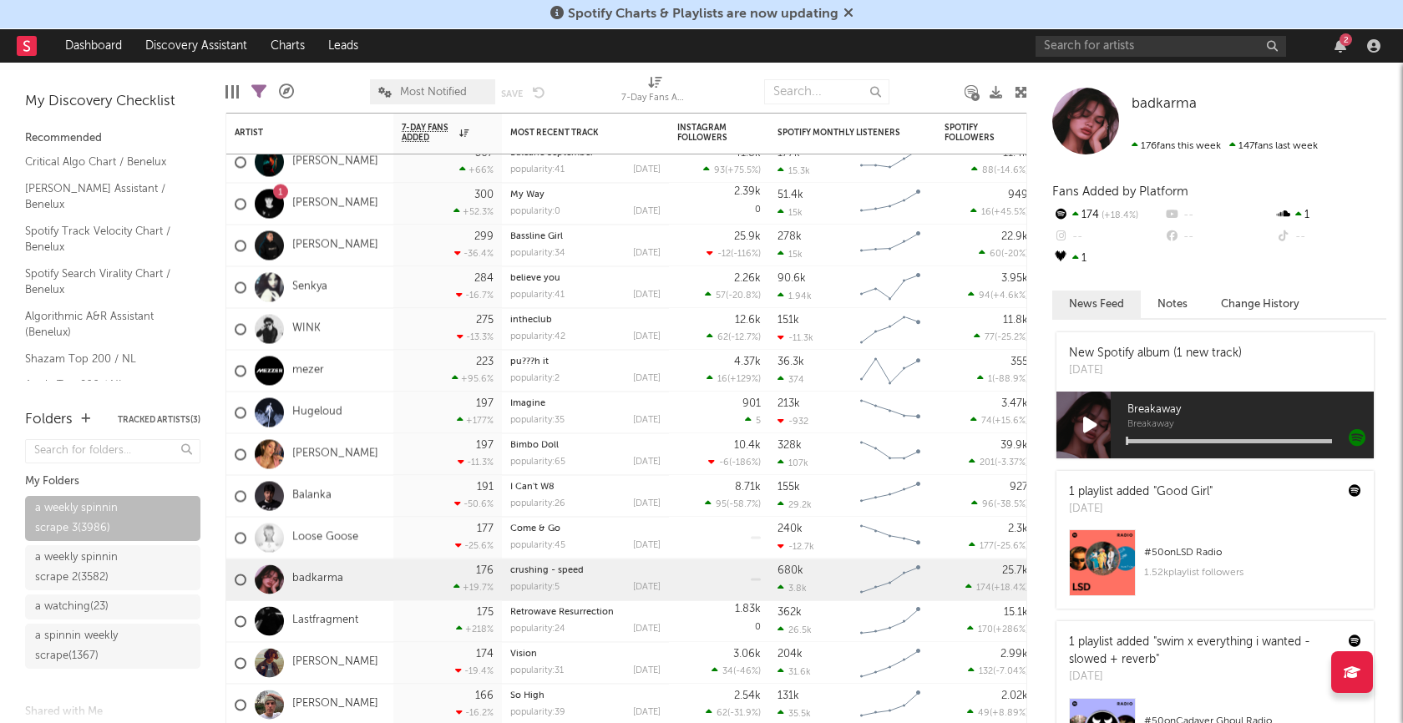
click at [1084, 427] on icon at bounding box center [1090, 425] width 14 height 18
click at [1174, 439] on div at bounding box center [1229, 441] width 205 height 4
click at [1088, 425] on icon at bounding box center [1090, 425] width 12 height 18
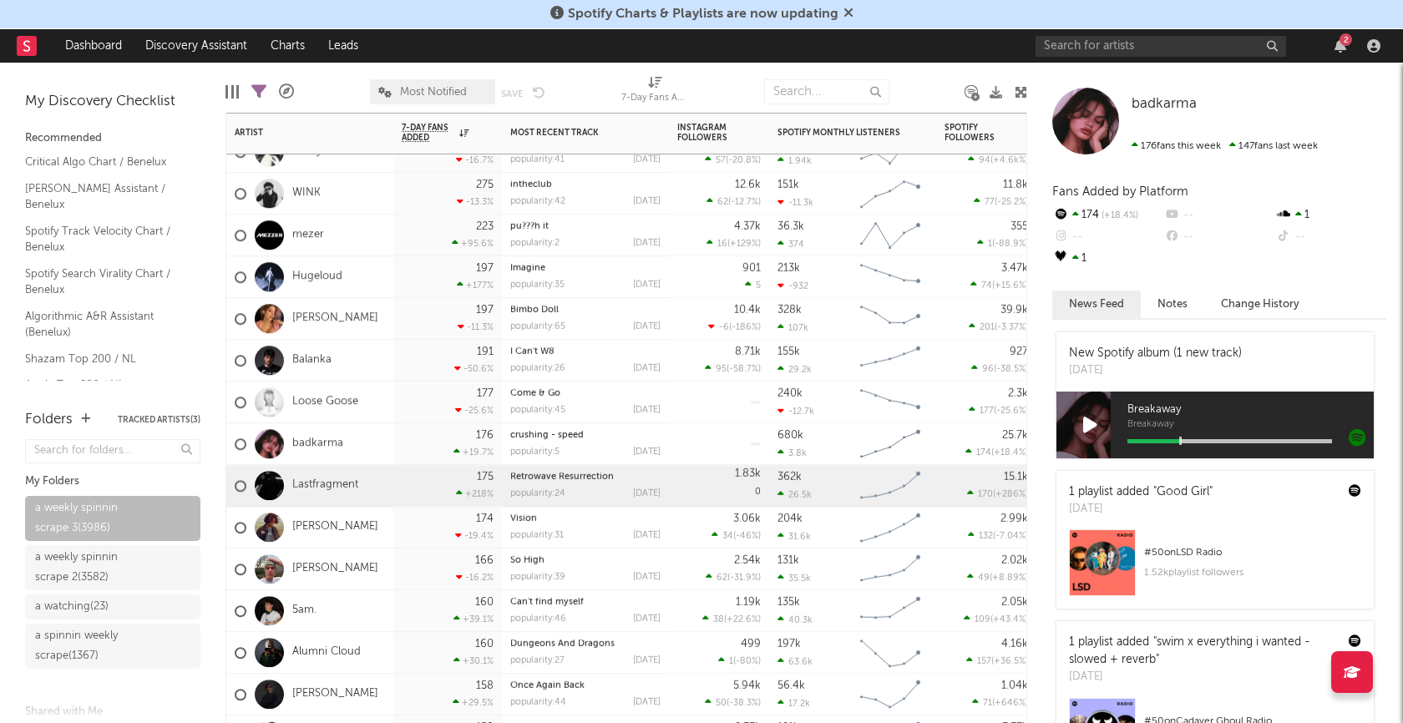
click at [382, 483] on div "Lastfragment" at bounding box center [309, 486] width 167 height 42
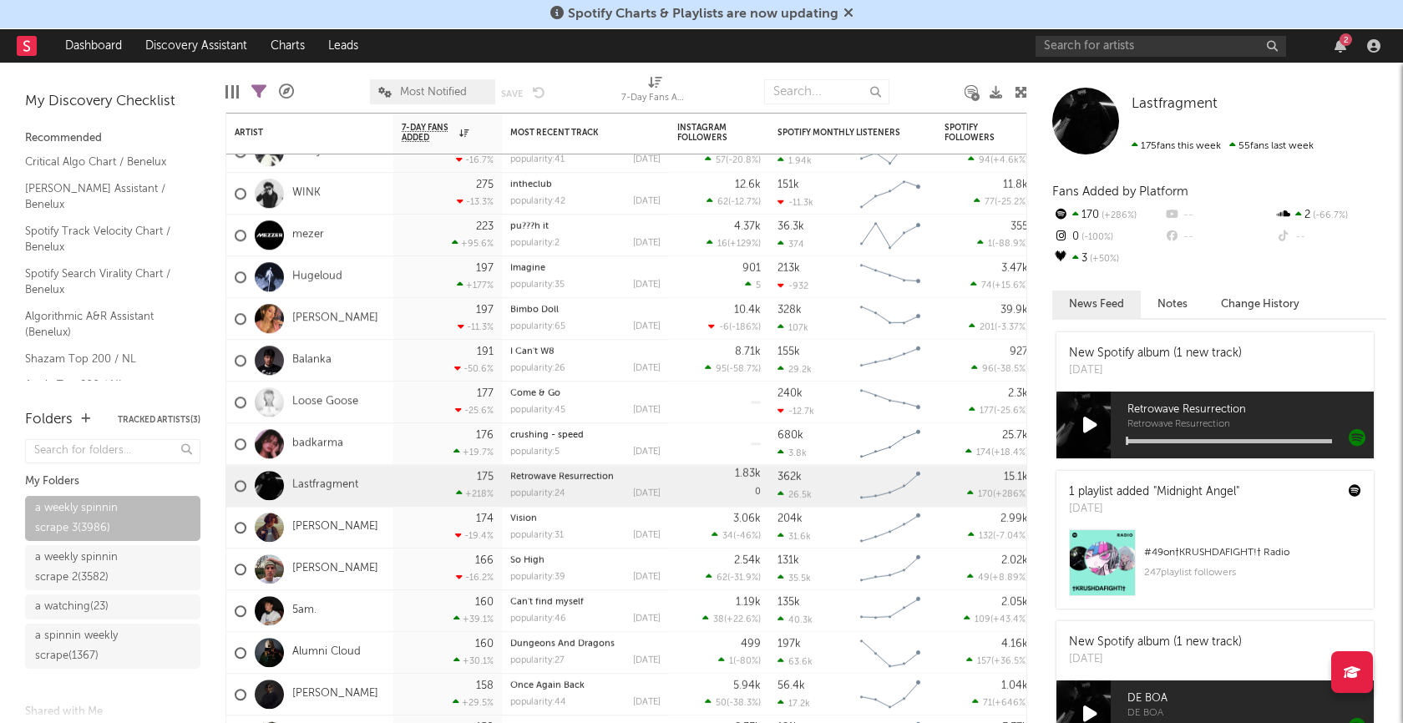
click at [1083, 423] on icon at bounding box center [1090, 425] width 14 height 18
click at [1189, 439] on div at bounding box center [1229, 441] width 205 height 4
click at [1090, 423] on icon at bounding box center [1090, 425] width 12 height 18
click at [357, 525] on div "Pìjus" at bounding box center [309, 528] width 167 height 42
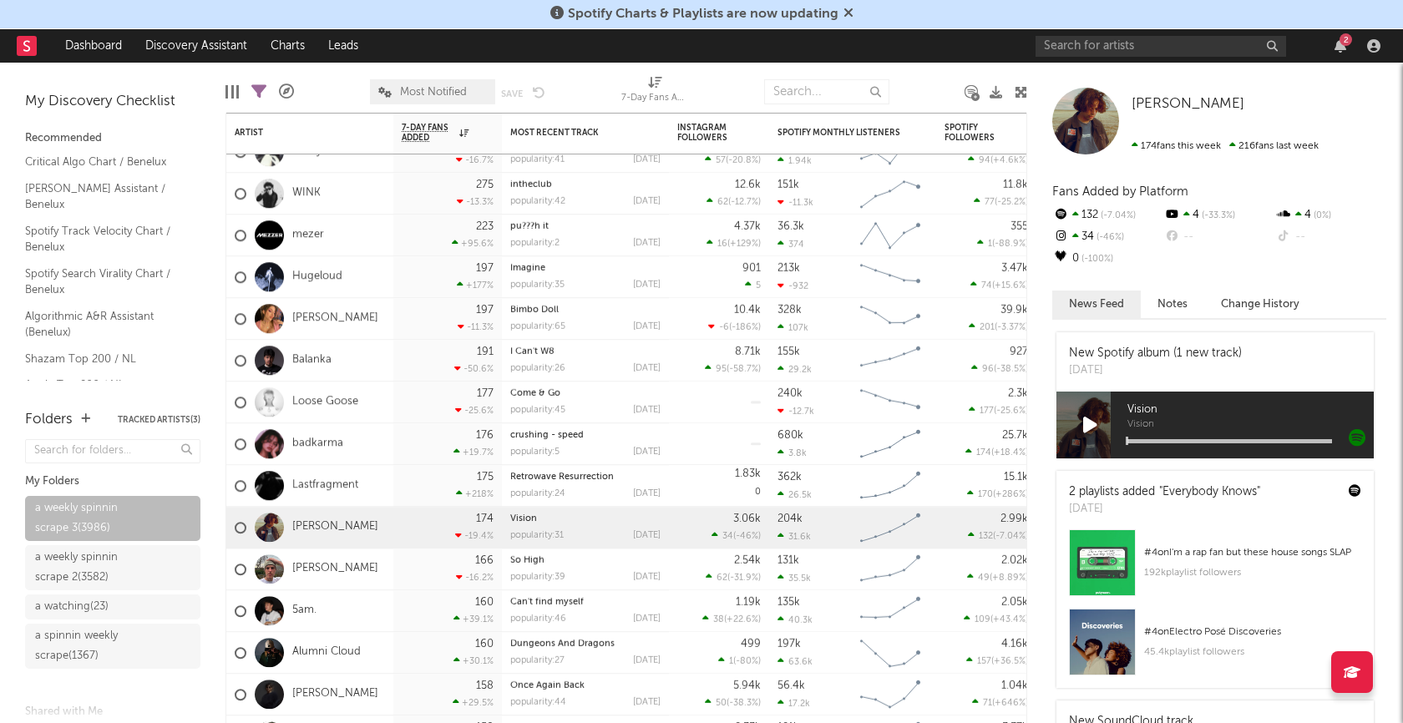
click at [1095, 428] on icon at bounding box center [1090, 425] width 14 height 18
click at [1171, 440] on div at bounding box center [1229, 441] width 205 height 4
click at [1095, 425] on icon at bounding box center [1090, 425] width 12 height 18
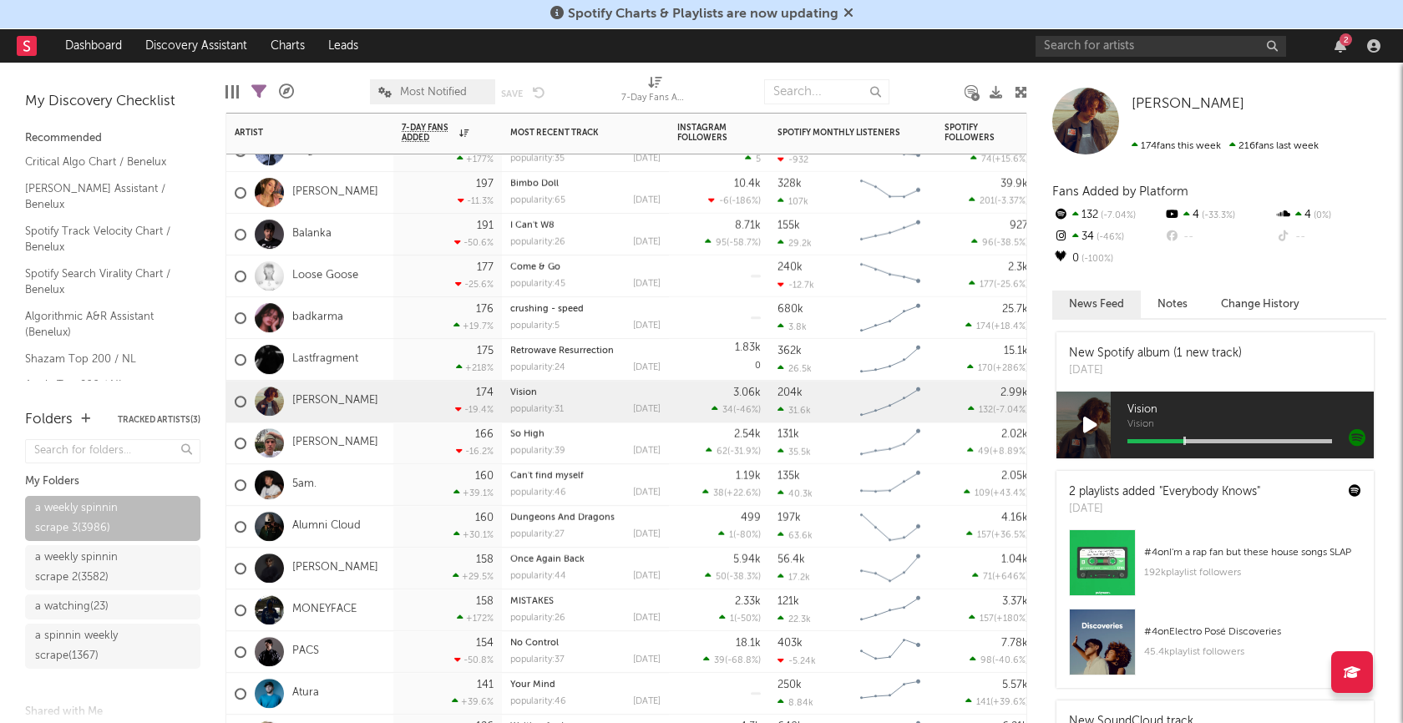
click at [362, 484] on div "5am." at bounding box center [309, 485] width 167 height 42
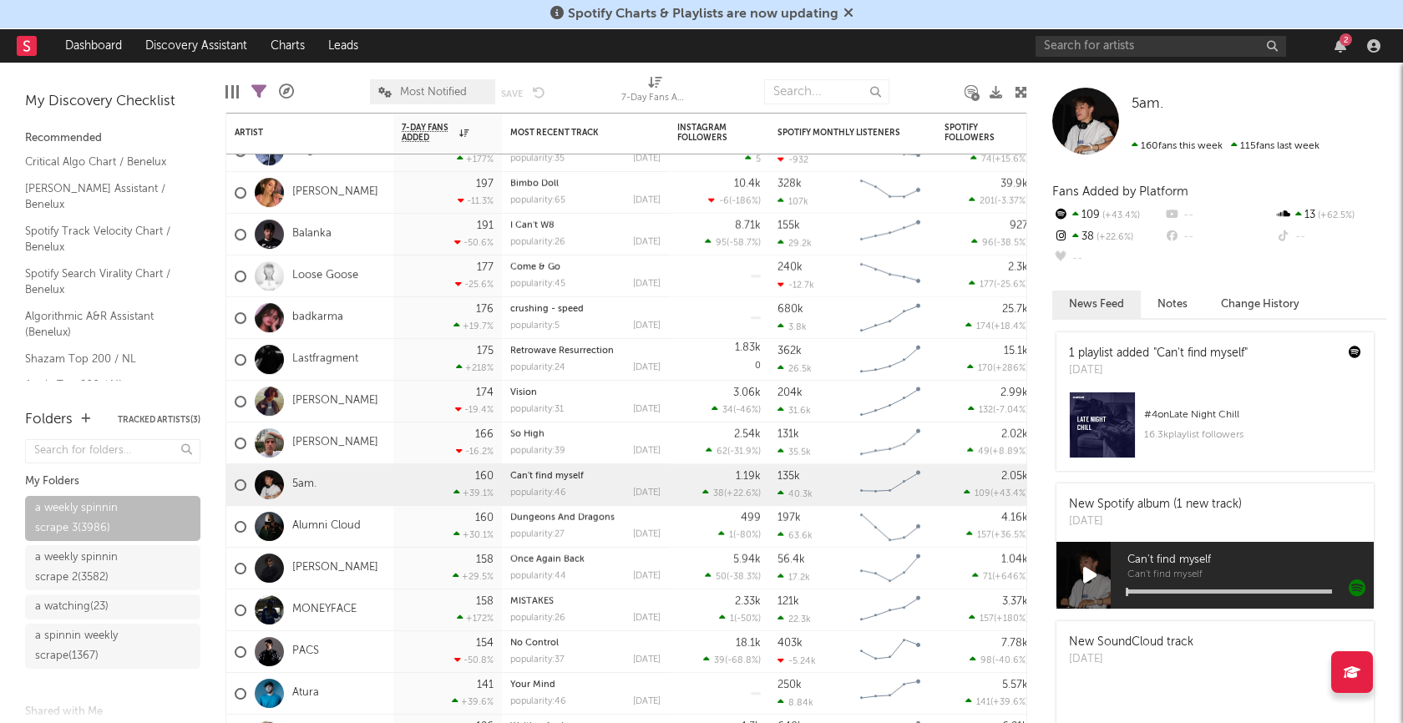
click at [1090, 576] on icon at bounding box center [1090, 575] width 14 height 18
click at [1168, 589] on div at bounding box center [1229, 591] width 205 height 4
click at [1226, 593] on div at bounding box center [1229, 591] width 205 height 4
click at [1091, 576] on icon at bounding box center [1090, 575] width 12 height 18
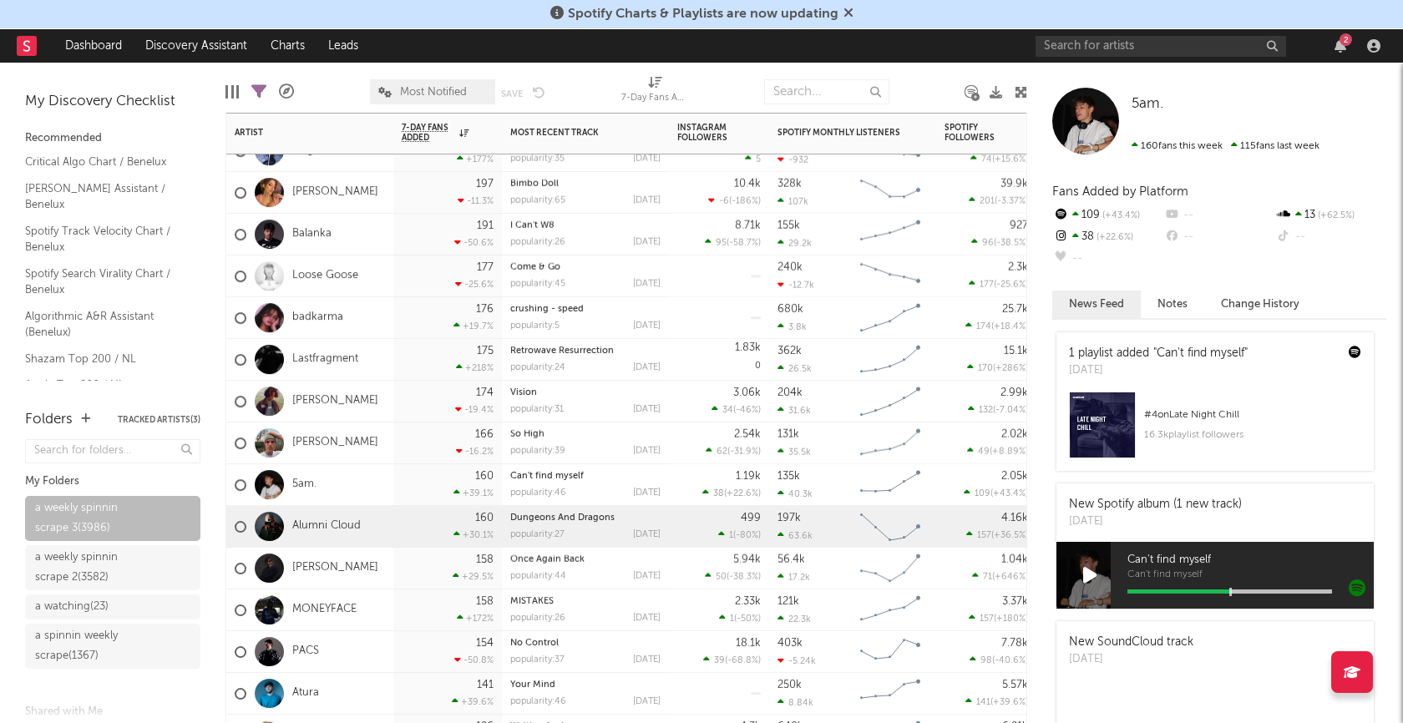
click at [371, 526] on div "Alumni Cloud" at bounding box center [309, 527] width 167 height 42
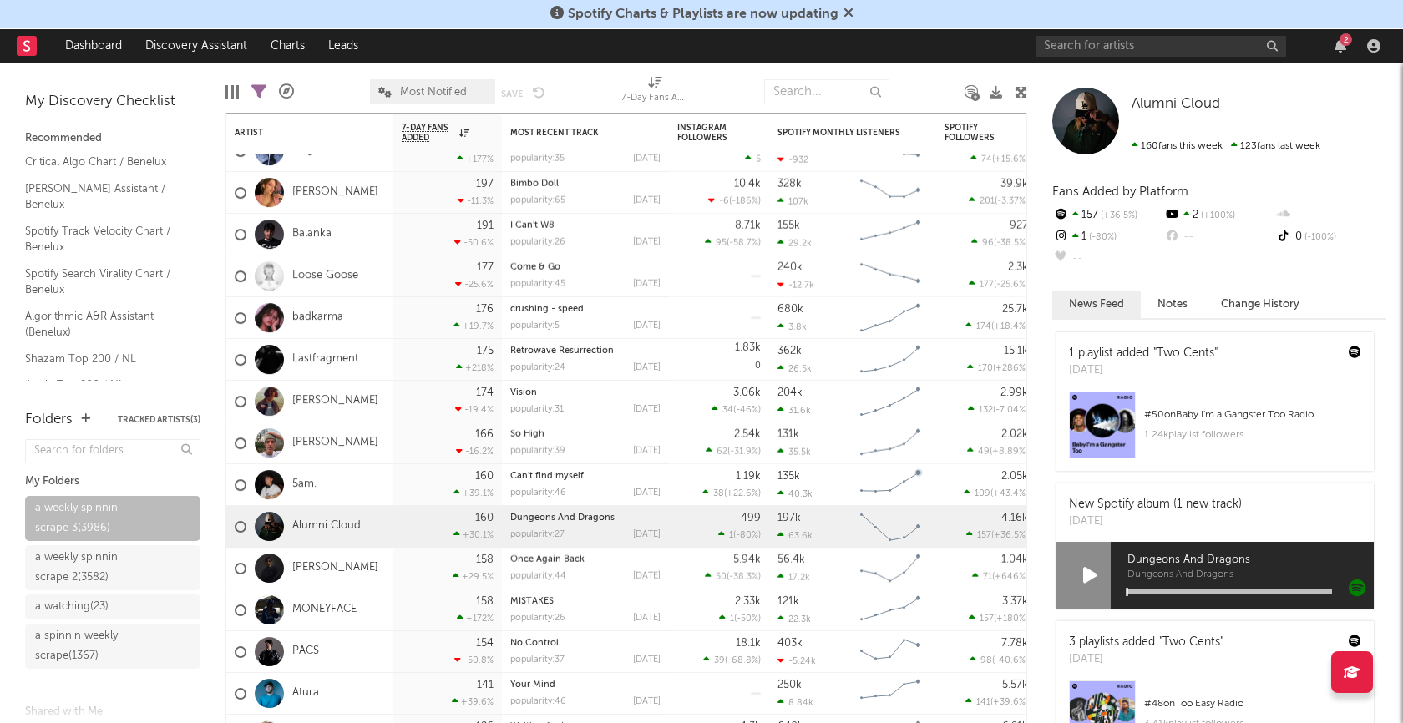
click at [1080, 576] on div at bounding box center [1089, 575] width 67 height 67
click at [1085, 574] on icon at bounding box center [1090, 575] width 14 height 18
click at [1182, 587] on div "Dungeons And Dragons Dungeons And Dragons" at bounding box center [1241, 575] width 263 height 67
click at [1184, 589] on div at bounding box center [1229, 591] width 205 height 4
click at [1095, 575] on div at bounding box center [1089, 575] width 67 height 67
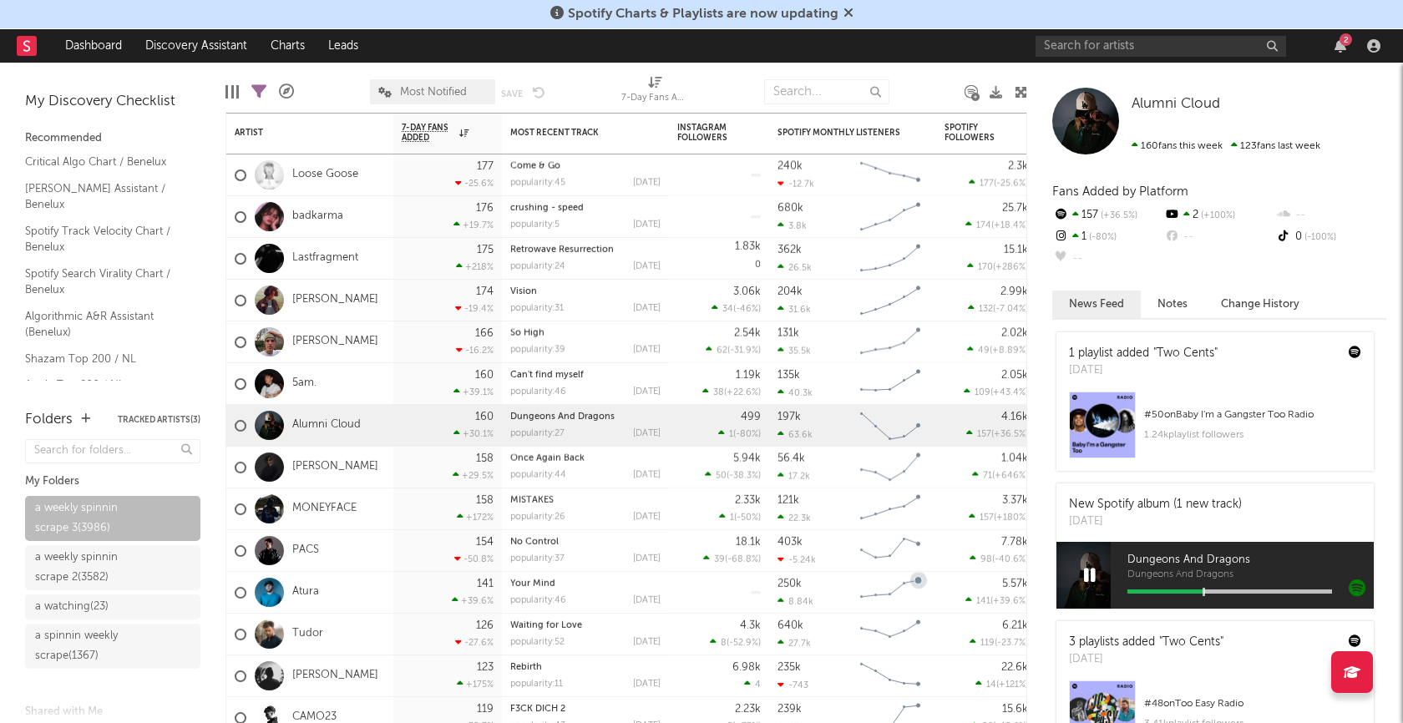
click at [1093, 575] on icon at bounding box center [1090, 575] width 12 height 18
click at [372, 465] on div "Mati Astroza" at bounding box center [309, 468] width 167 height 42
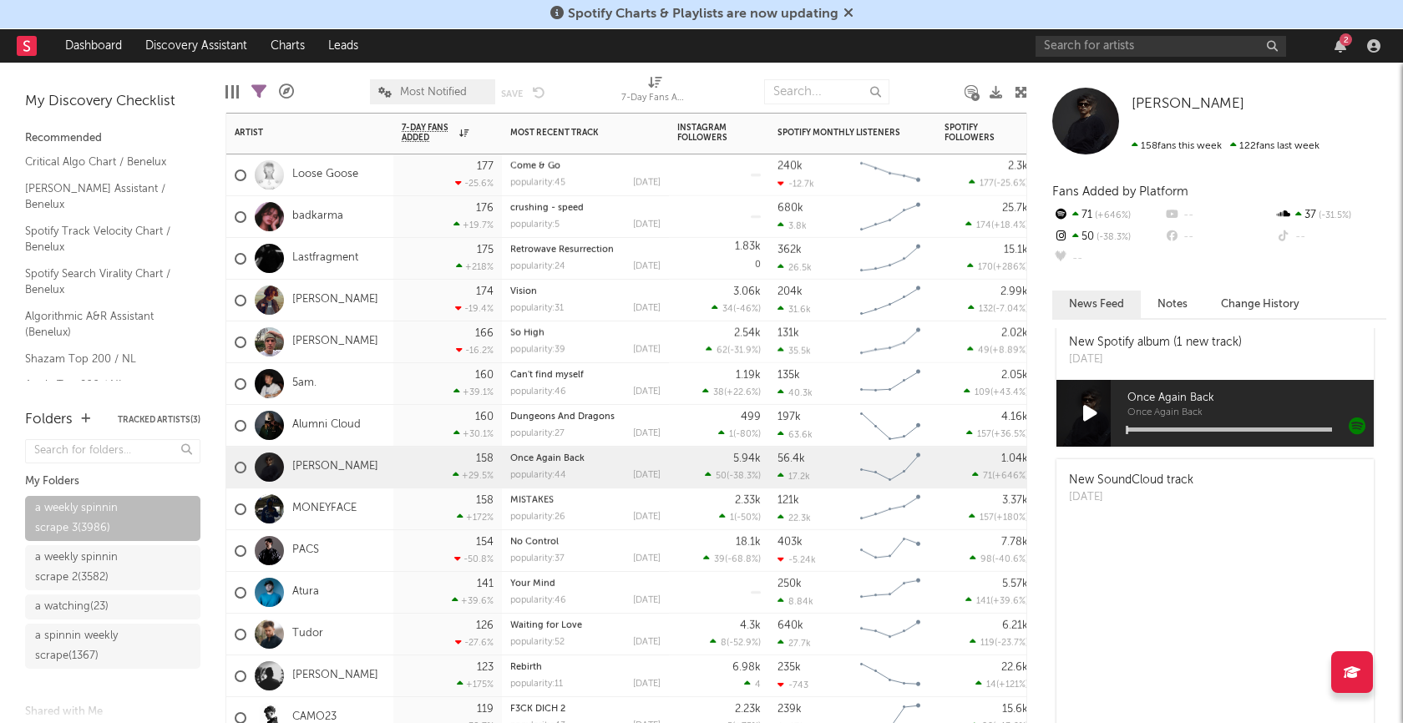
scroll to position [230, 0]
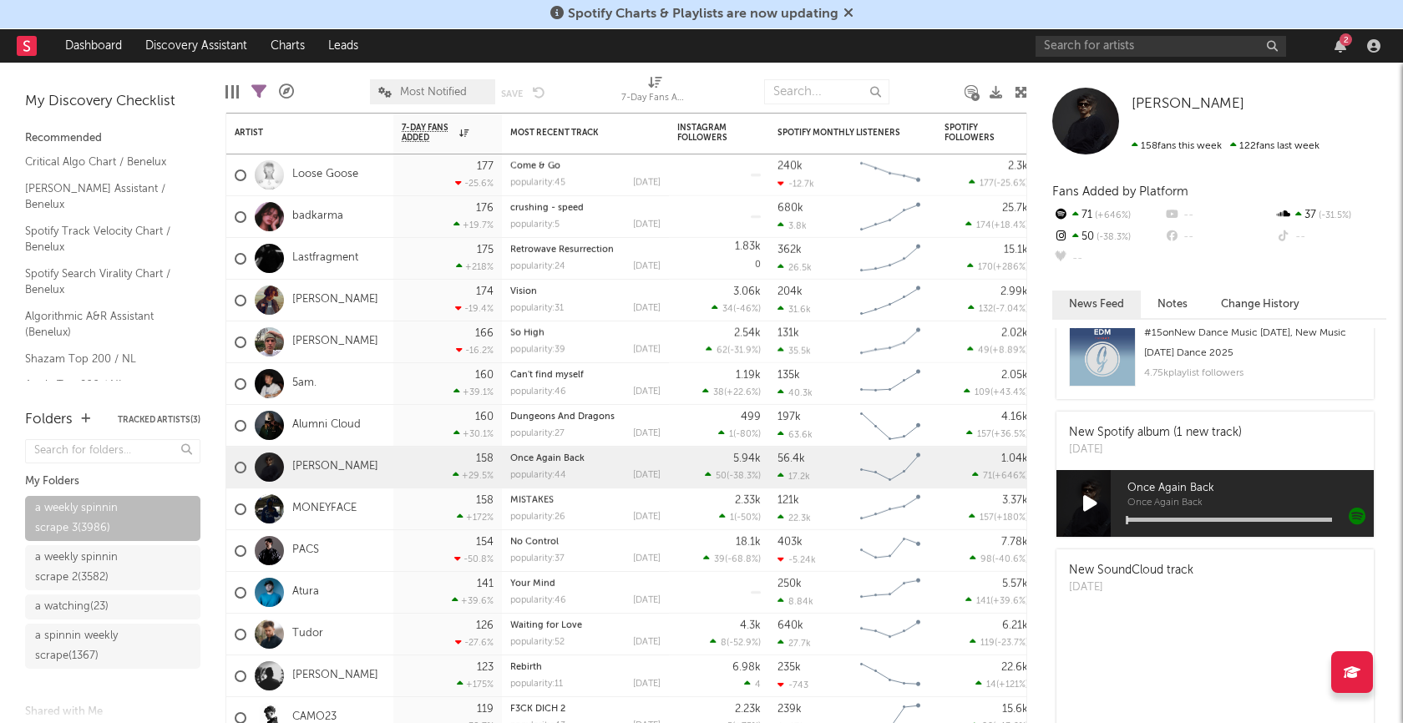
click at [1085, 494] on icon at bounding box center [1090, 503] width 14 height 18
click at [1197, 518] on div at bounding box center [1229, 520] width 205 height 4
click at [1088, 504] on icon at bounding box center [1090, 503] width 12 height 18
click at [366, 513] on div "MONEYFACE" at bounding box center [309, 509] width 167 height 42
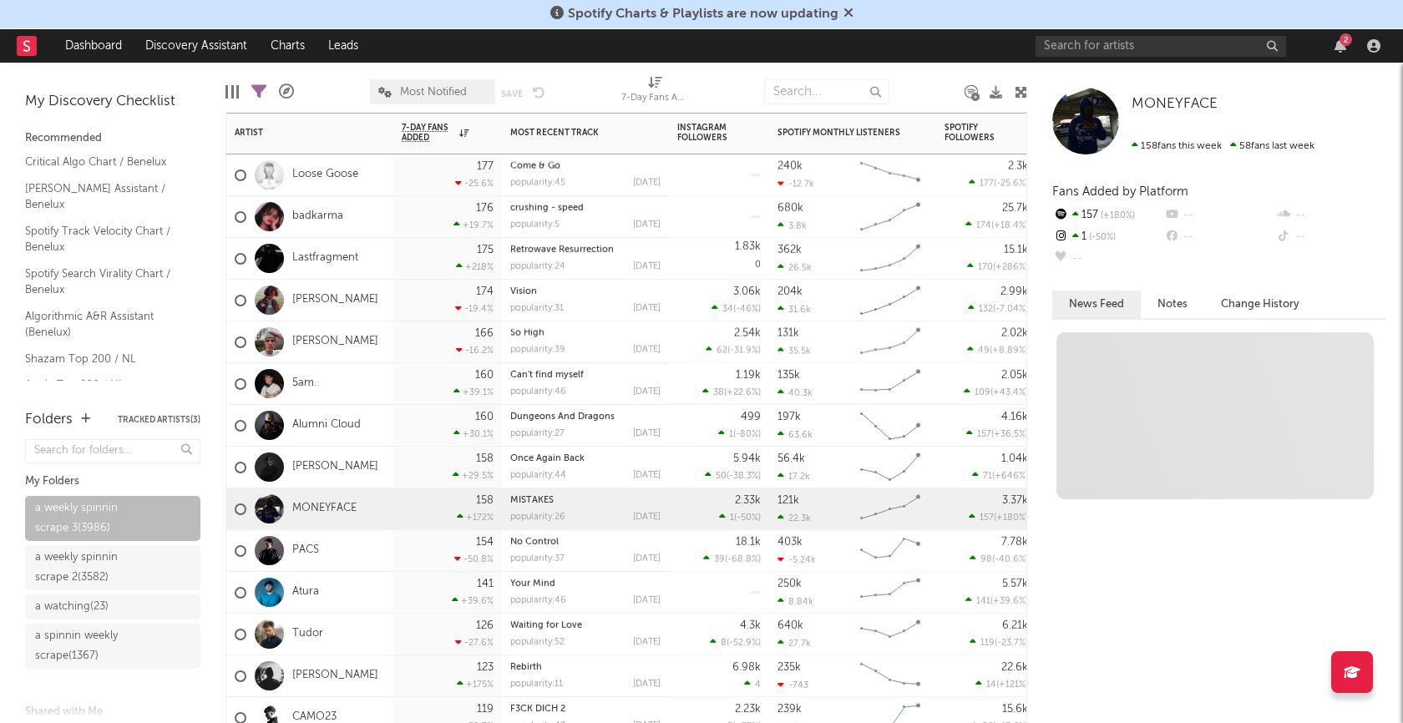
scroll to position [0, 0]
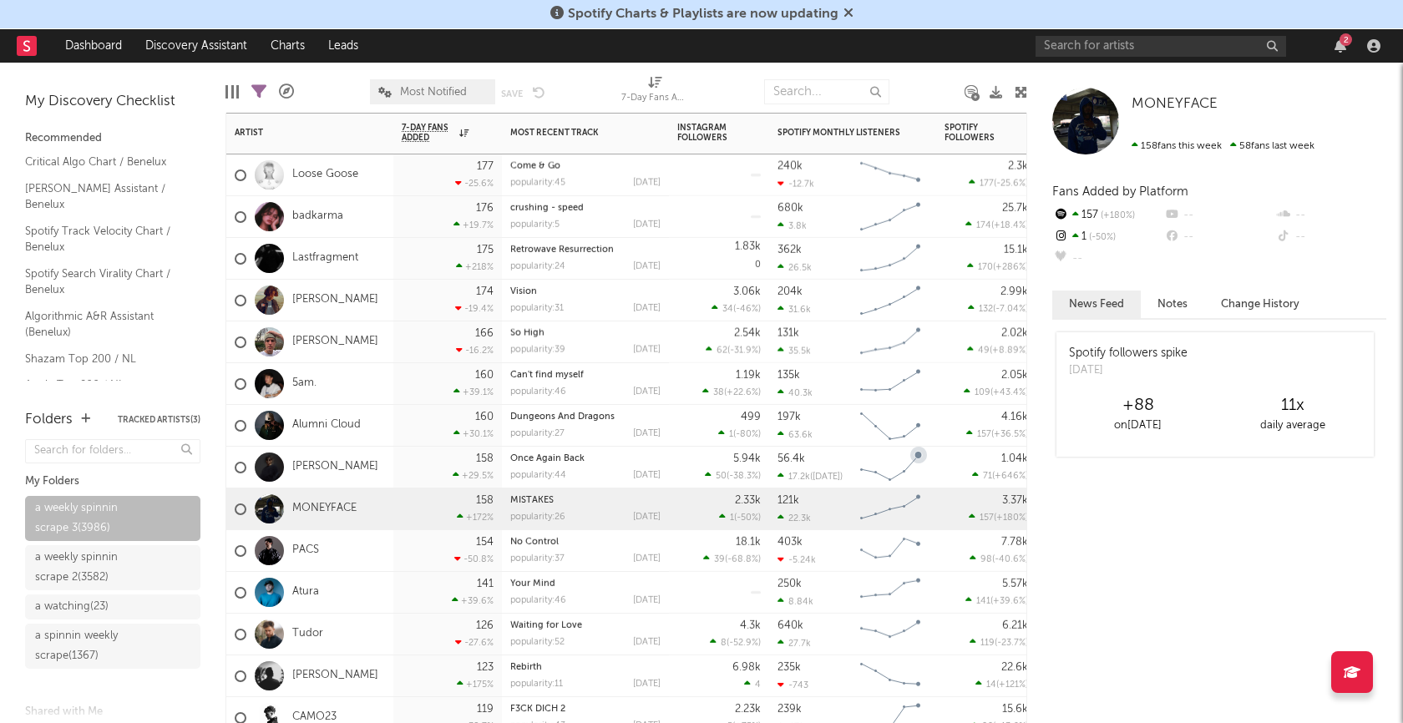
click at [381, 549] on div "PACS" at bounding box center [309, 551] width 167 height 42
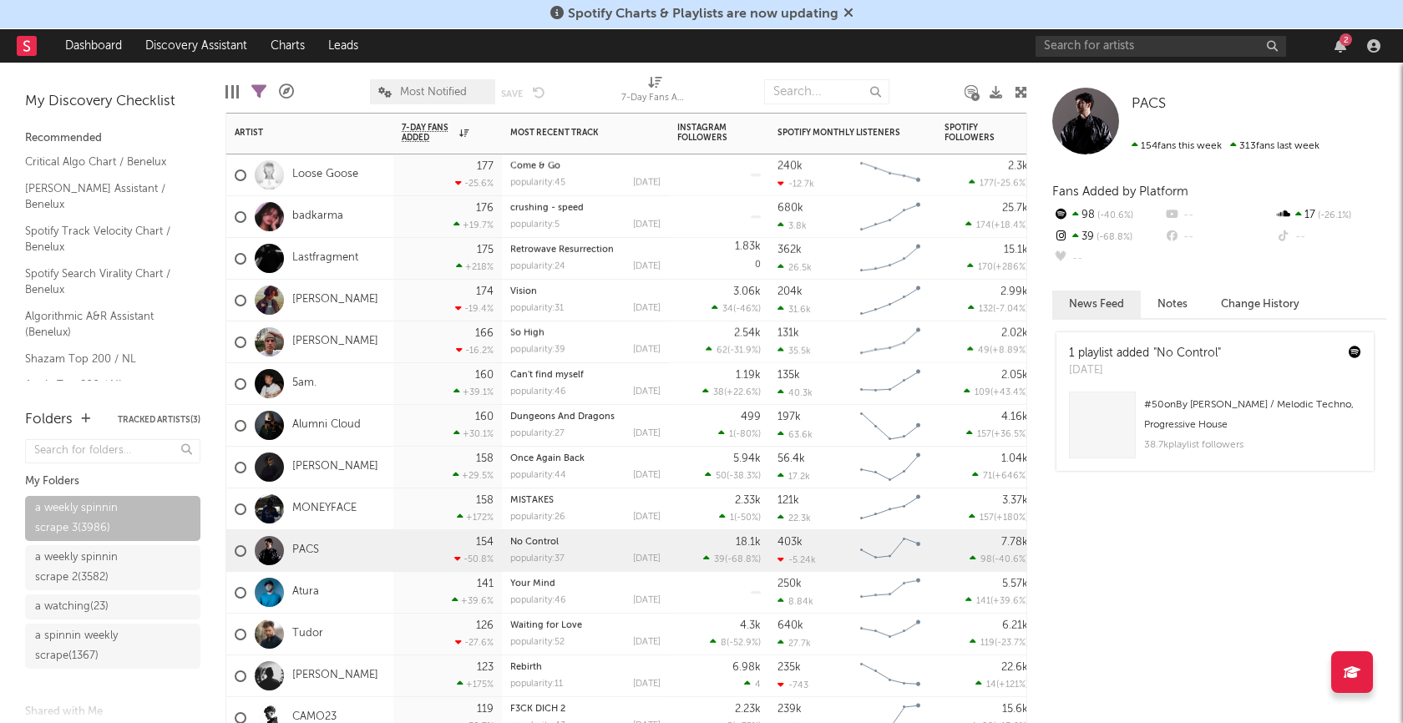
click at [352, 585] on div "Atura" at bounding box center [309, 593] width 167 height 42
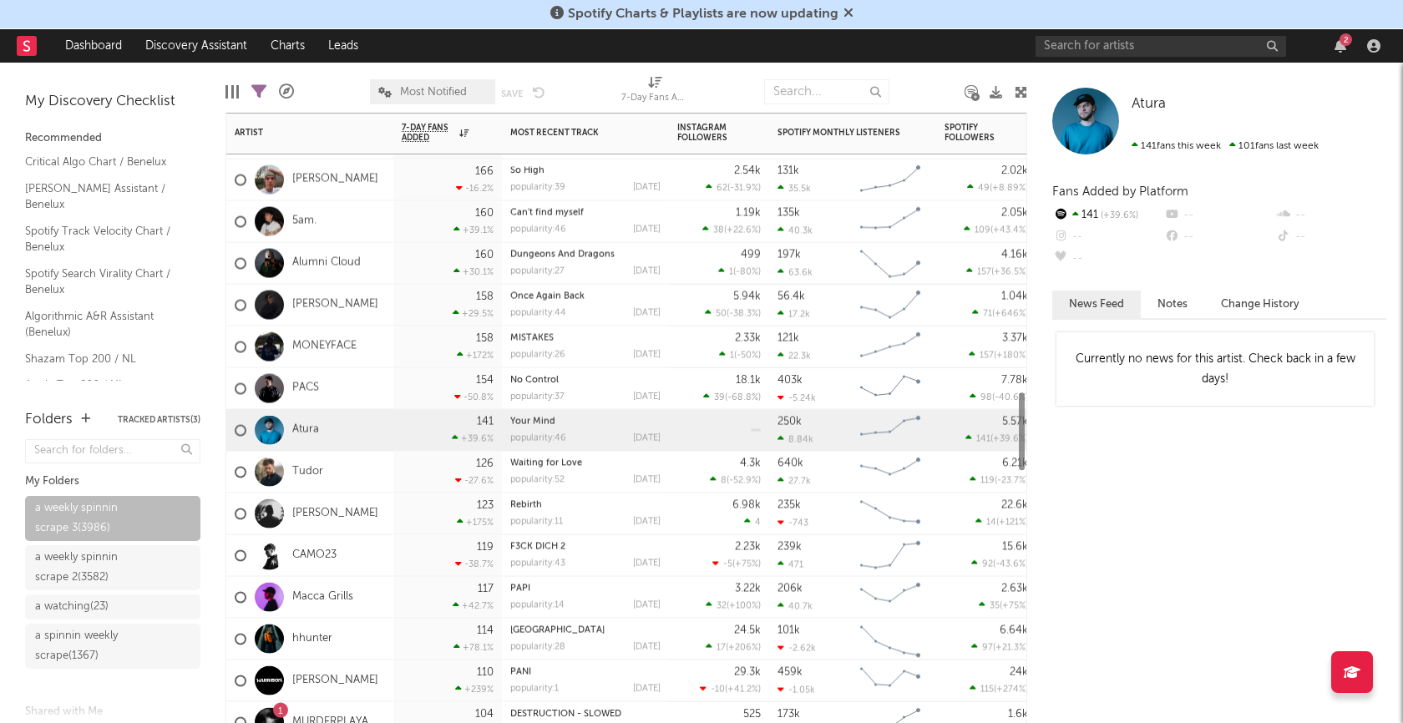
click at [359, 470] on div "Tudor" at bounding box center [309, 473] width 167 height 42
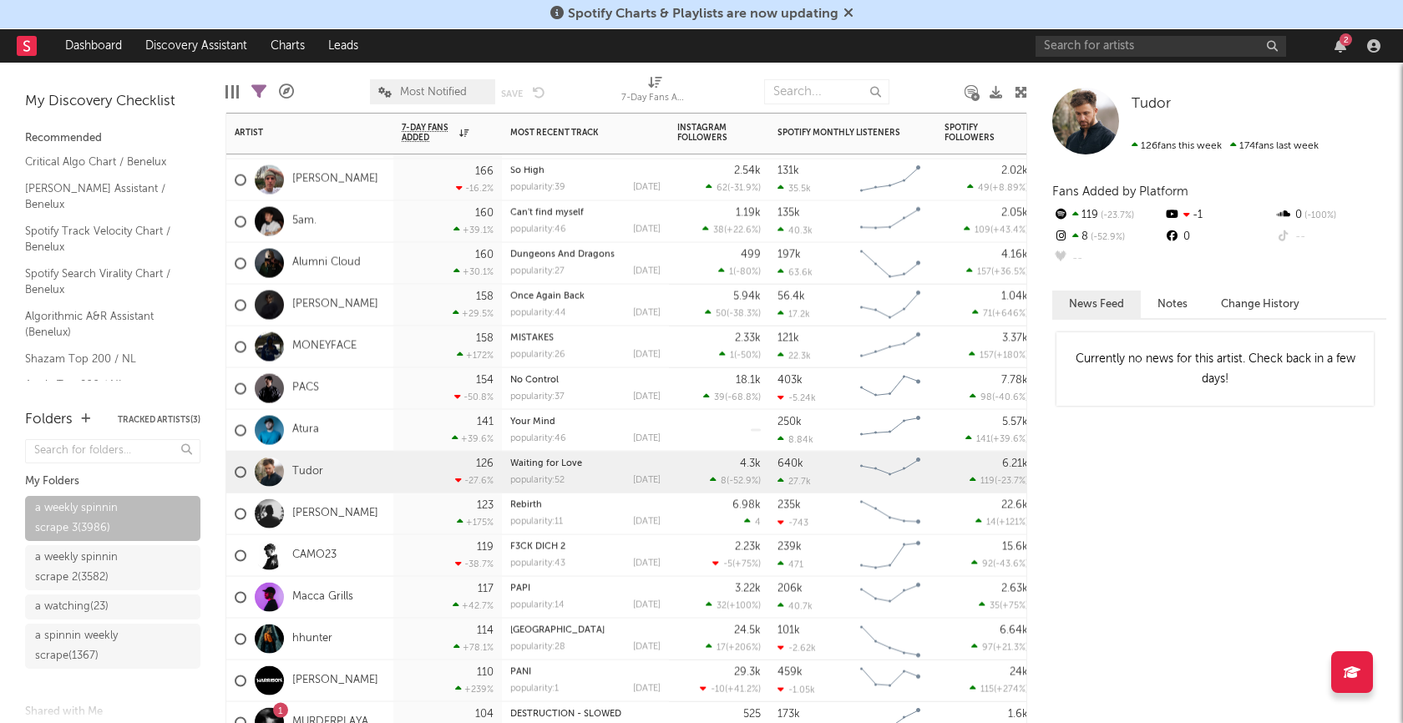
click at [348, 520] on div "Boehm" at bounding box center [309, 514] width 167 height 42
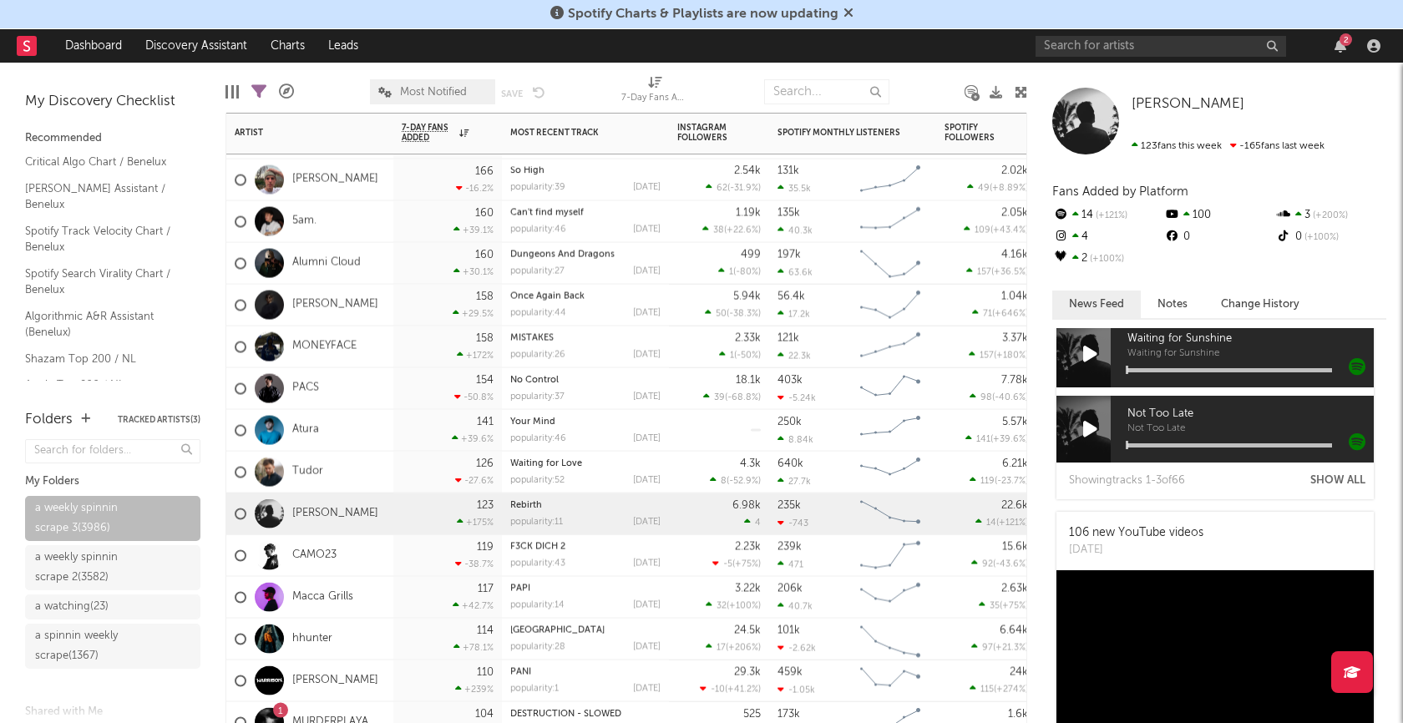
scroll to position [1705, 0]
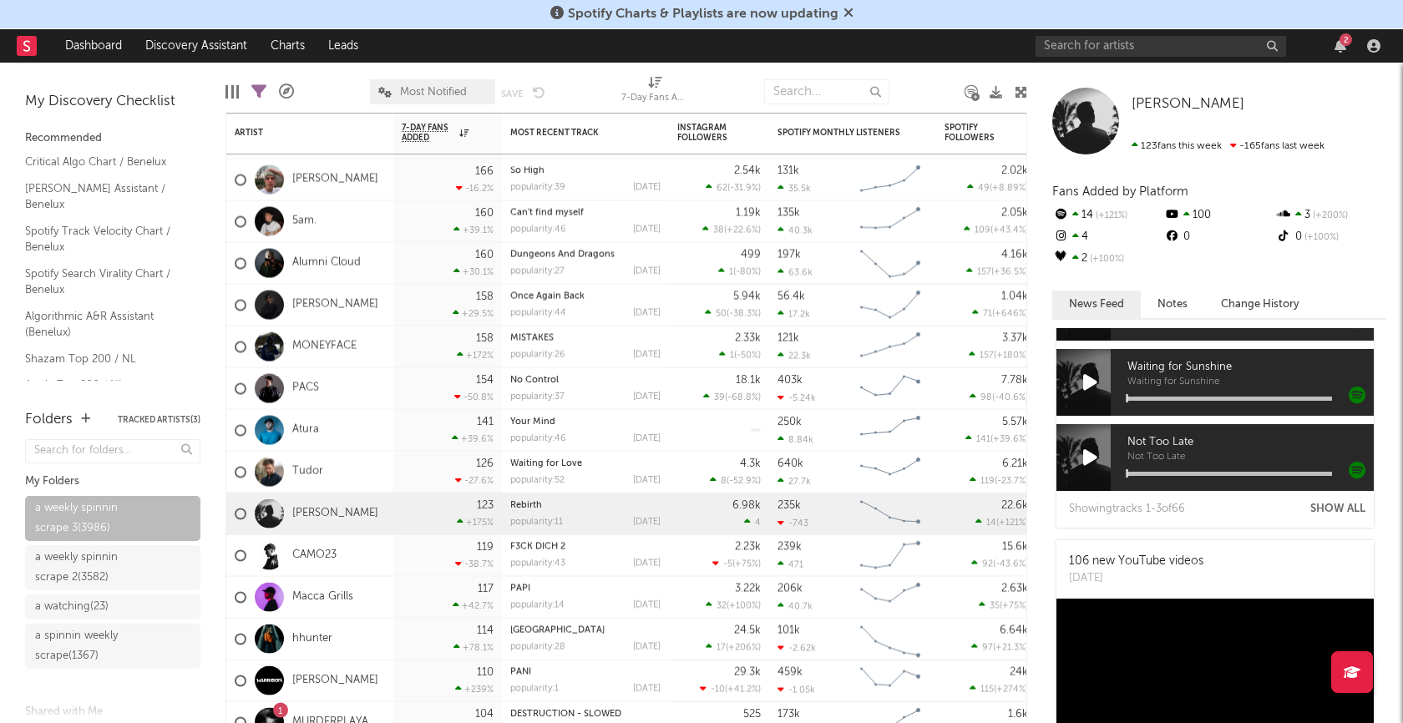
click at [1089, 448] on icon at bounding box center [1090, 457] width 14 height 18
click at [1194, 473] on div at bounding box center [1229, 474] width 205 height 4
click at [1088, 454] on icon at bounding box center [1090, 457] width 12 height 18
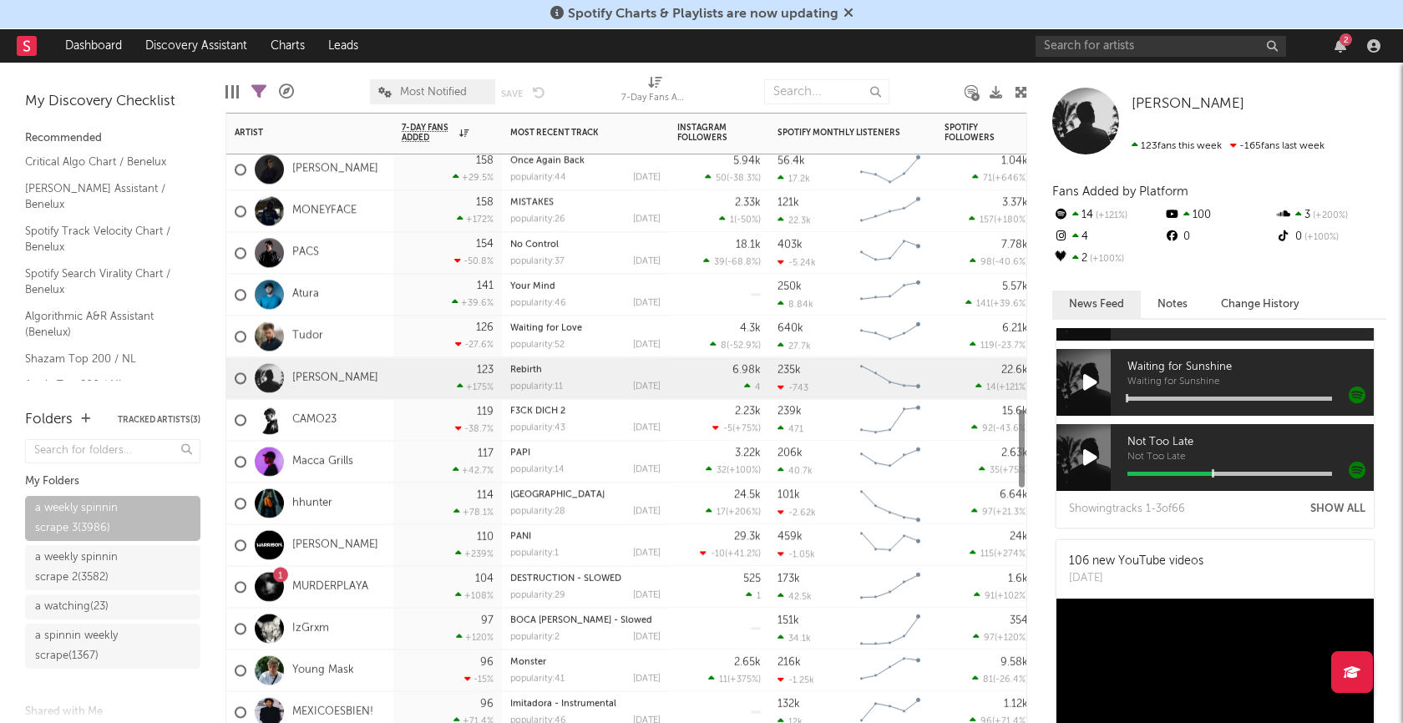
click at [365, 409] on div "CAMO23" at bounding box center [309, 420] width 167 height 42
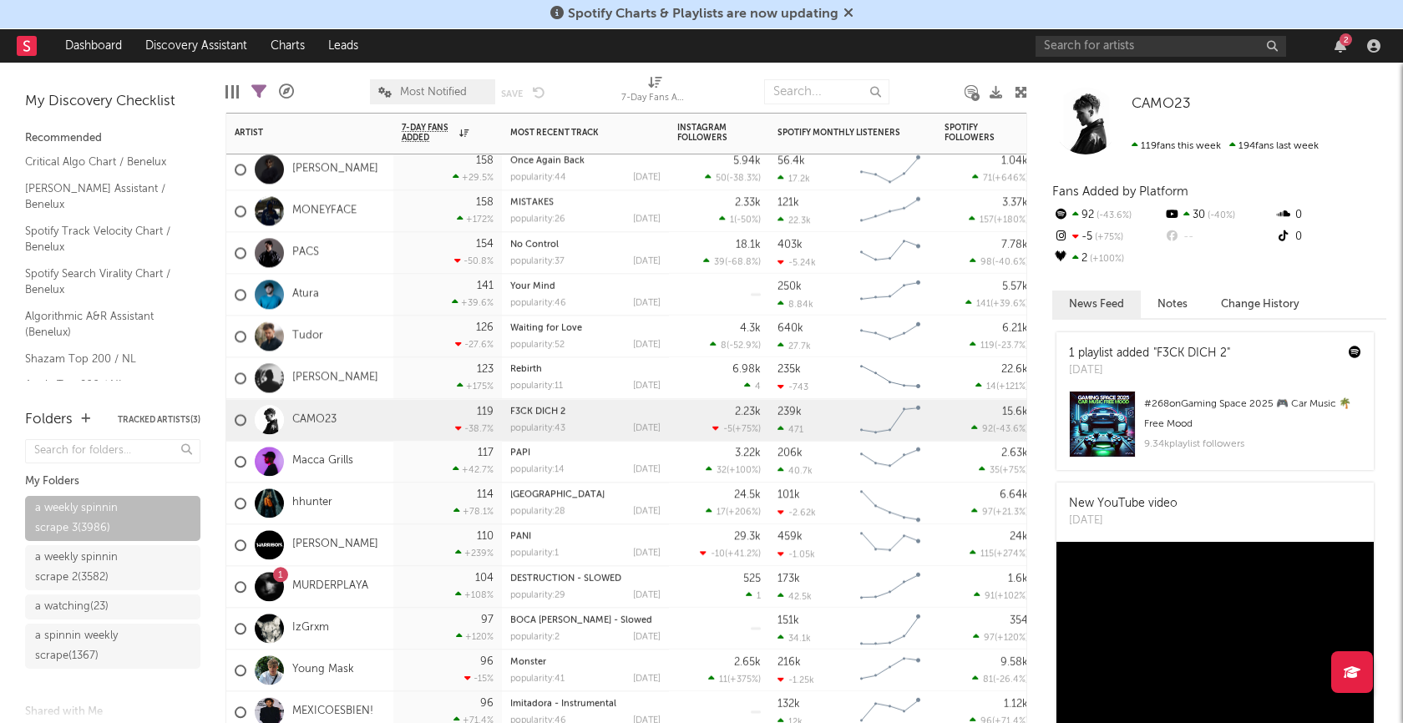
scroll to position [919, 0]
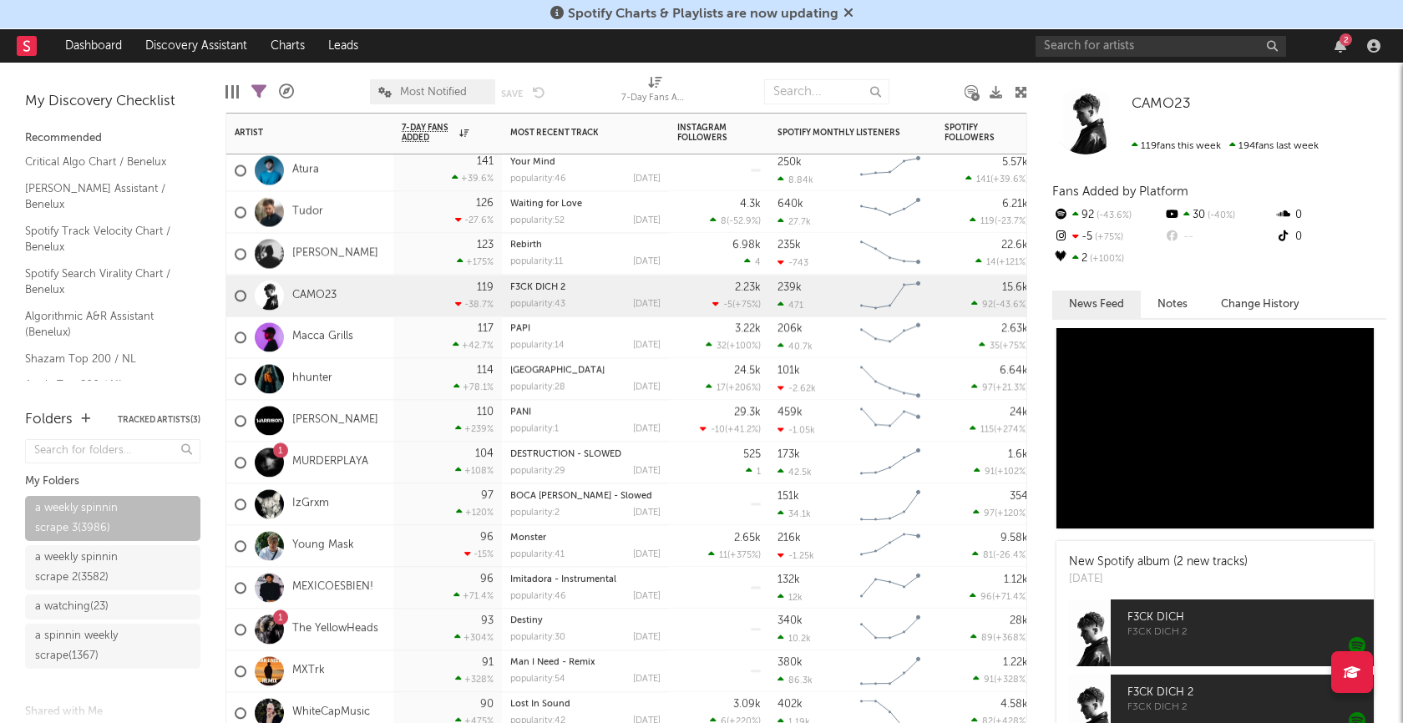
click at [360, 384] on div "hhunter" at bounding box center [309, 379] width 167 height 42
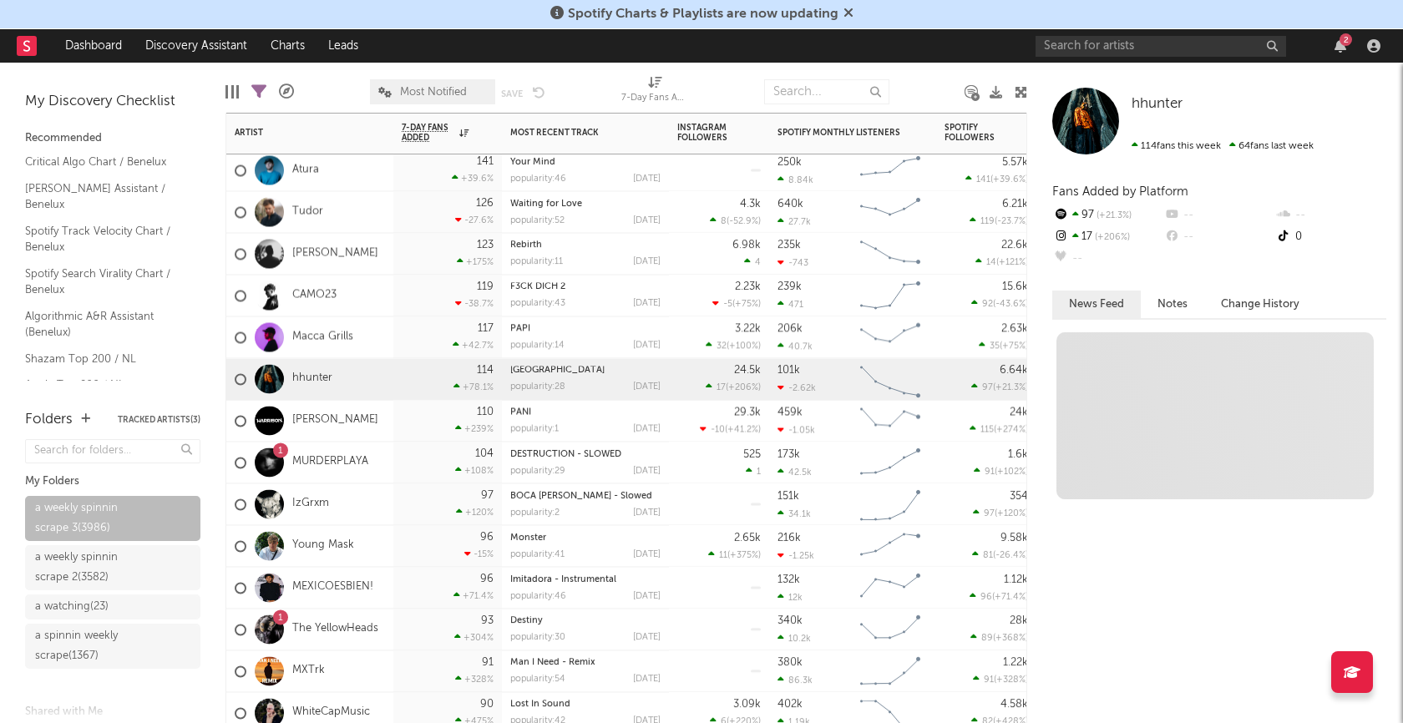
scroll to position [0, 0]
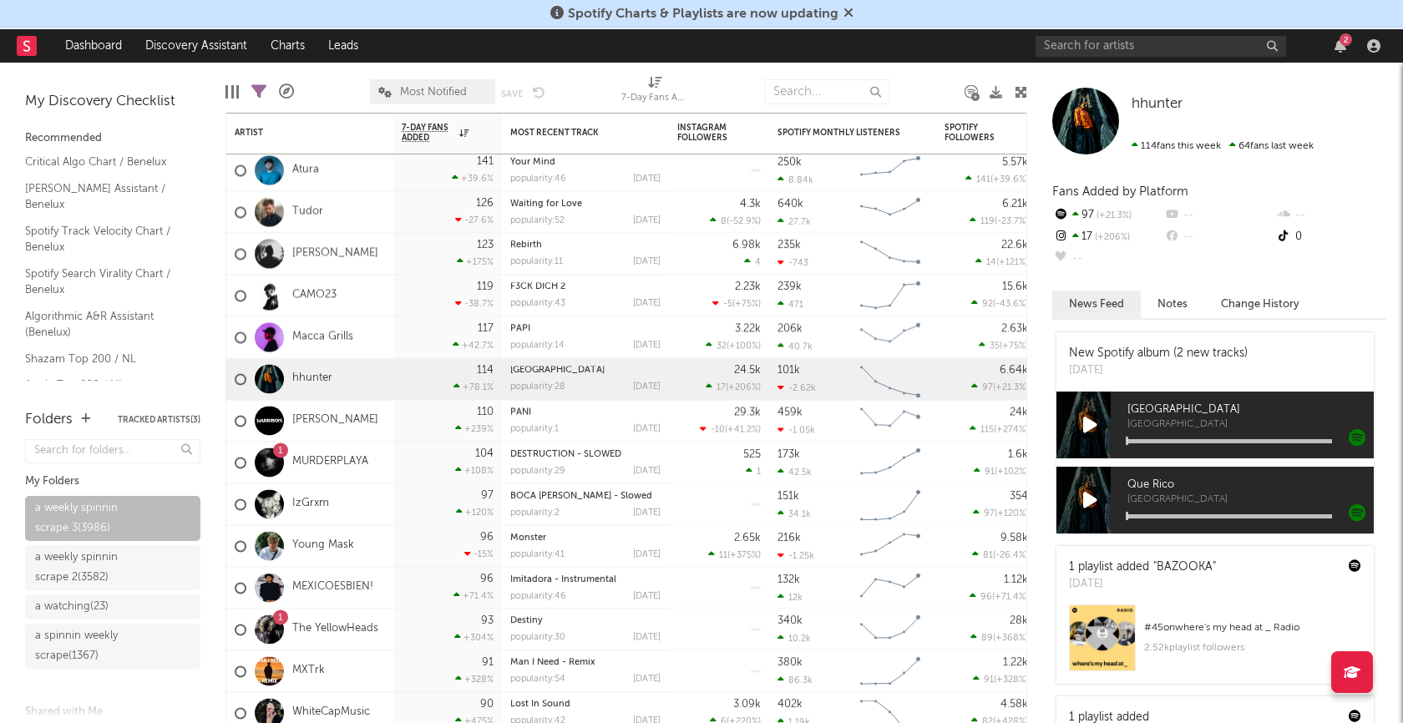
click at [1099, 421] on div at bounding box center [1089, 425] width 67 height 67
click at [1090, 425] on icon at bounding box center [1090, 425] width 14 height 18
click at [1171, 440] on div at bounding box center [1229, 441] width 205 height 4
click at [1087, 426] on icon at bounding box center [1090, 425] width 12 height 18
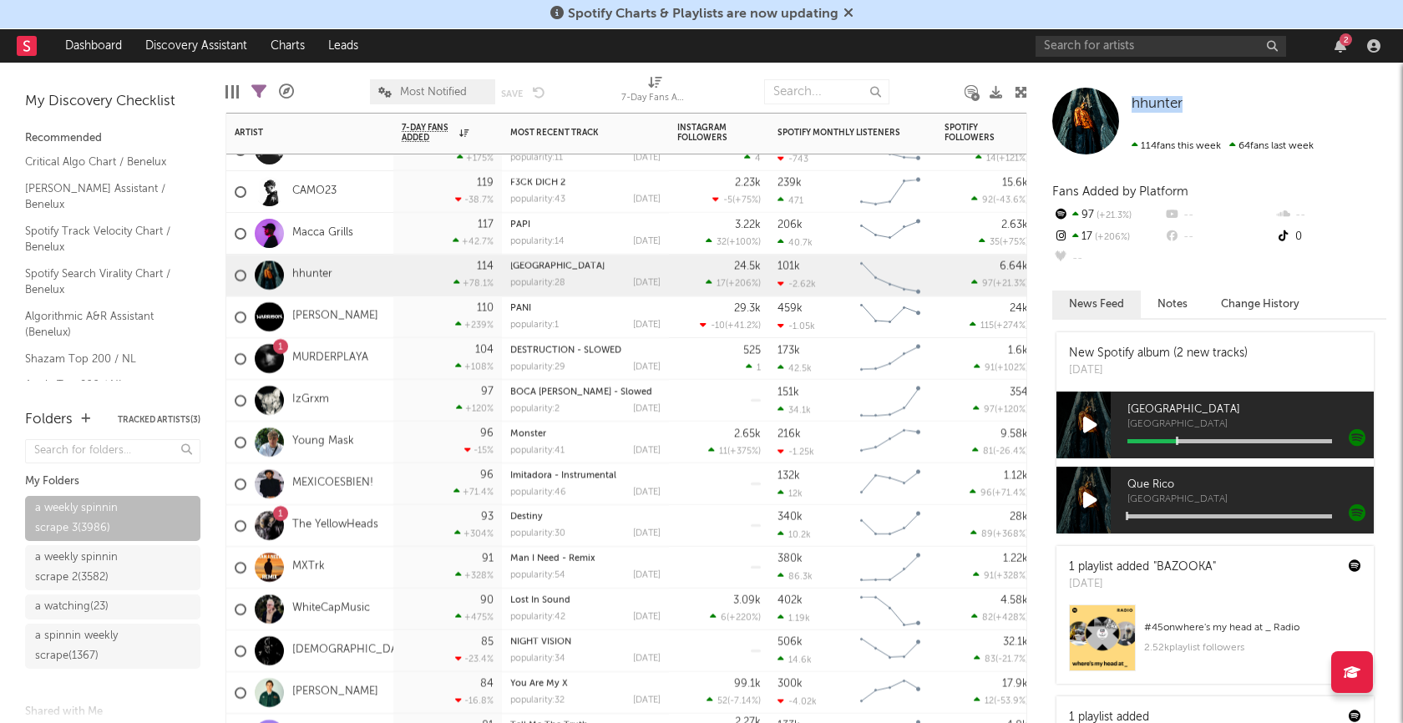
click at [379, 448] on div "Young Mask" at bounding box center [309, 443] width 167 height 42
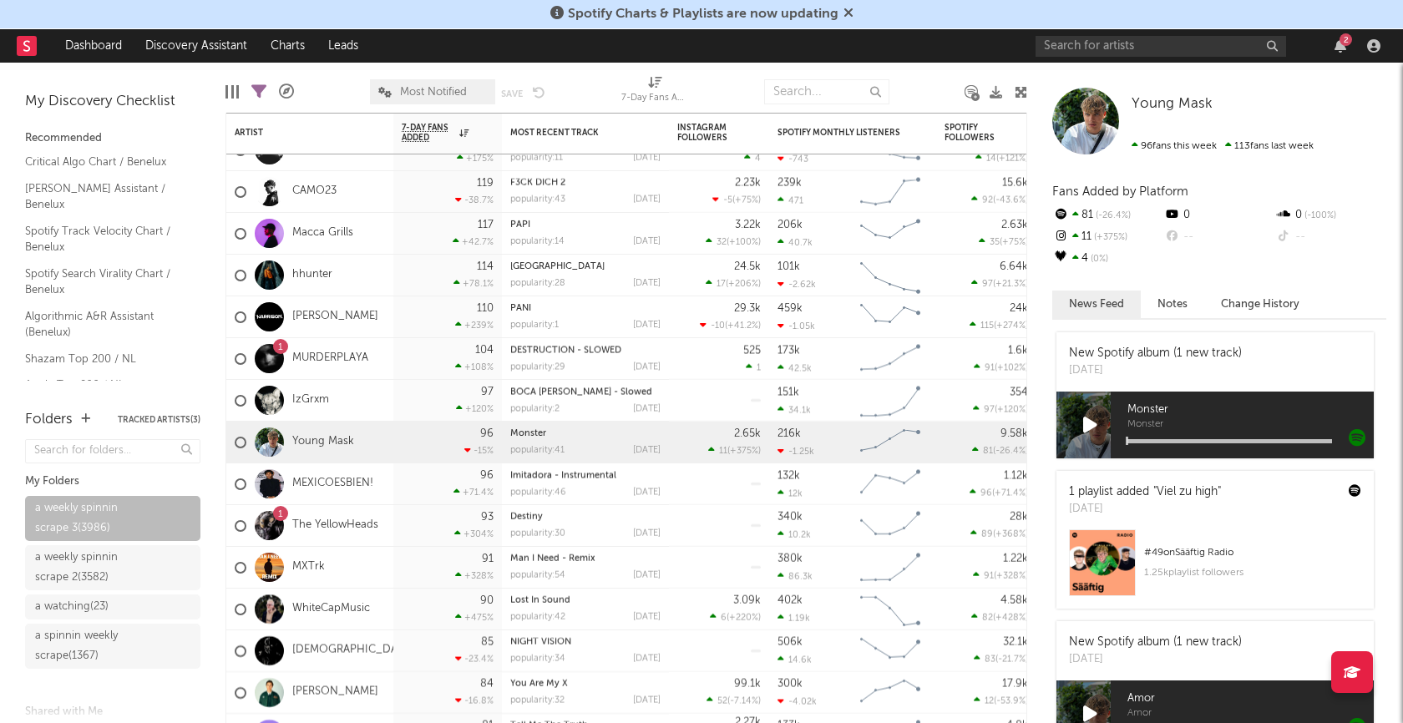
click at [1091, 424] on icon at bounding box center [1090, 425] width 14 height 18
click at [1089, 421] on icon at bounding box center [1090, 425] width 12 height 18
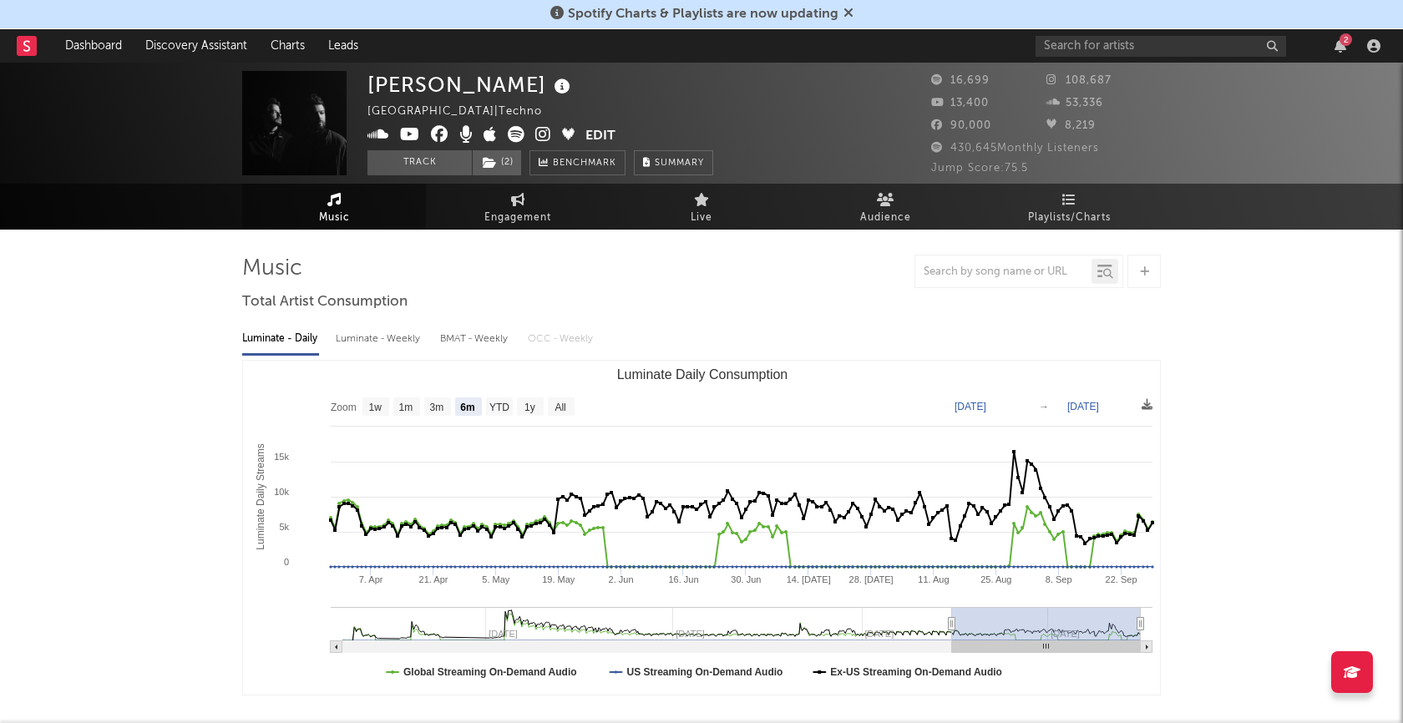
select select "6m"
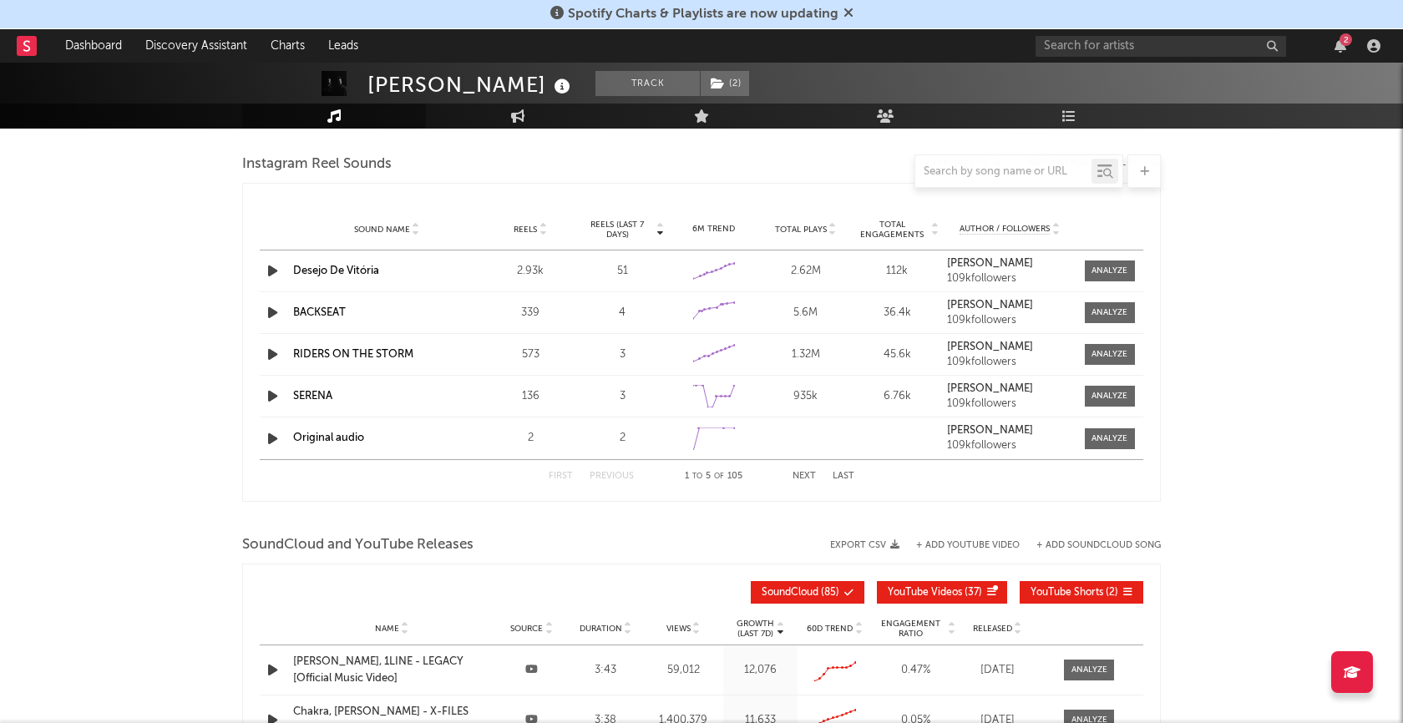
scroll to position [1419, 0]
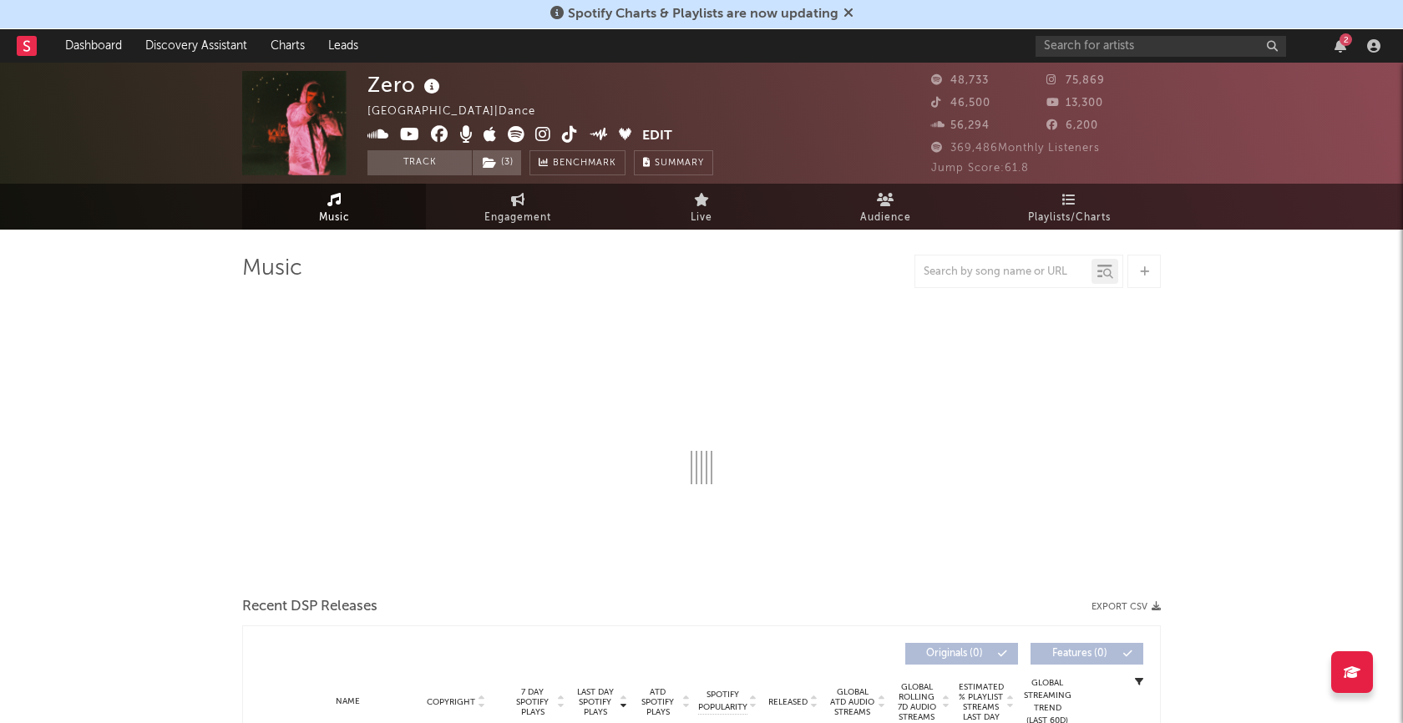
select select "6m"
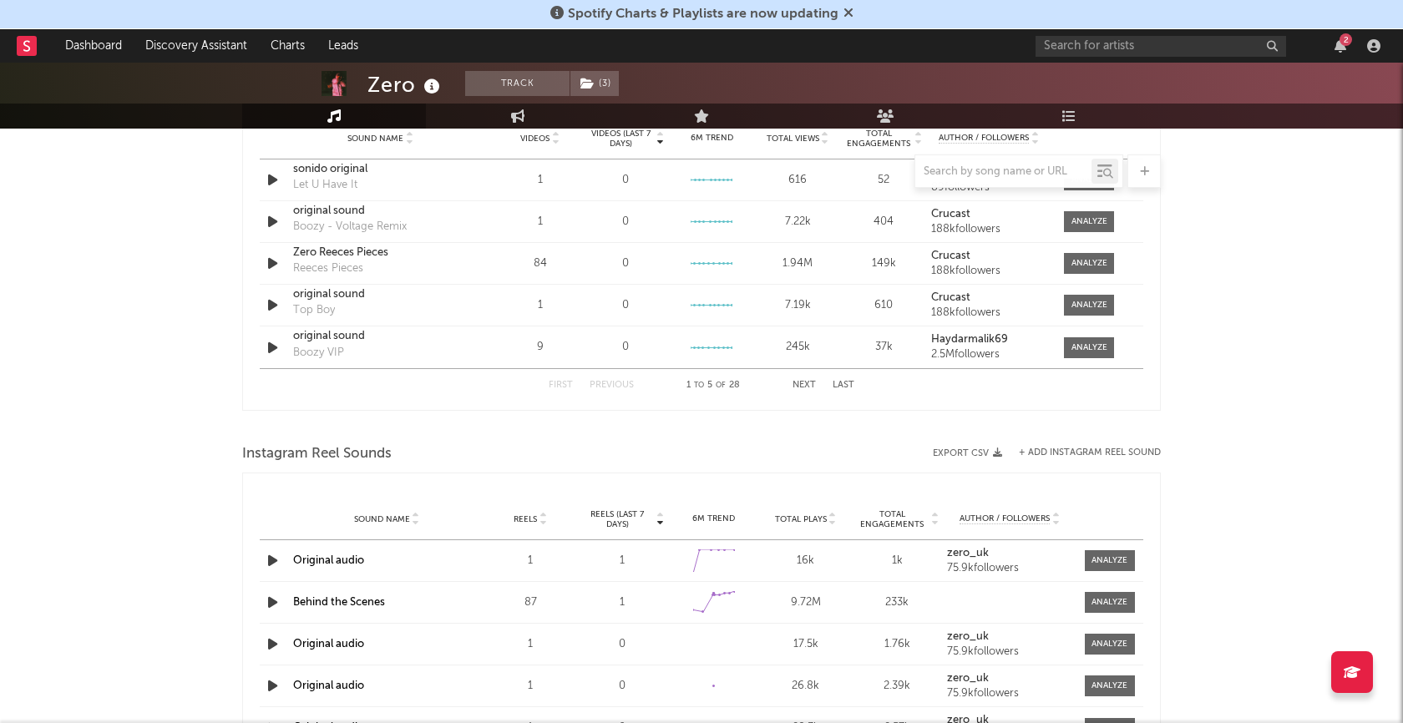
scroll to position [1222, 0]
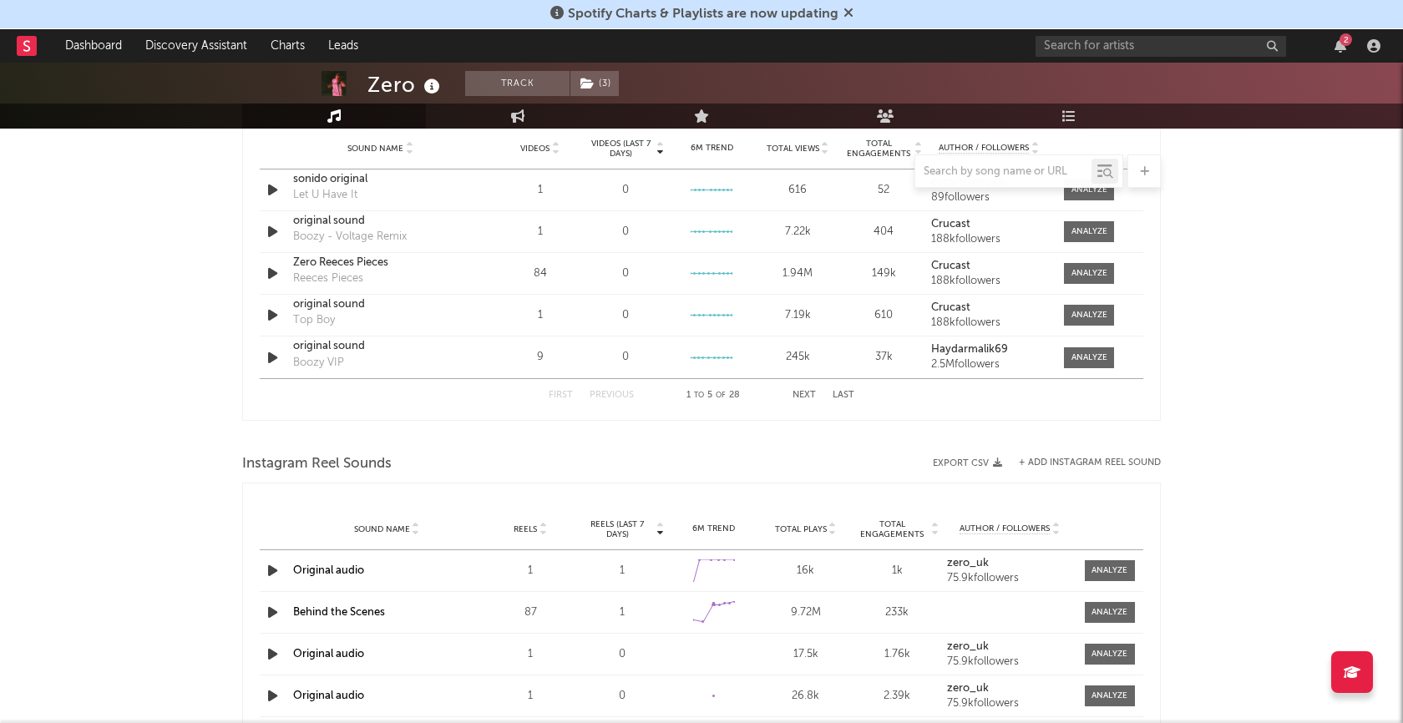
click at [801, 393] on button "Next" at bounding box center [803, 395] width 23 height 9
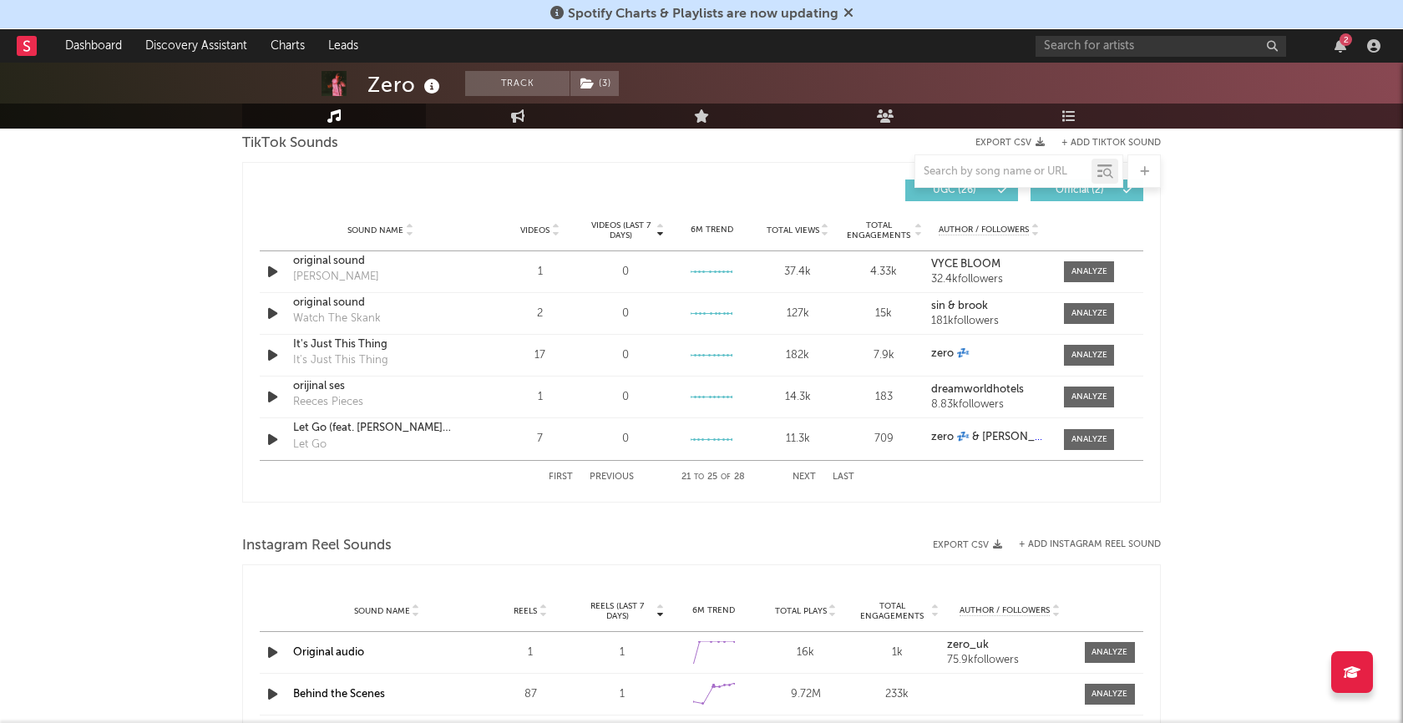
scroll to position [1088, 0]
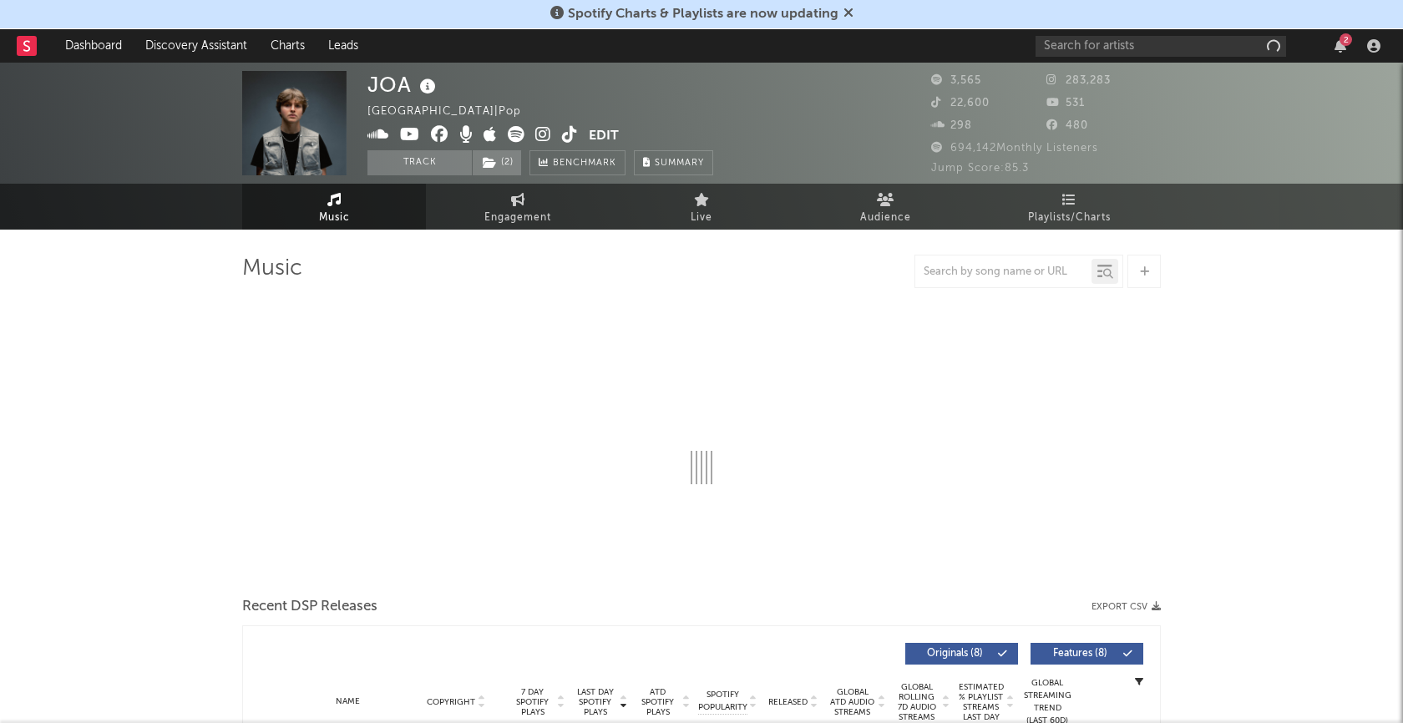
select select "6m"
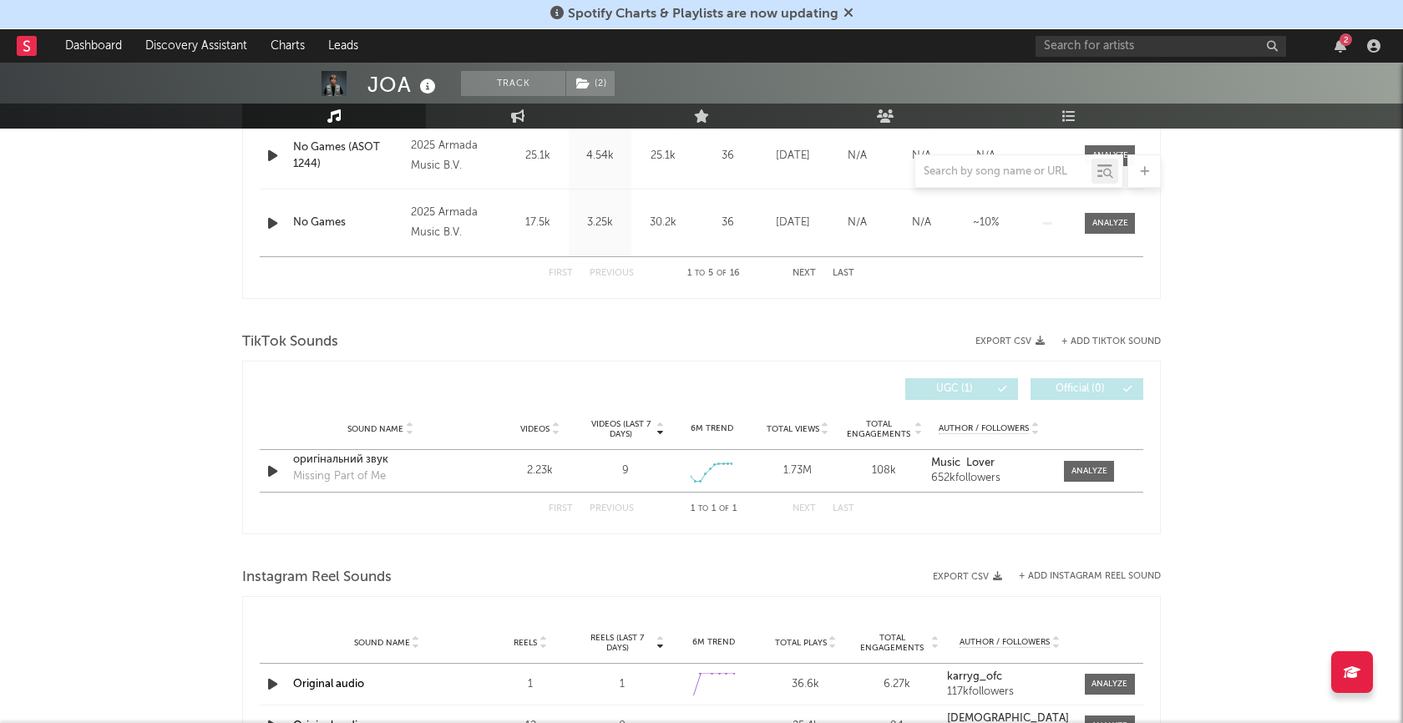
scroll to position [1013, 0]
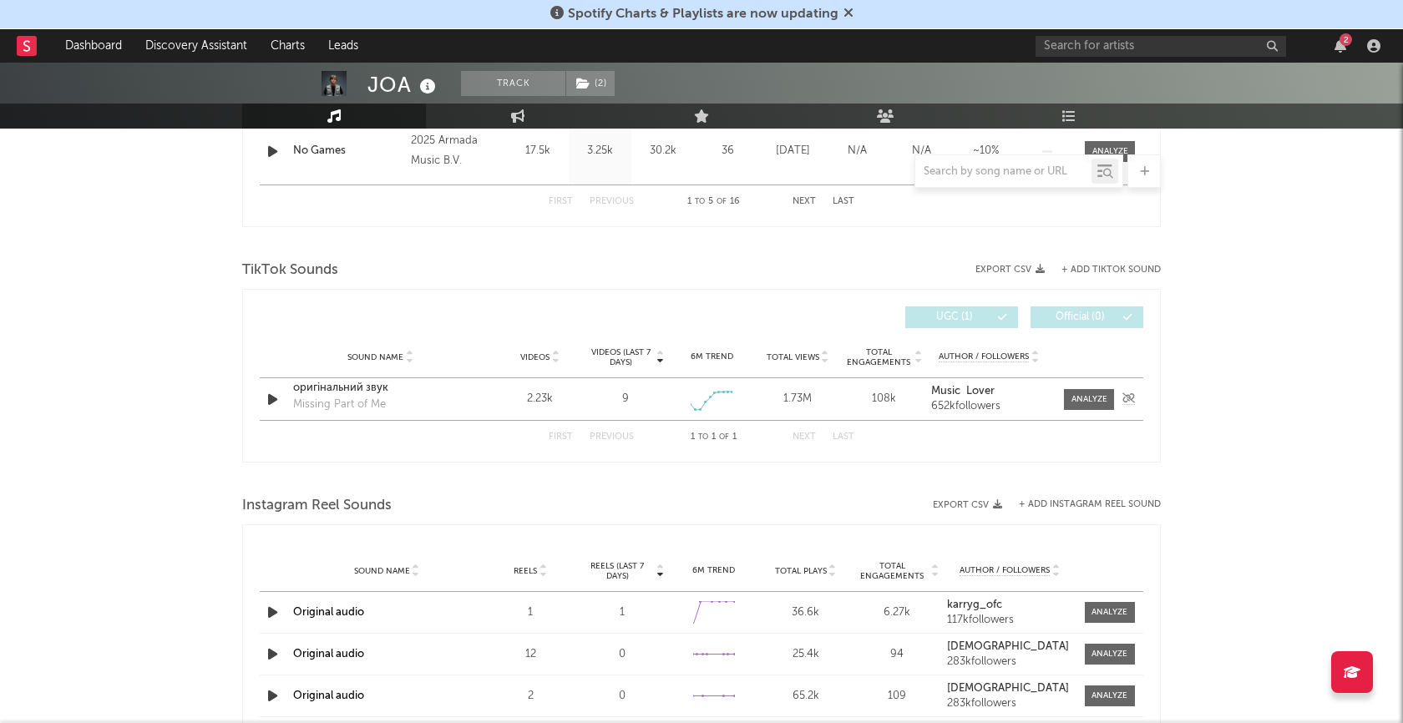
click at [271, 397] on icon "button" at bounding box center [273, 399] width 18 height 21
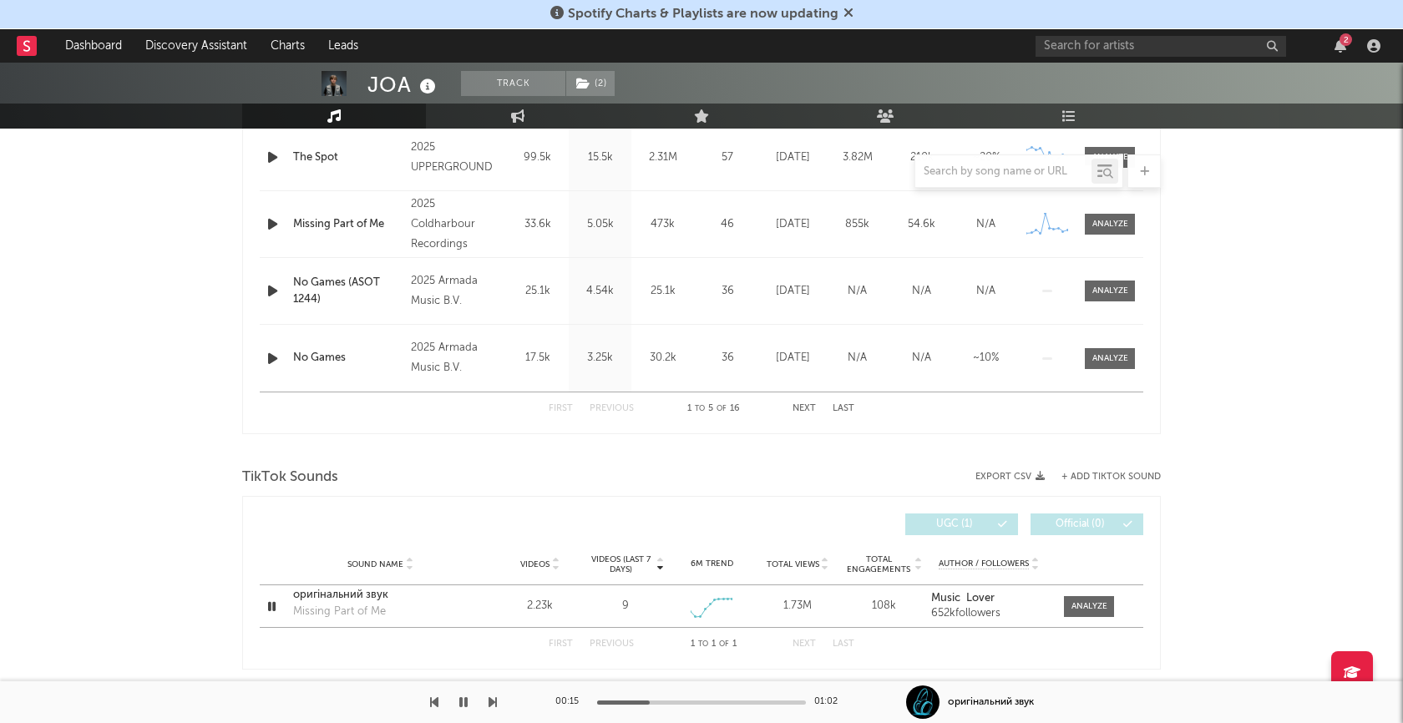
scroll to position [807, 0]
click at [267, 598] on icon "button" at bounding box center [272, 604] width 16 height 21
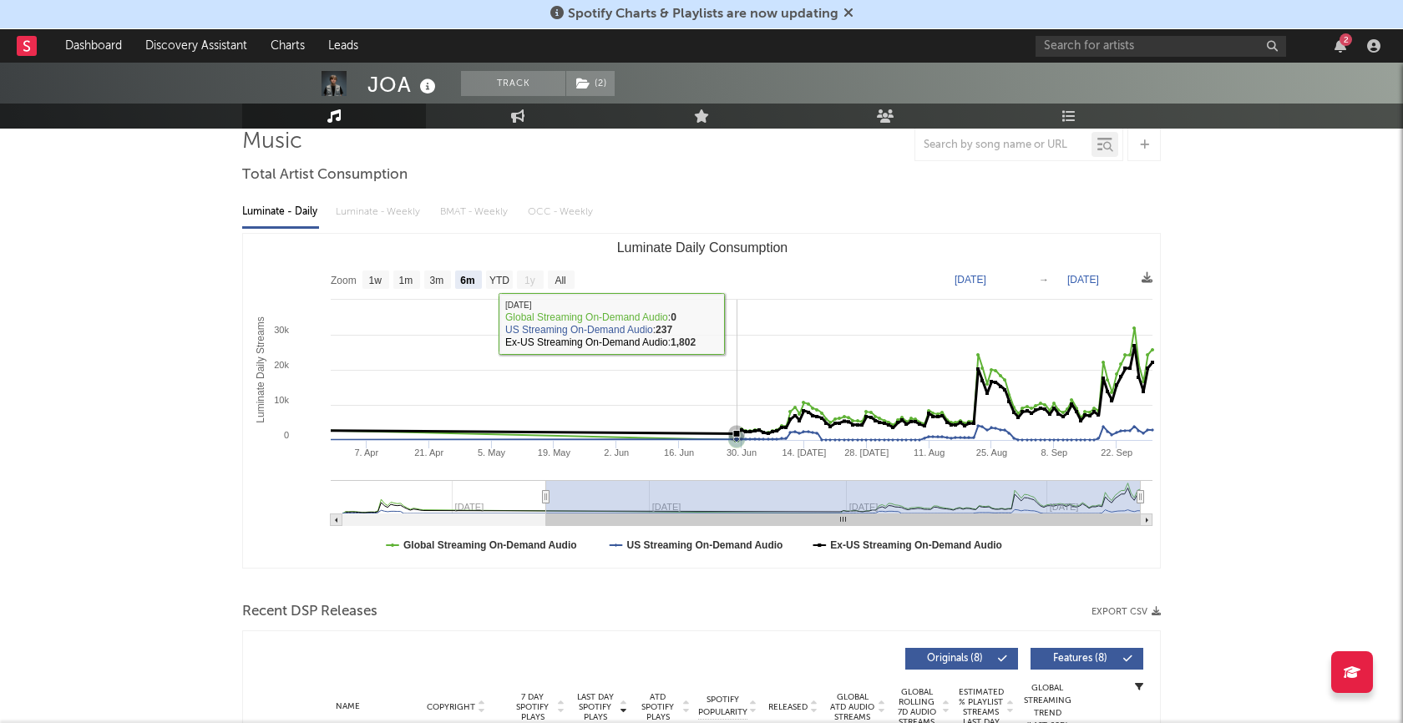
scroll to position [0, 0]
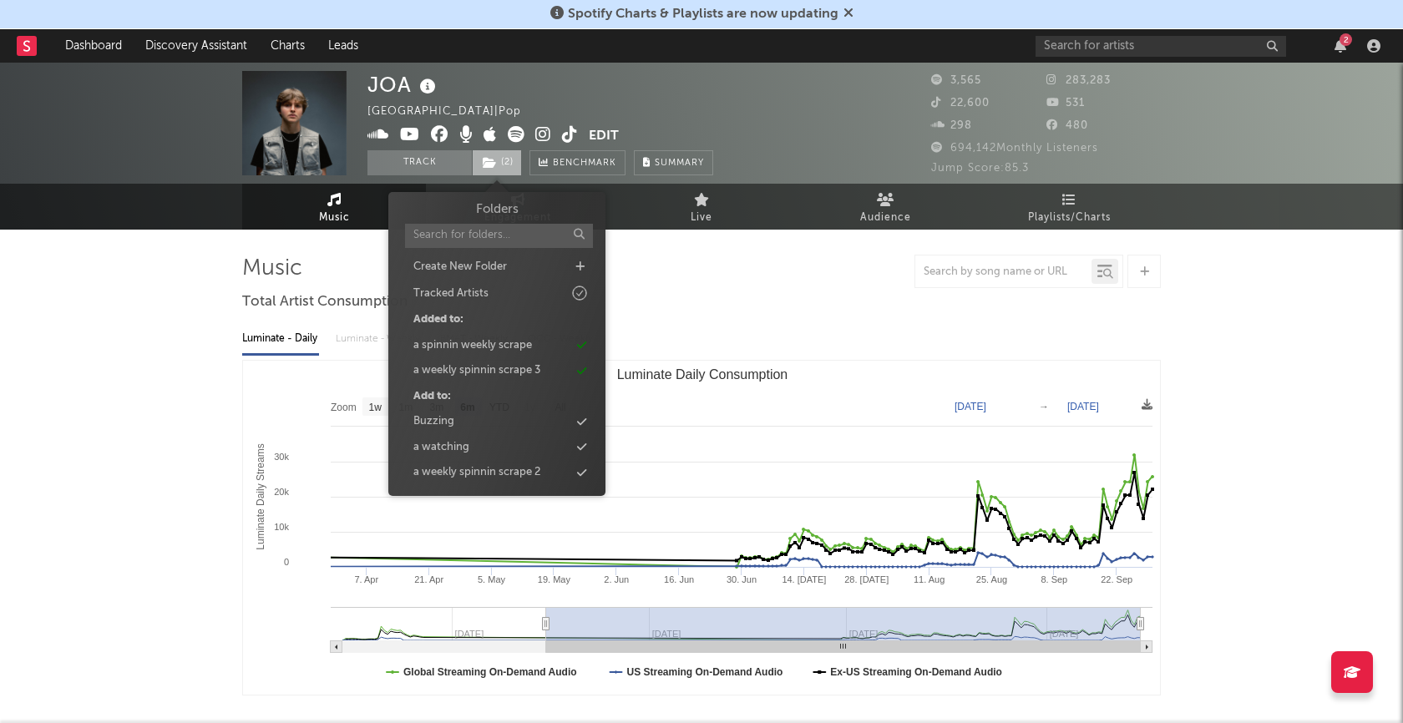
click at [513, 165] on span "( 2 )" at bounding box center [497, 162] width 50 height 25
click at [513, 164] on span "( 2 )" at bounding box center [497, 162] width 50 height 25
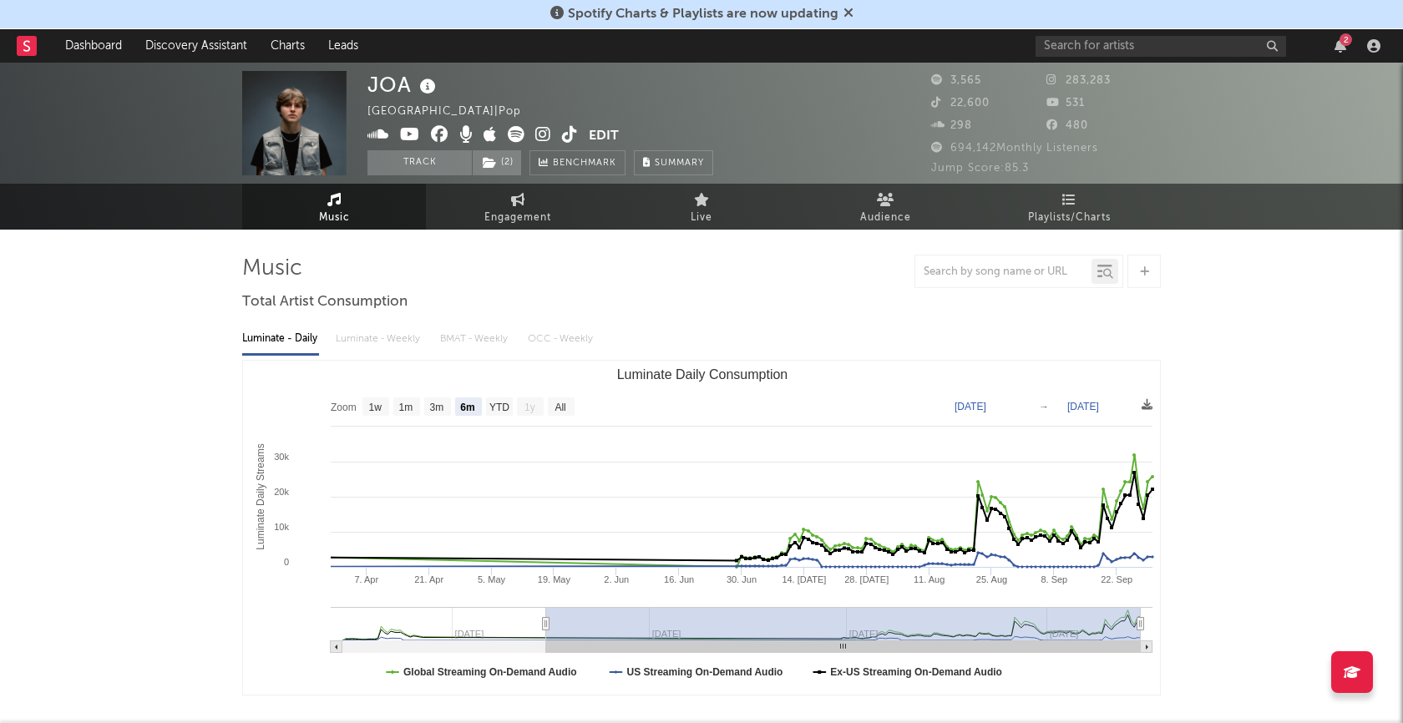
click at [540, 134] on icon at bounding box center [543, 134] width 16 height 17
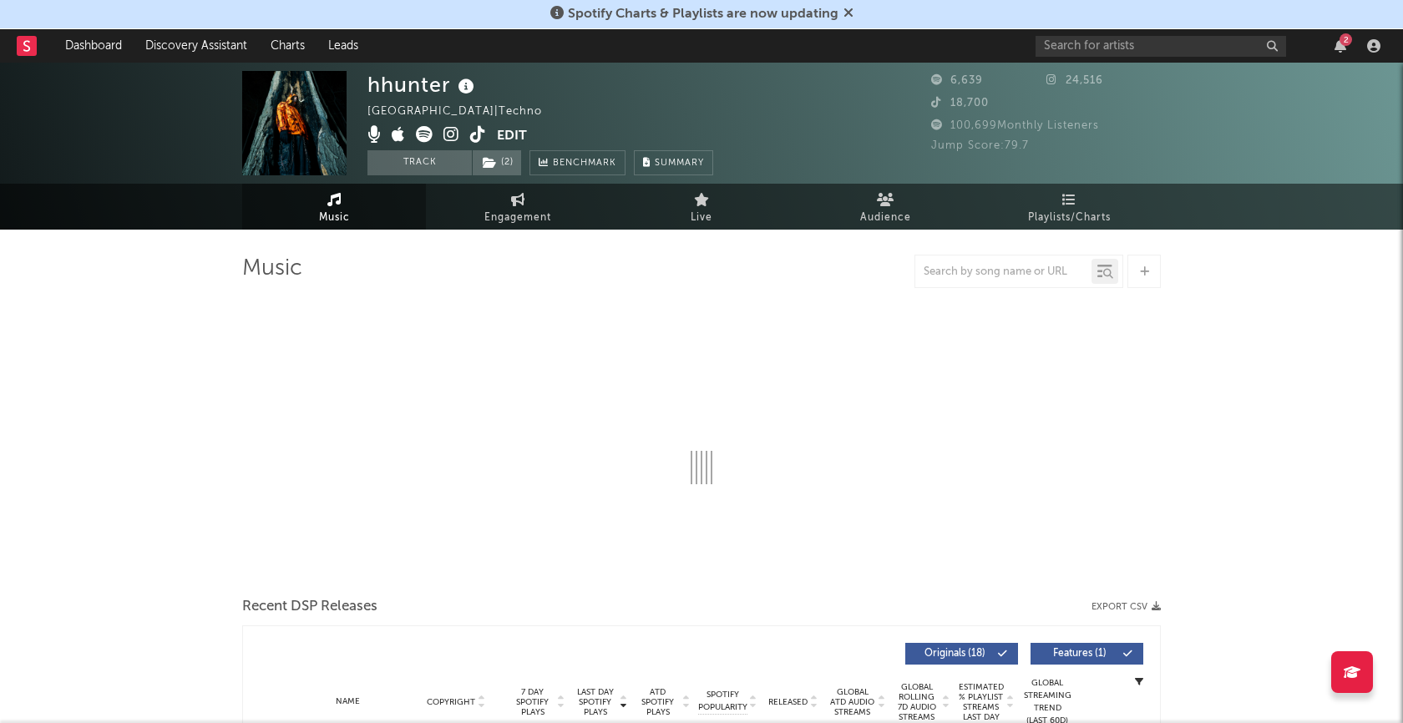
select select "1w"
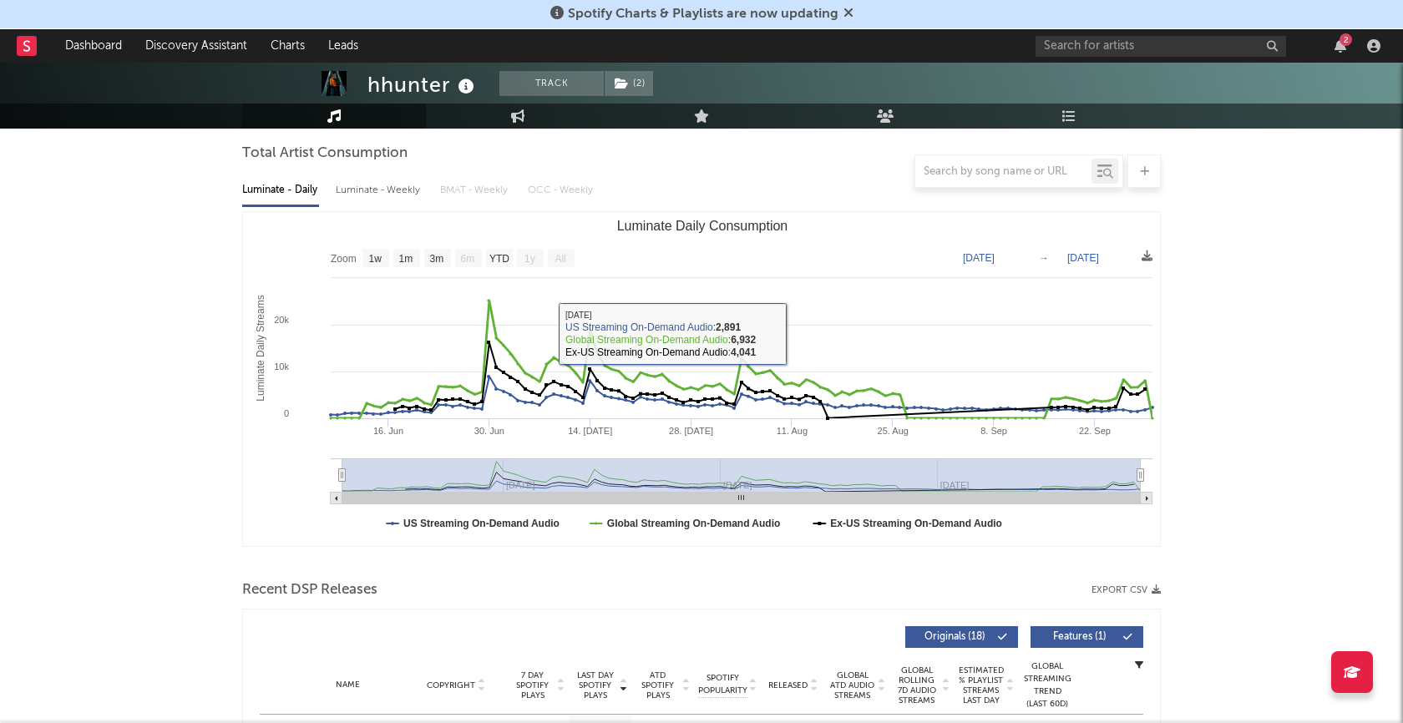
scroll to position [596, 0]
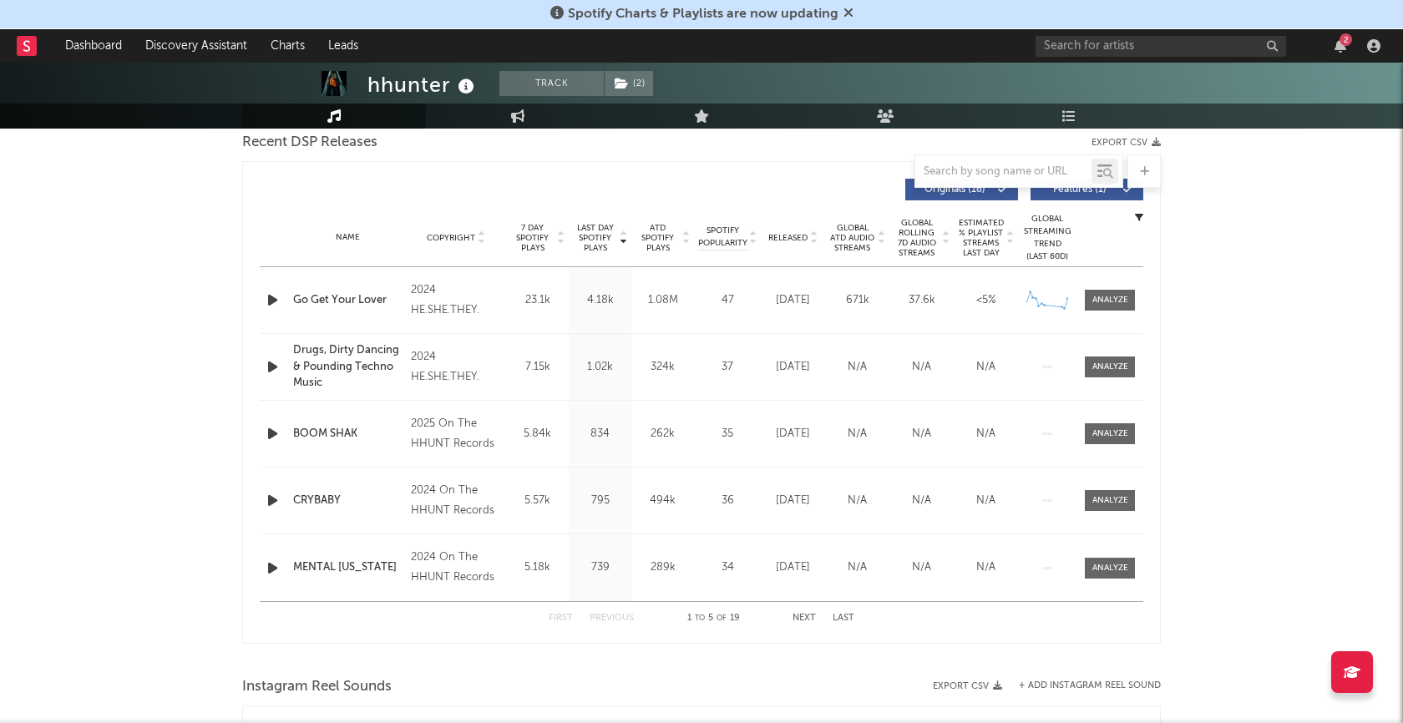
click at [270, 301] on icon "button" at bounding box center [273, 300] width 18 height 21
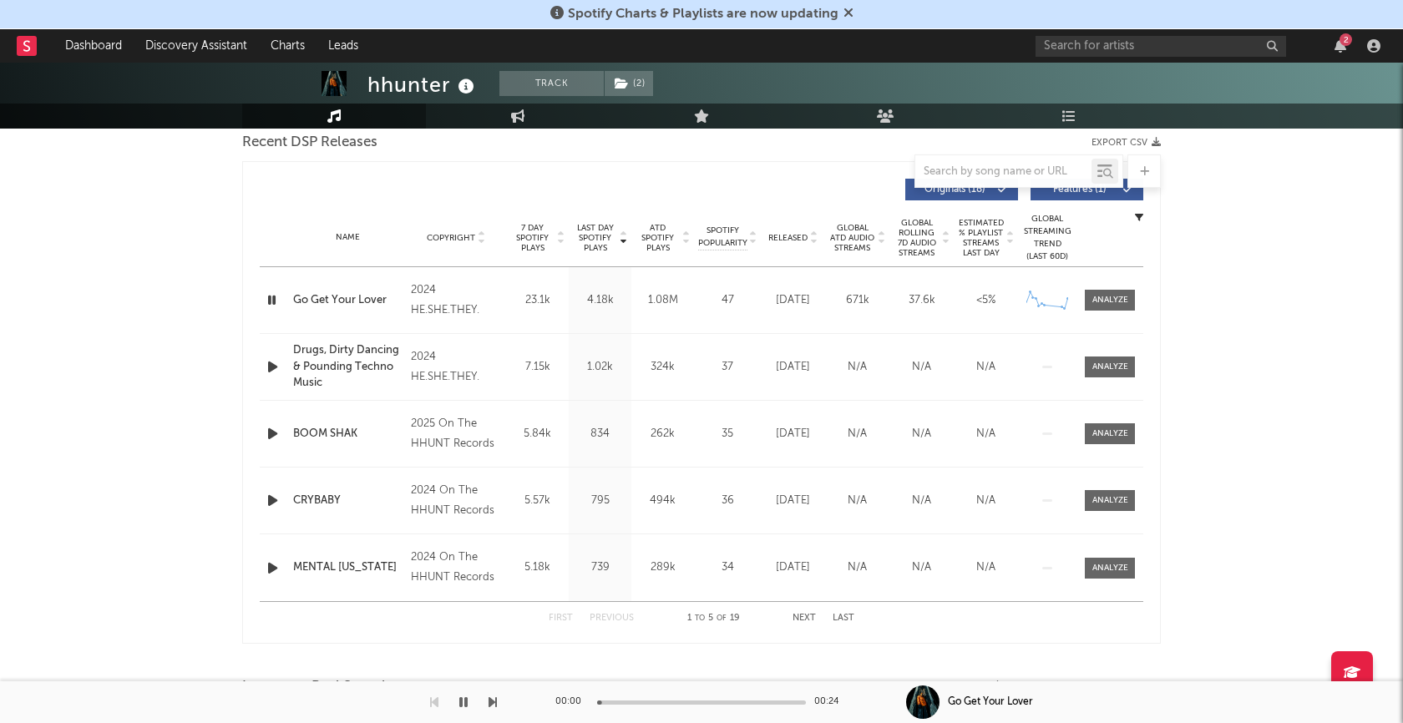
click at [270, 301] on icon "button" at bounding box center [272, 300] width 16 height 21
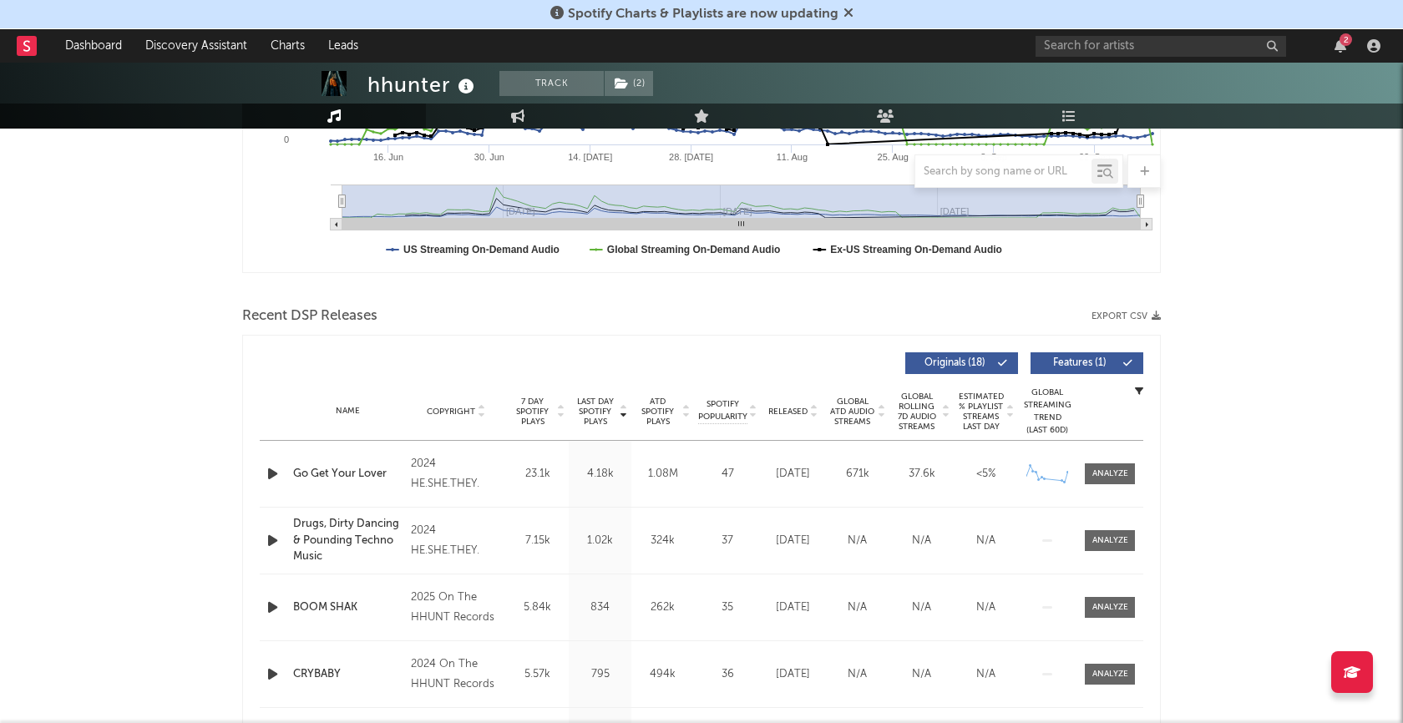
scroll to position [435, 0]
